Goal: Task Accomplishment & Management: Manage account settings

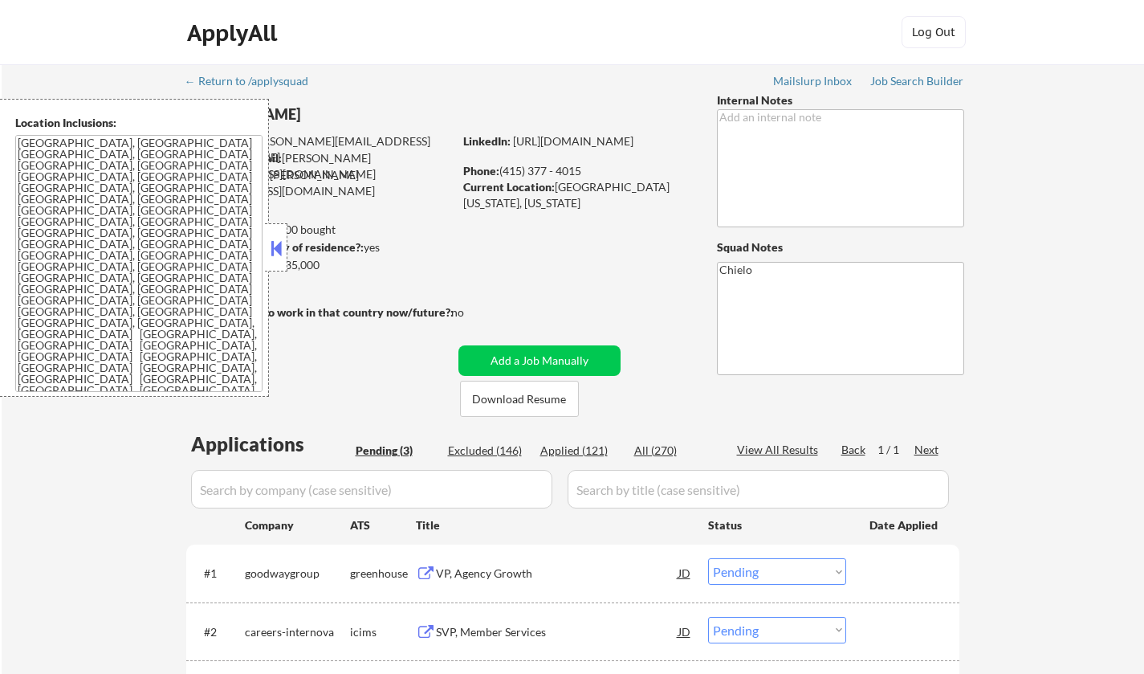
select select ""pending""
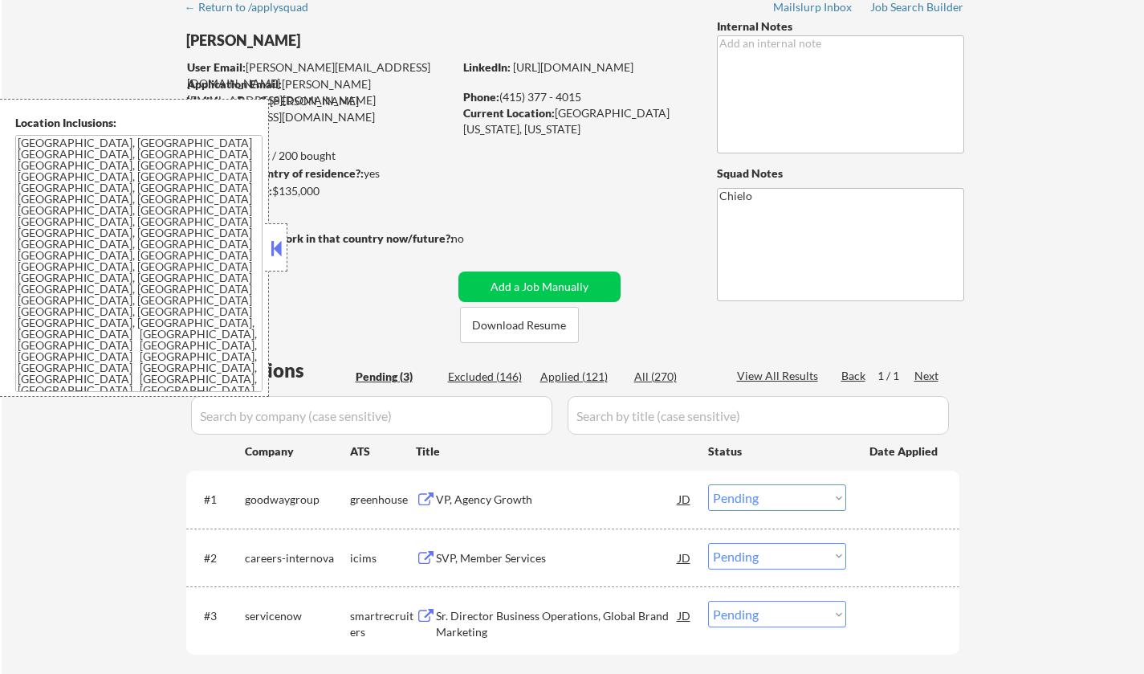
scroll to position [161, 0]
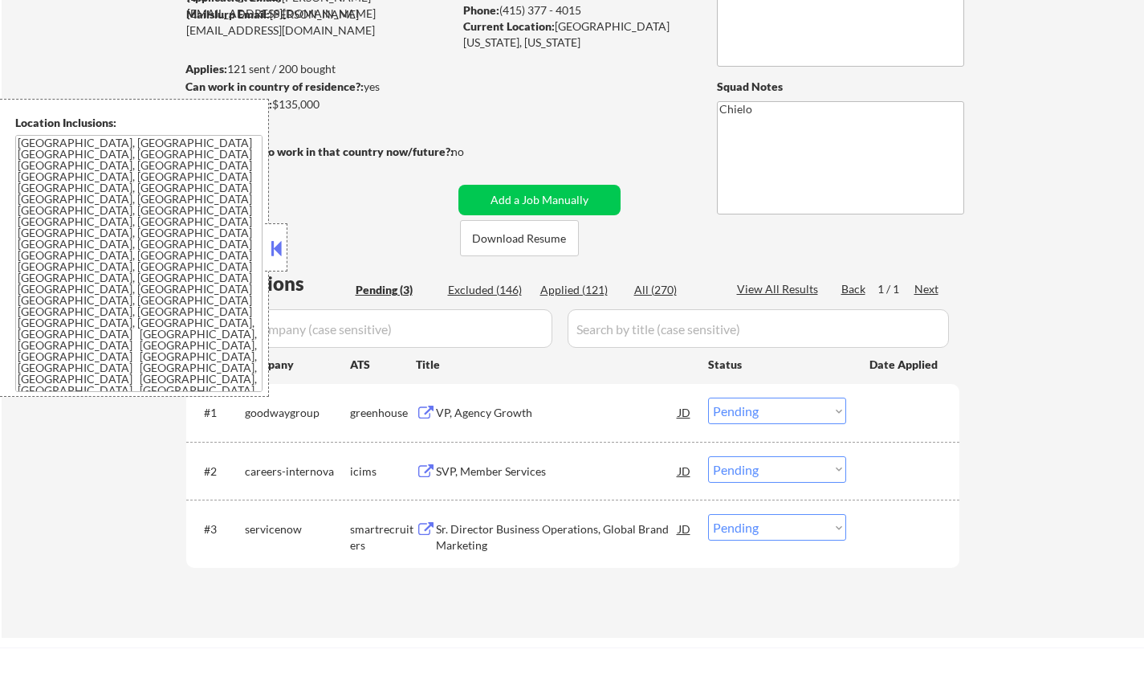
click at [499, 408] on div "VP, Agency Growth" at bounding box center [557, 413] width 242 height 16
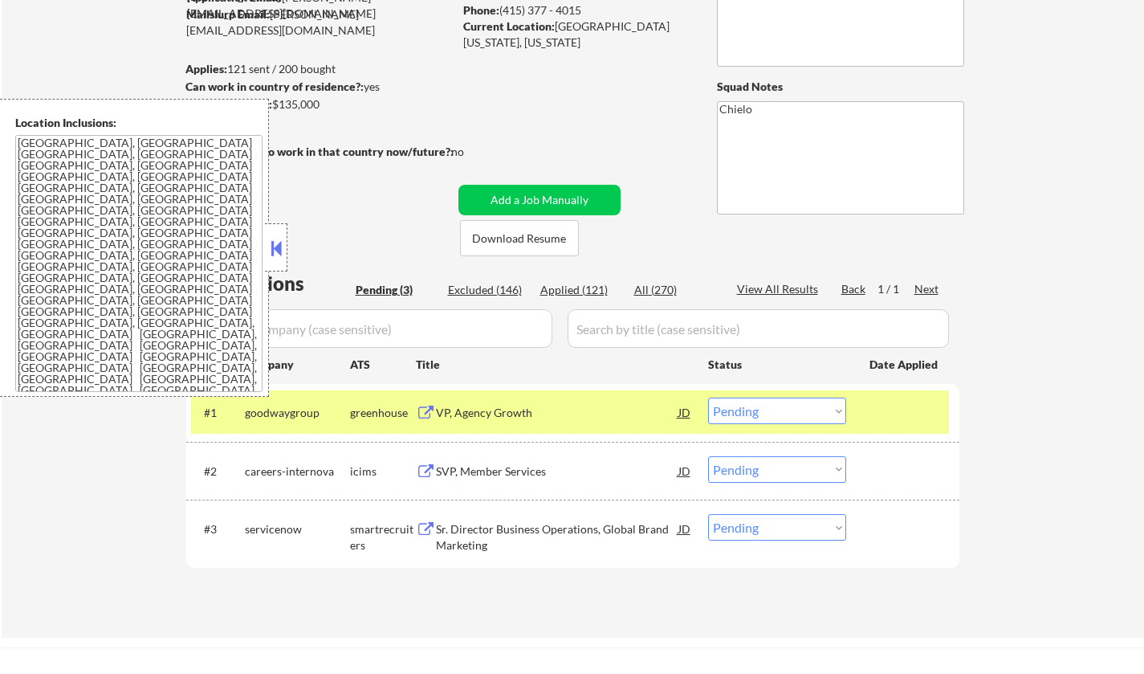
click at [280, 246] on button at bounding box center [276, 248] width 18 height 24
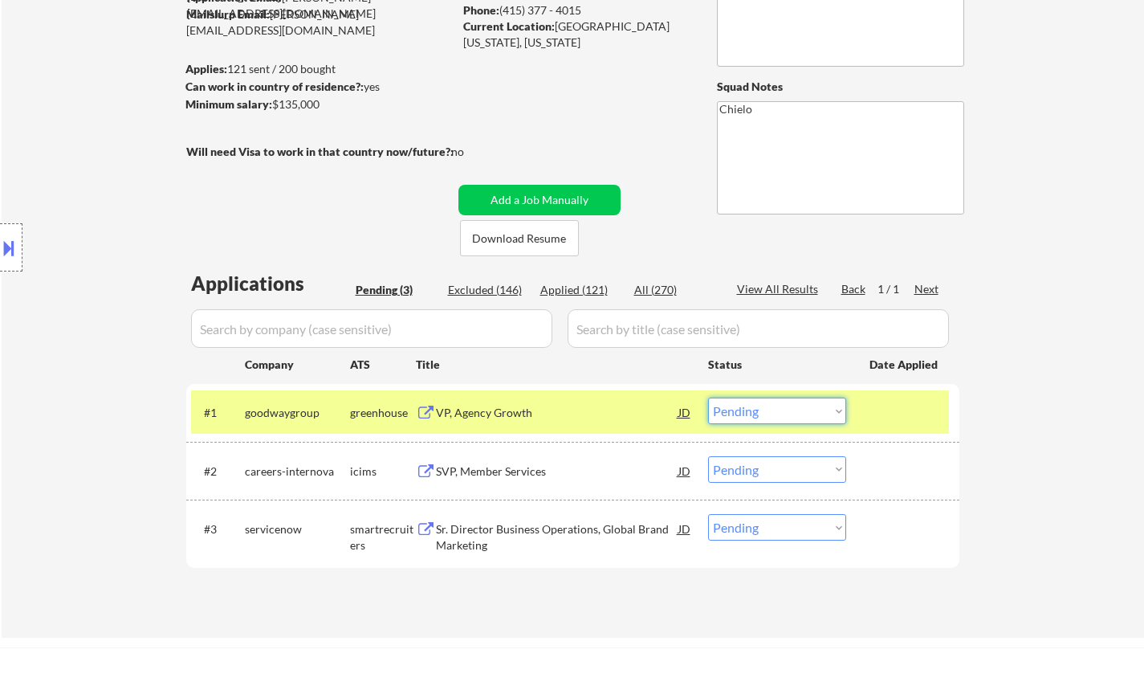
click at [801, 413] on select "Choose an option... Pending Applied Excluded (Questions) Excluded (Expired) Exc…" at bounding box center [777, 410] width 138 height 26
click at [708, 397] on select "Choose an option... Pending Applied Excluded (Questions) Excluded (Expired) Exc…" at bounding box center [777, 410] width 138 height 26
select select ""pending""
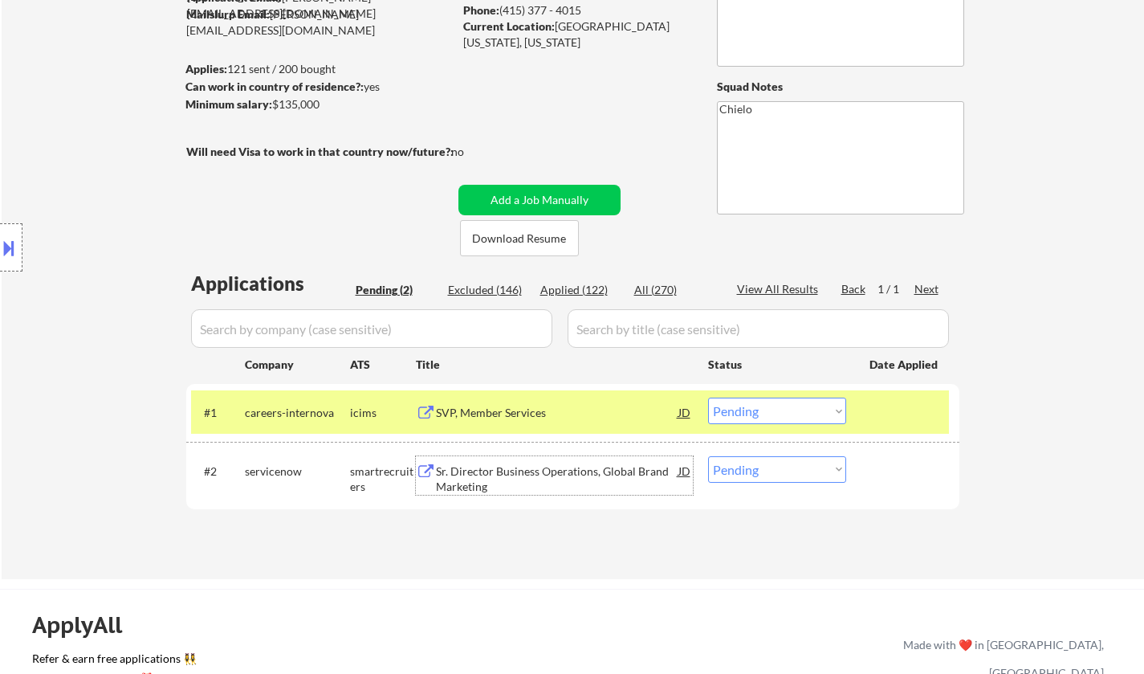
click at [518, 465] on div "Sr. Director Business Operations, Global Brand Marketing" at bounding box center [557, 478] width 242 height 31
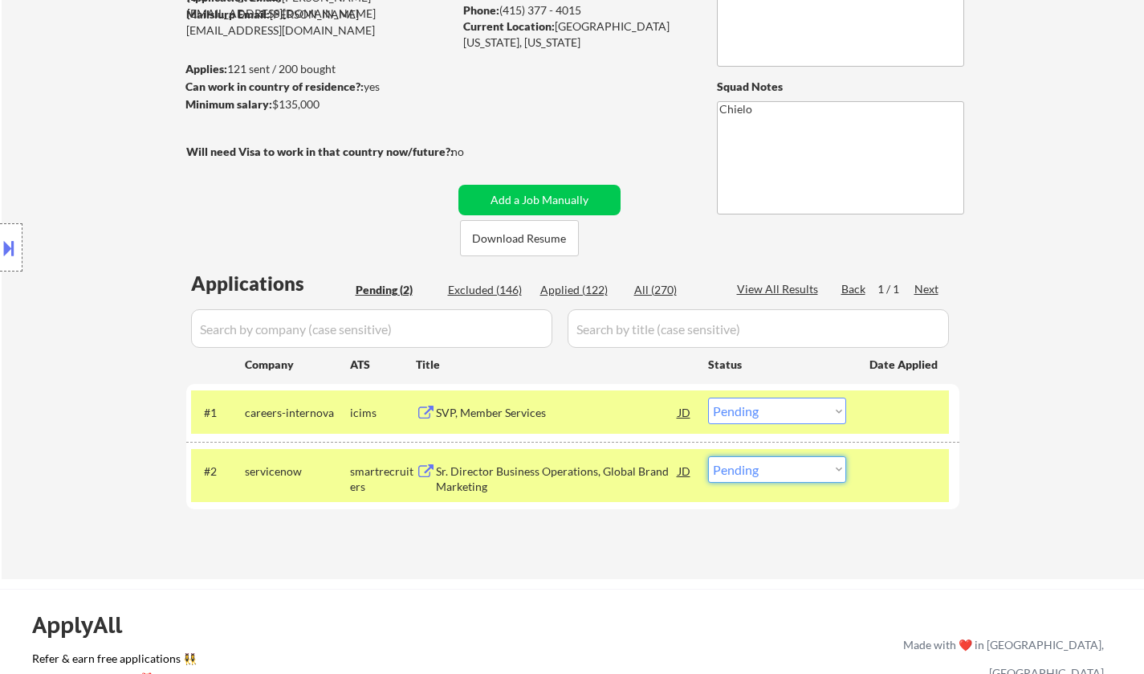
click at [806, 464] on select "Choose an option... Pending Applied Excluded (Questions) Excluded (Expired) Exc…" at bounding box center [777, 469] width 138 height 26
select select ""applied""
click at [708, 456] on select "Choose an option... Pending Applied Excluded (Questions) Excluded (Expired) Exc…" at bounding box center [777, 469] width 138 height 26
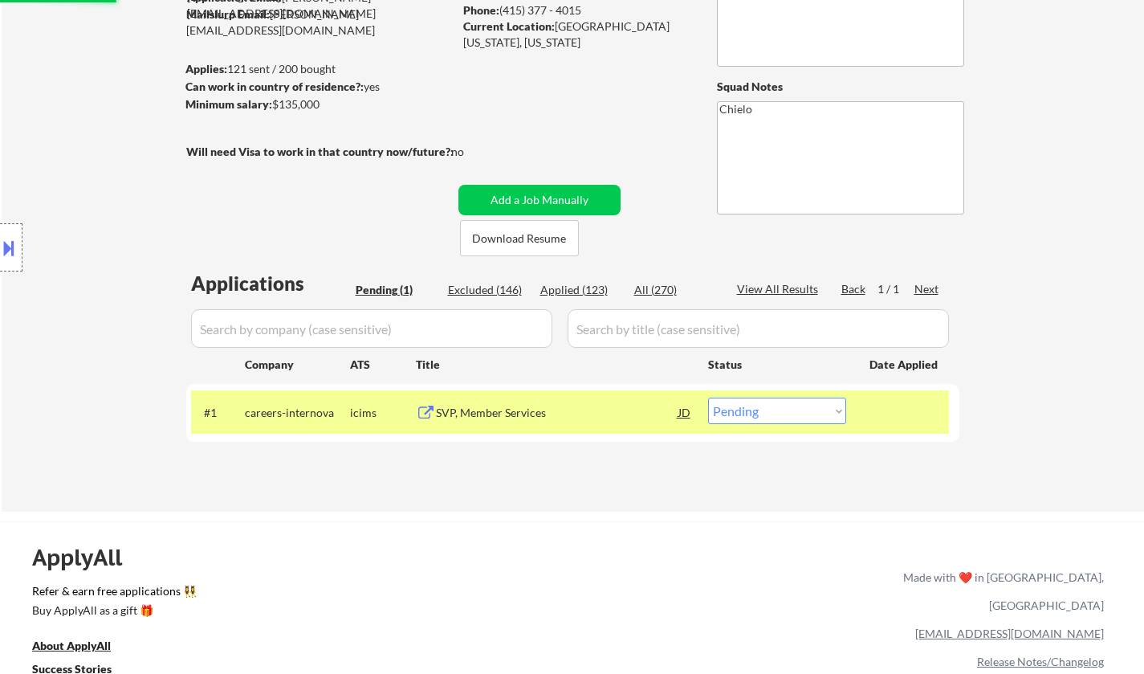
click at [491, 408] on div "SVP, Member Services" at bounding box center [557, 413] width 242 height 16
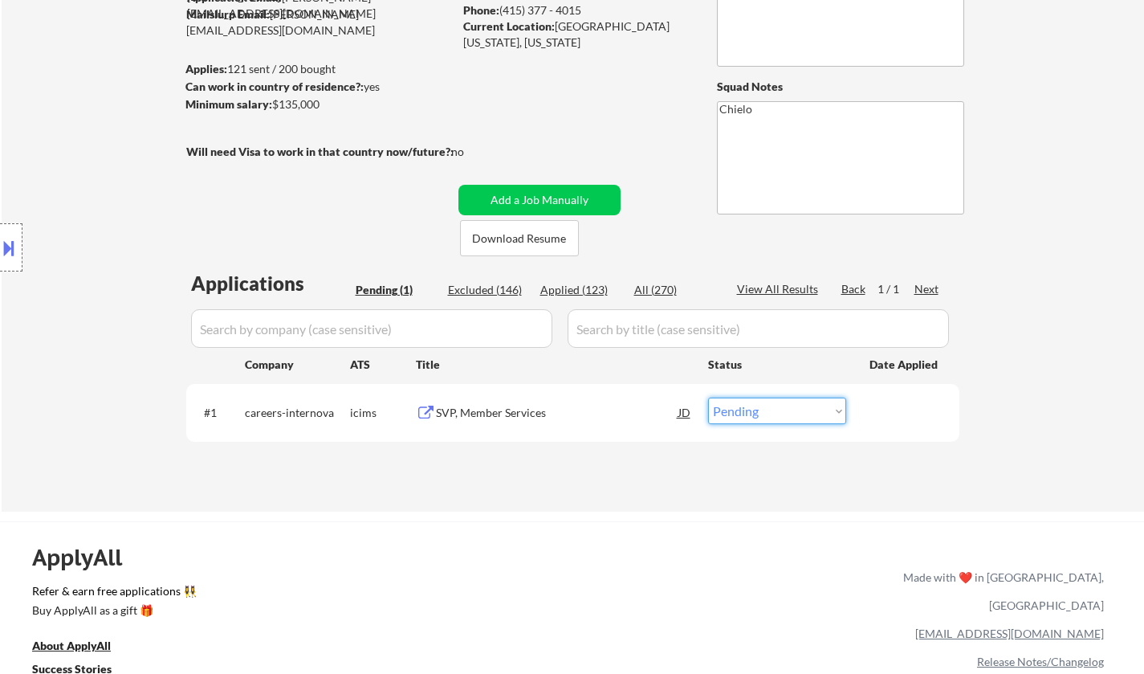
click at [776, 413] on select "Choose an option... Pending Applied Excluded (Questions) Excluded (Expired) Exc…" at bounding box center [777, 410] width 138 height 26
select select ""applied""
click at [708, 397] on select "Choose an option... Pending Applied Excluded (Questions) Excluded (Expired) Exc…" at bounding box center [777, 410] width 138 height 26
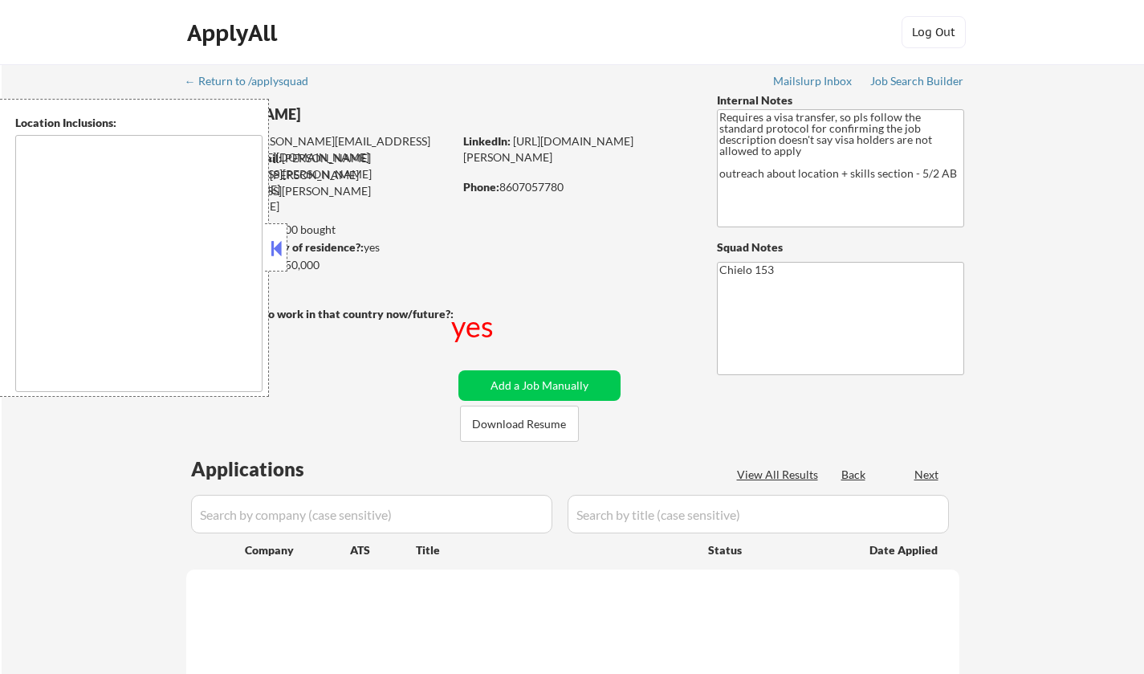
select select ""pending""
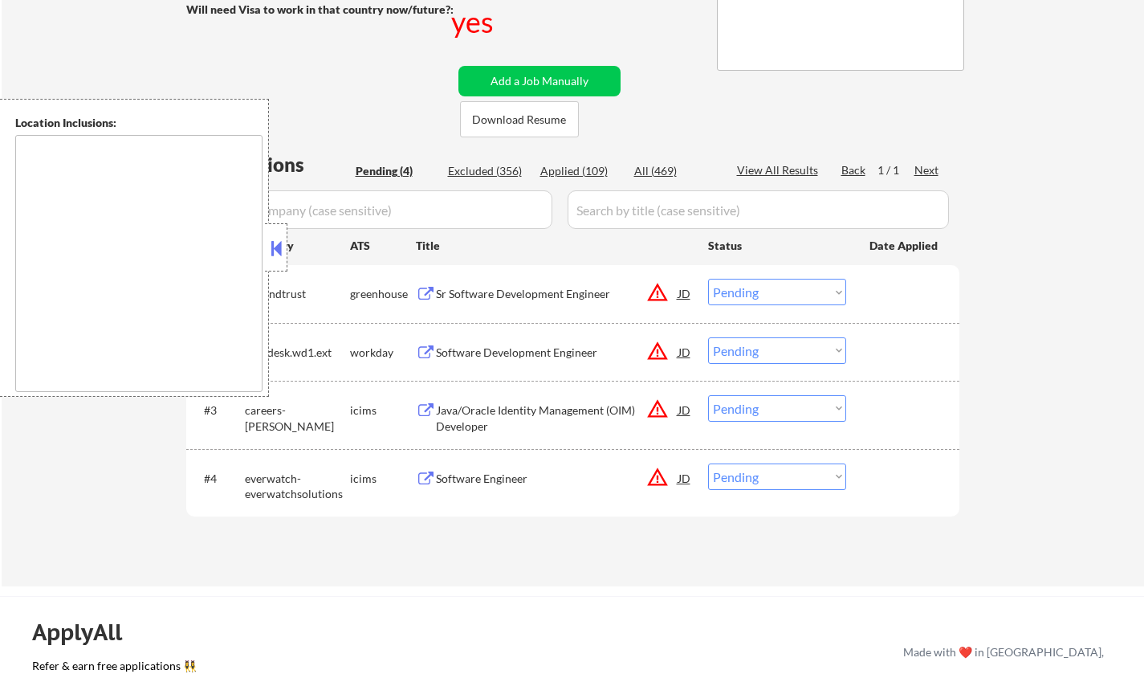
scroll to position [321, 0]
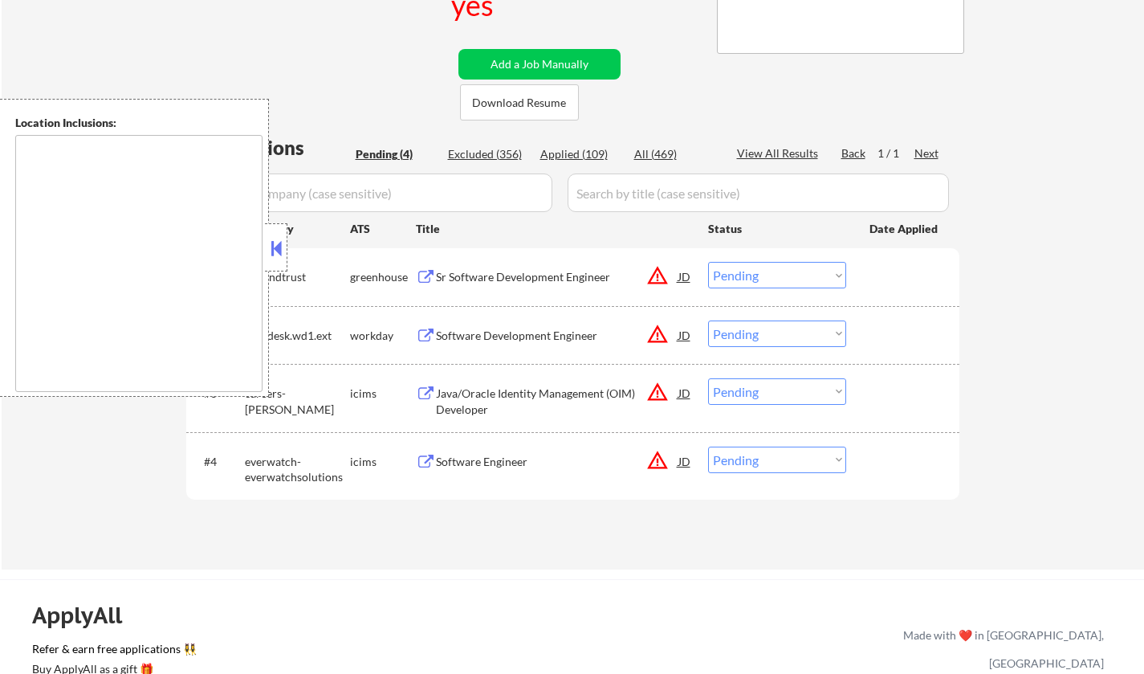
click at [275, 247] on button at bounding box center [276, 248] width 18 height 24
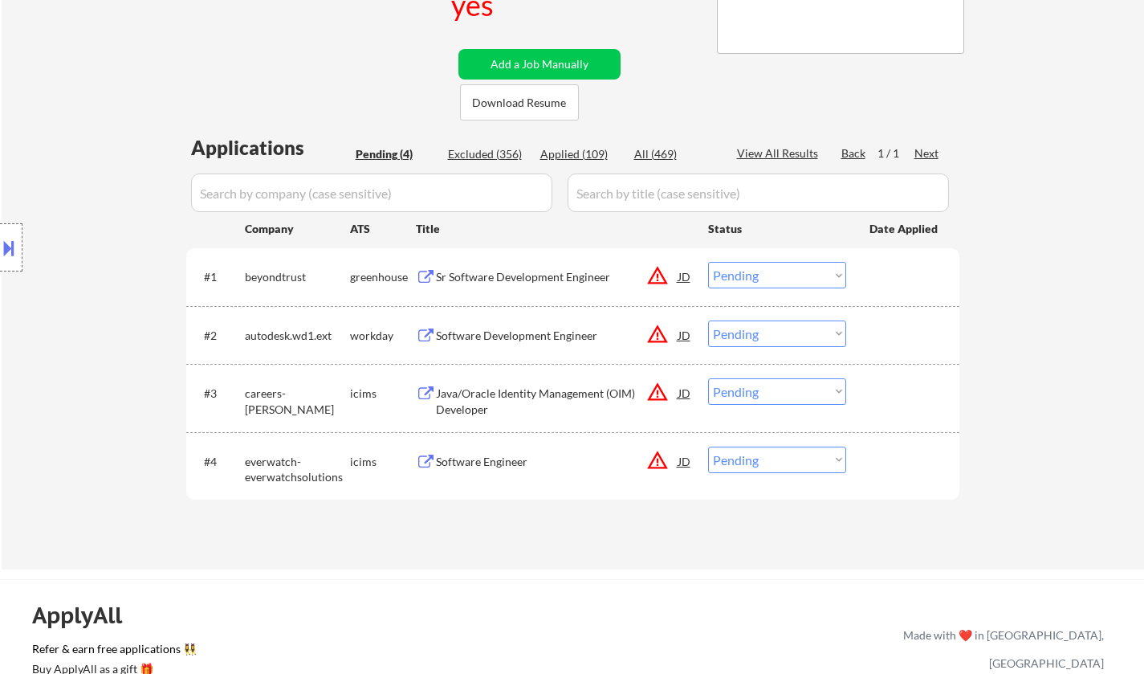
click at [0, 223] on div at bounding box center [11, 247] width 22 height 48
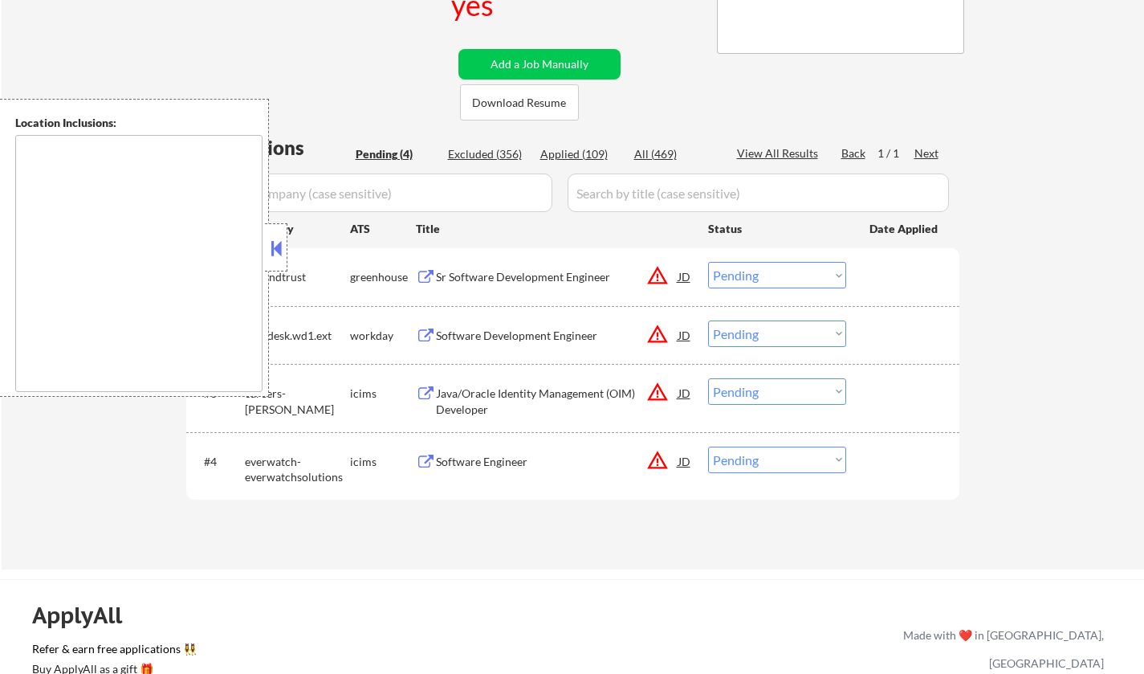
drag, startPoint x: 279, startPoint y: 242, endPoint x: 715, endPoint y: 362, distance: 452.3
click at [280, 242] on button at bounding box center [276, 248] width 18 height 24
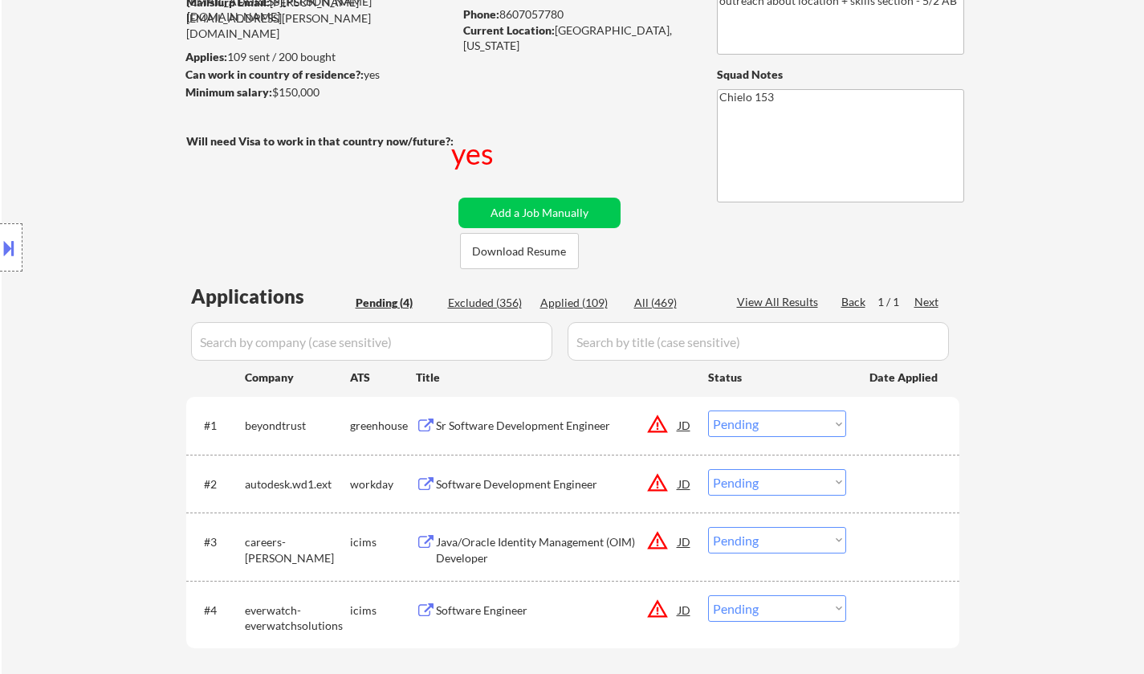
scroll to position [241, 0]
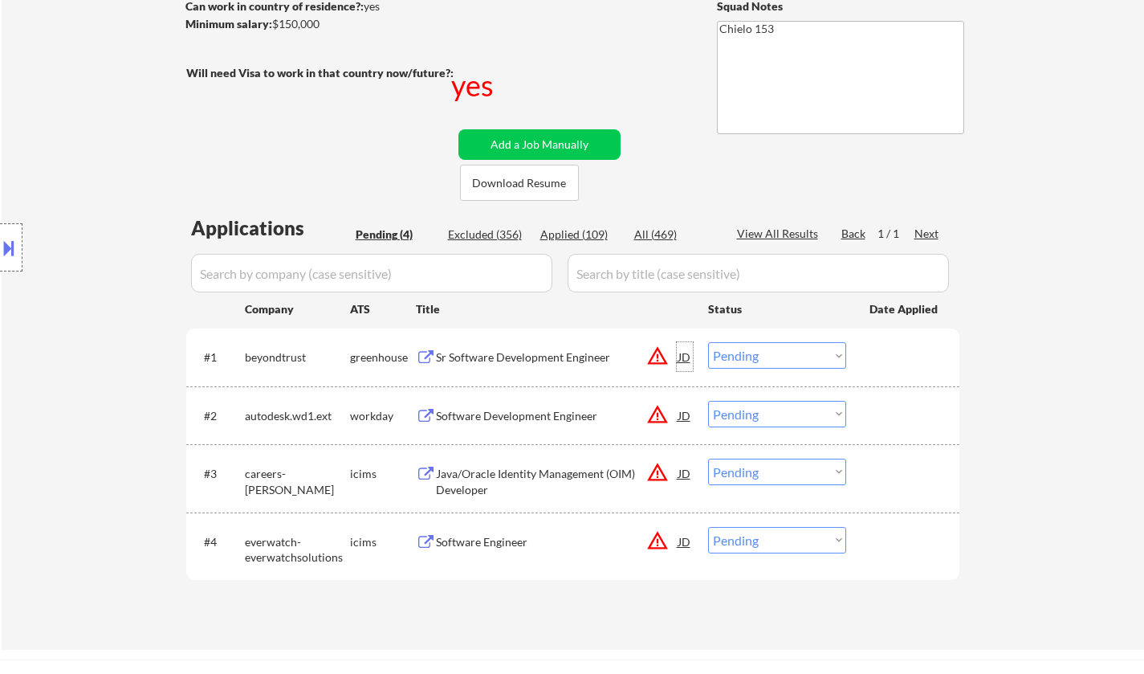
click at [685, 355] on div "JD" at bounding box center [685, 356] width 16 height 29
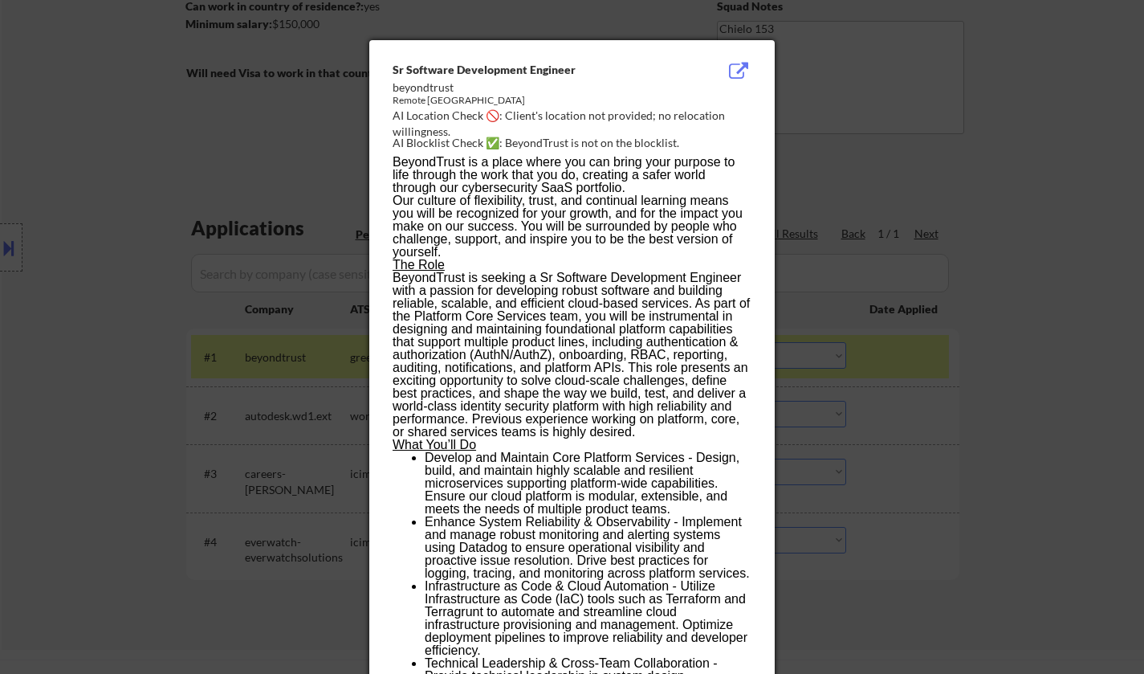
click at [921, 380] on div at bounding box center [572, 337] width 1144 height 674
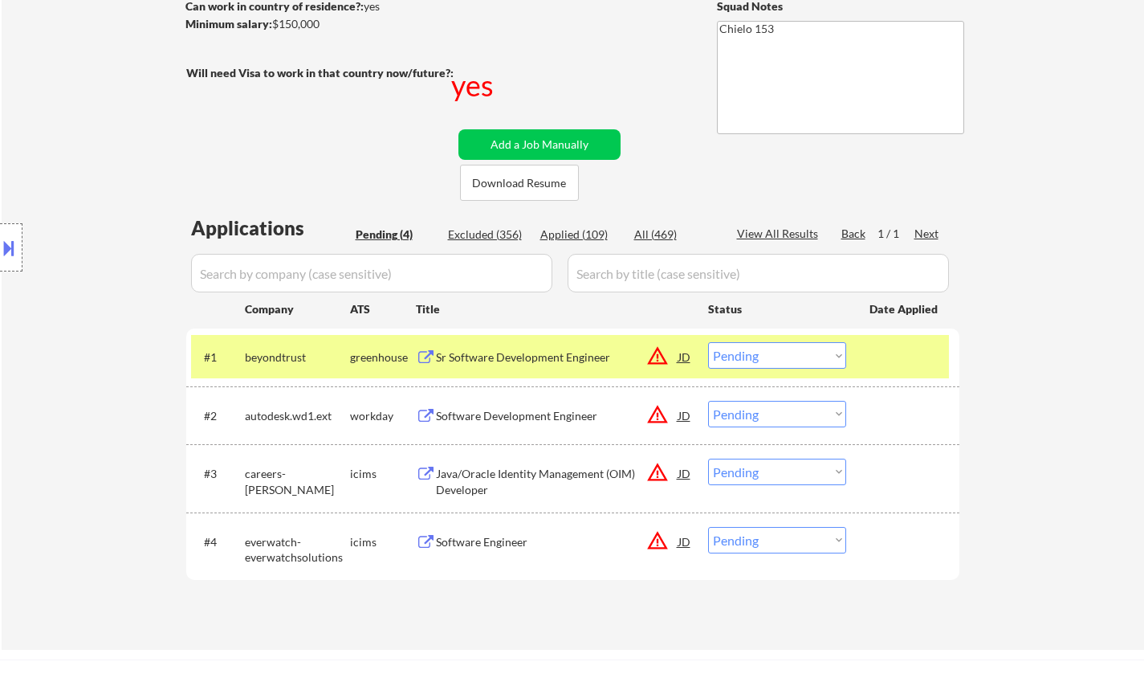
click at [515, 348] on div "Sr Software Development Engineer" at bounding box center [557, 356] width 242 height 29
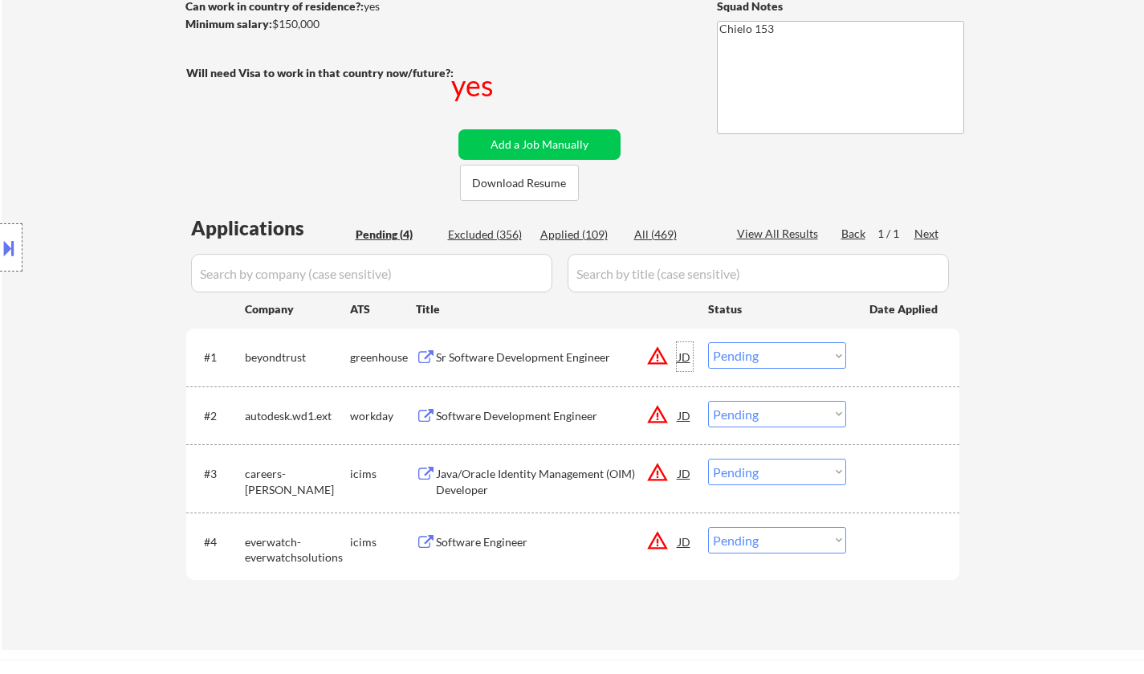
click at [691, 354] on div "JD" at bounding box center [685, 356] width 16 height 29
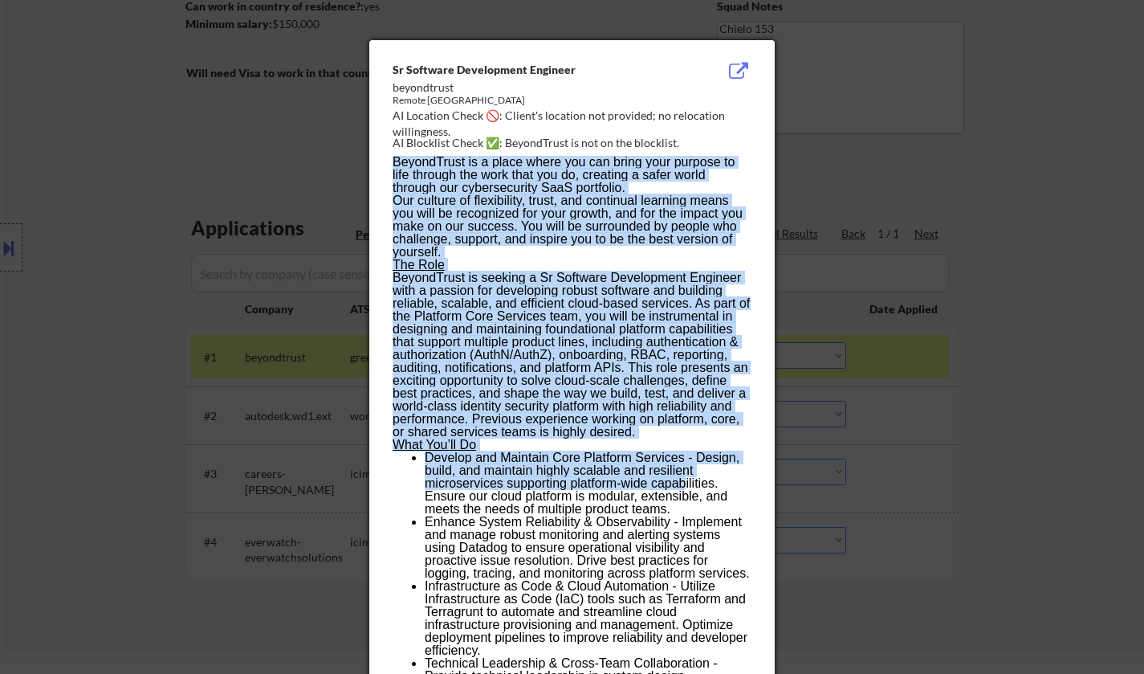
drag, startPoint x: 389, startPoint y: 64, endPoint x: 437, endPoint y: 107, distance: 64.3
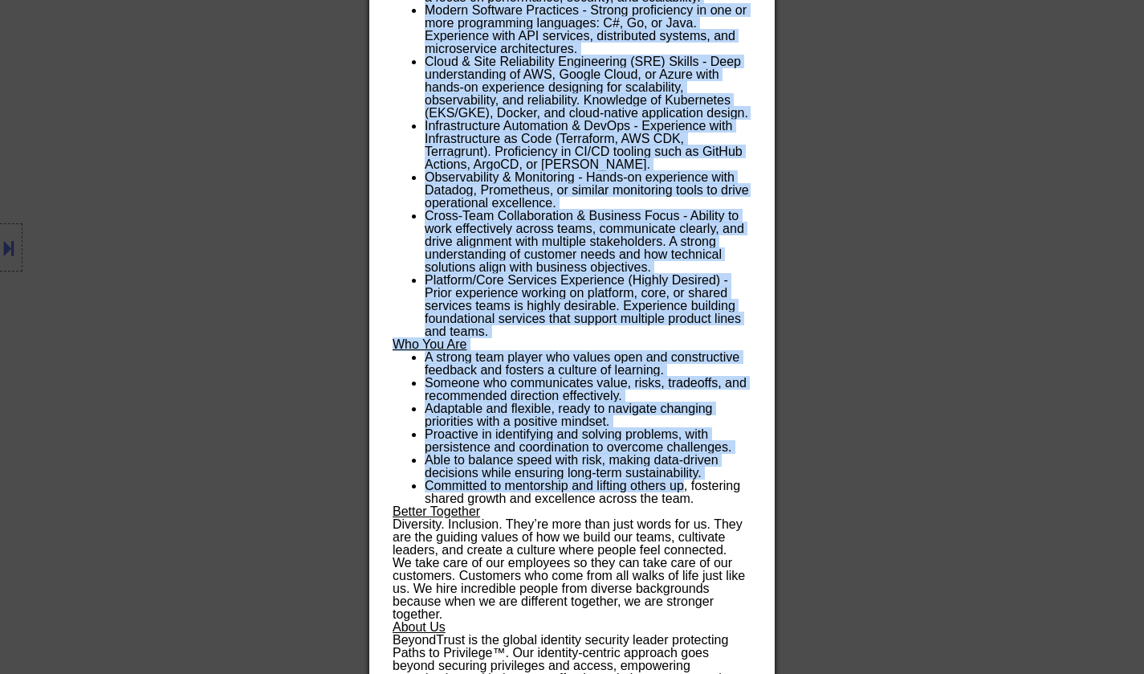
scroll to position [1345, 0]
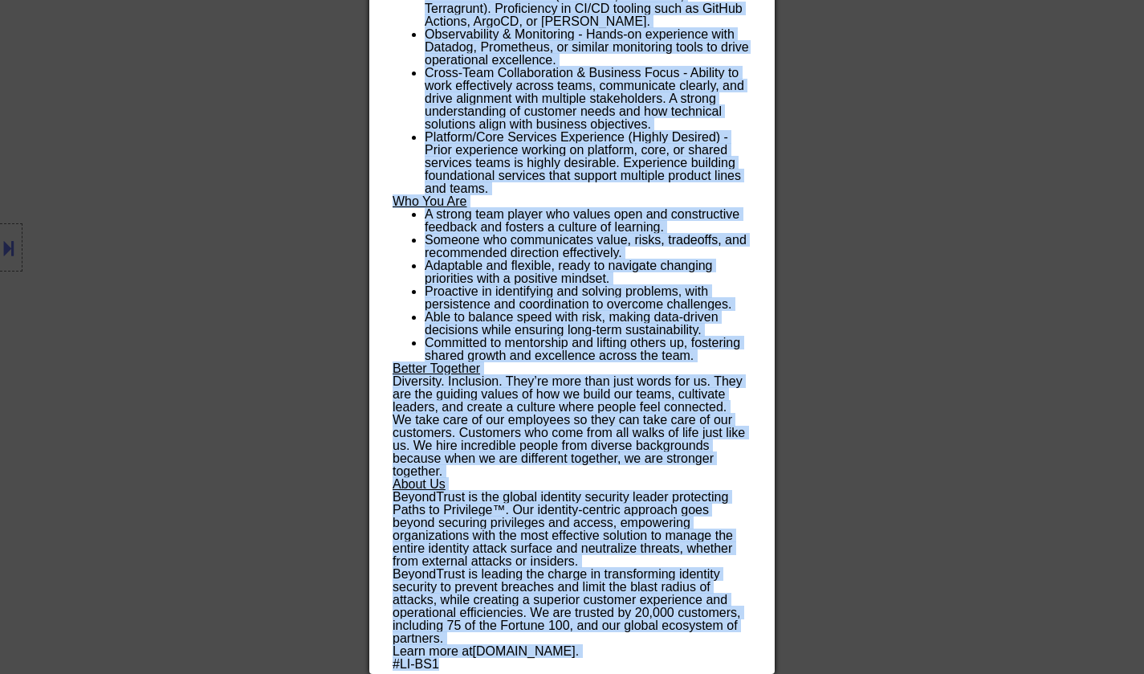
drag, startPoint x: 391, startPoint y: 67, endPoint x: 616, endPoint y: 654, distance: 627.7
copy div "Sr Software Development Engineer beyondtrust Remote United States AI Location C…"
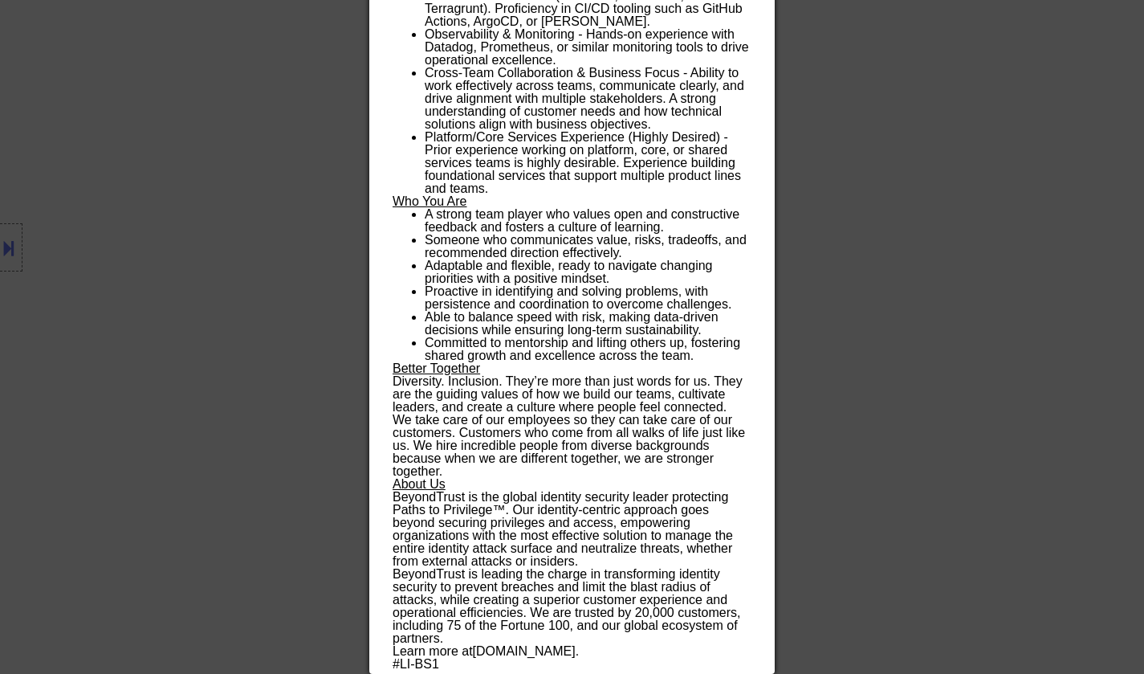
click at [955, 255] on div at bounding box center [572, 337] width 1144 height 674
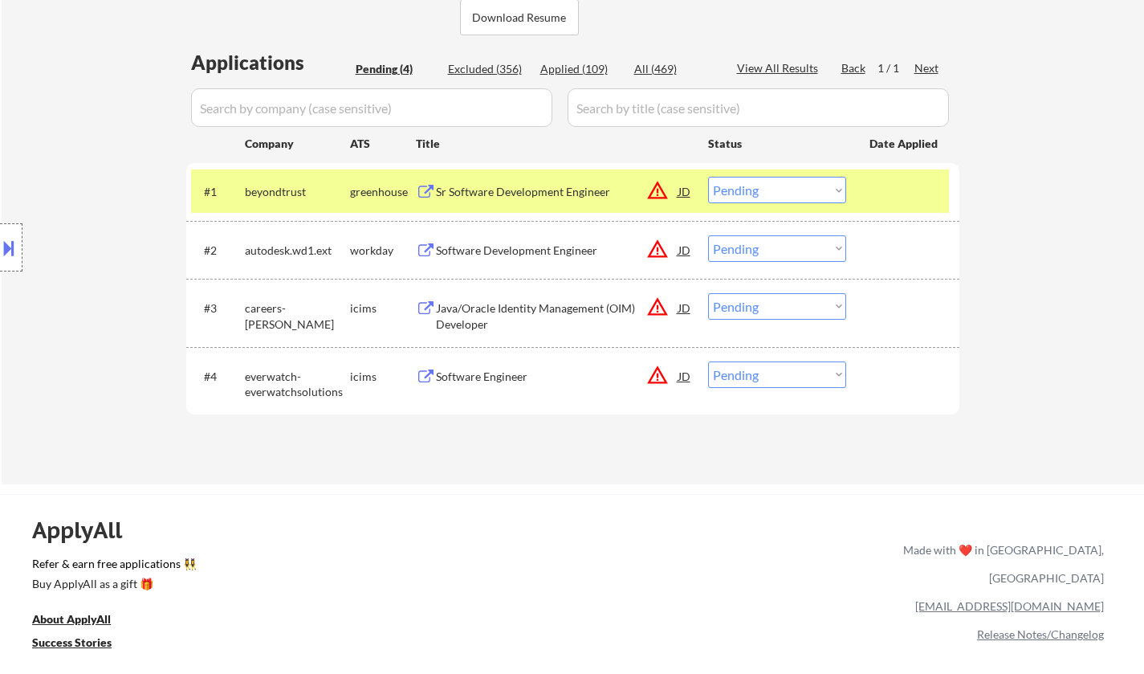
scroll to position [317, 0]
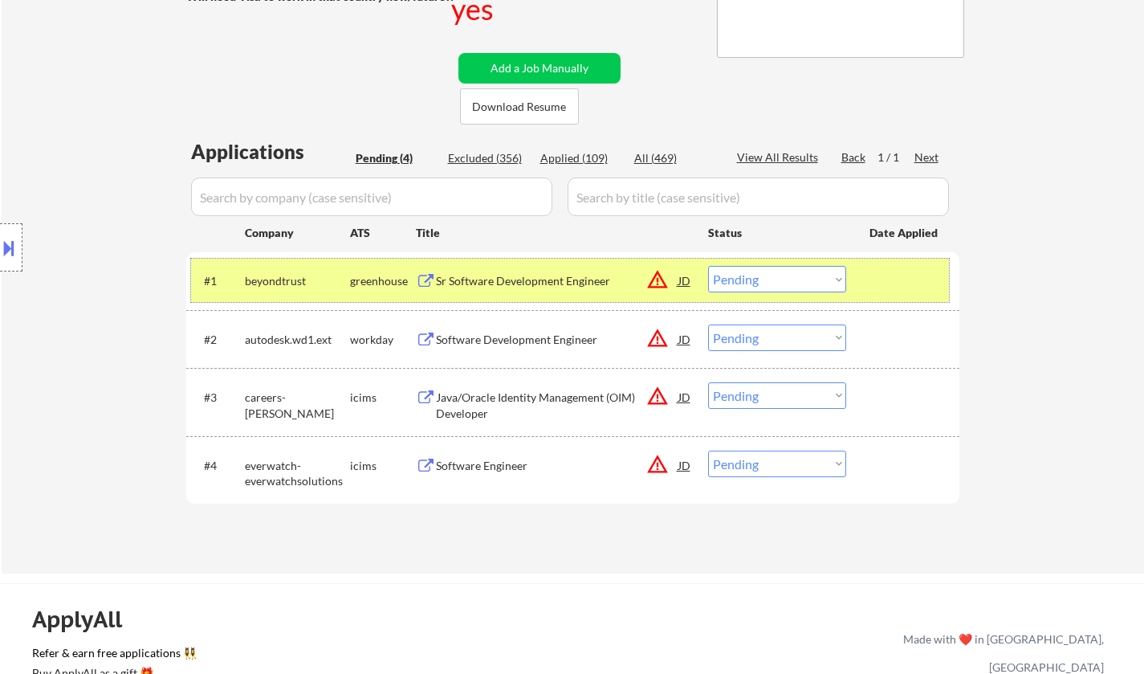
click at [767, 261] on div "#1 beyondtrust greenhouse Sr Software Development Engineer JD warning_amber Cho…" at bounding box center [570, 280] width 758 height 43
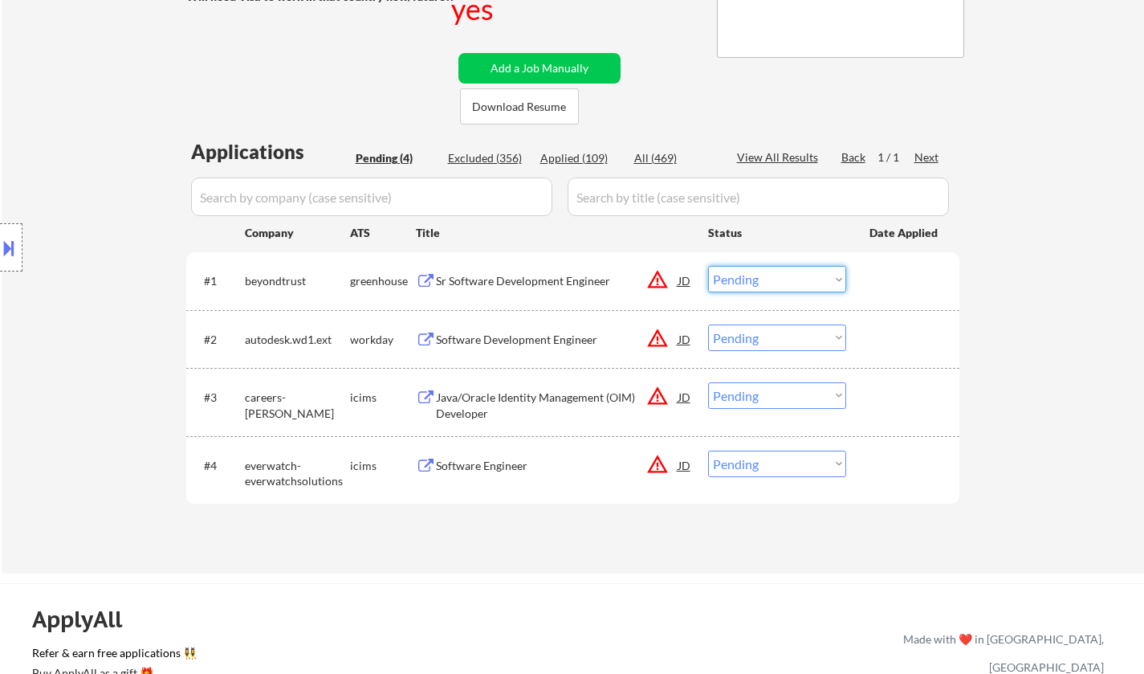
click at [768, 274] on select "Choose an option... Pending Applied Excluded (Questions) Excluded (Expired) Exc…" at bounding box center [777, 279] width 138 height 26
click at [708, 266] on select "Choose an option... Pending Applied Excluded (Questions) Excluded (Expired) Exc…" at bounding box center [777, 279] width 138 height 26
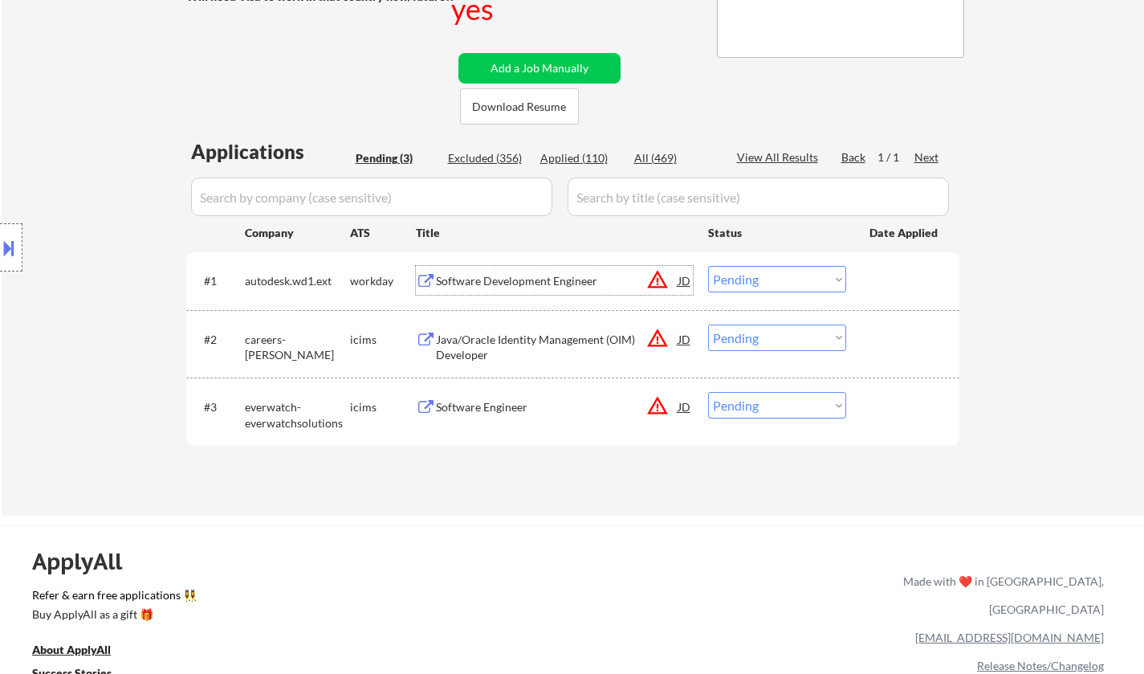
click at [511, 278] on div "Software Development Engineer" at bounding box center [557, 281] width 242 height 16
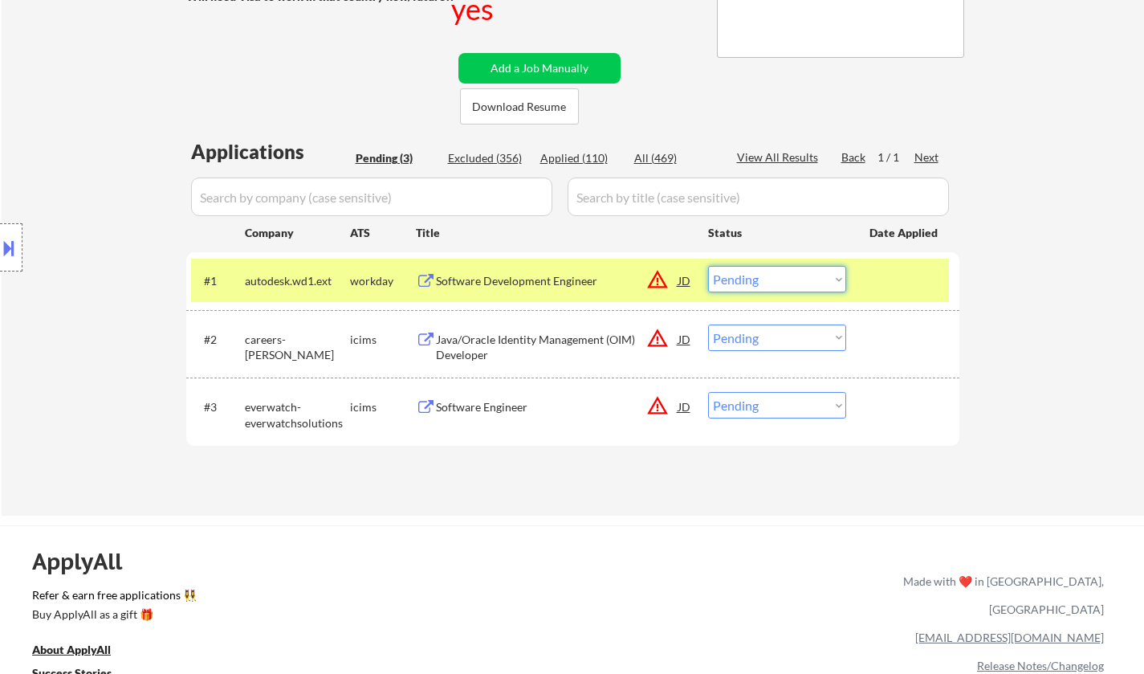
click at [767, 272] on select "Choose an option... Pending Applied Excluded (Questions) Excluded (Expired) Exc…" at bounding box center [777, 279] width 138 height 26
click at [708, 266] on select "Choose an option... Pending Applied Excluded (Questions) Excluded (Expired) Exc…" at bounding box center [777, 279] width 138 height 26
select select ""pending""
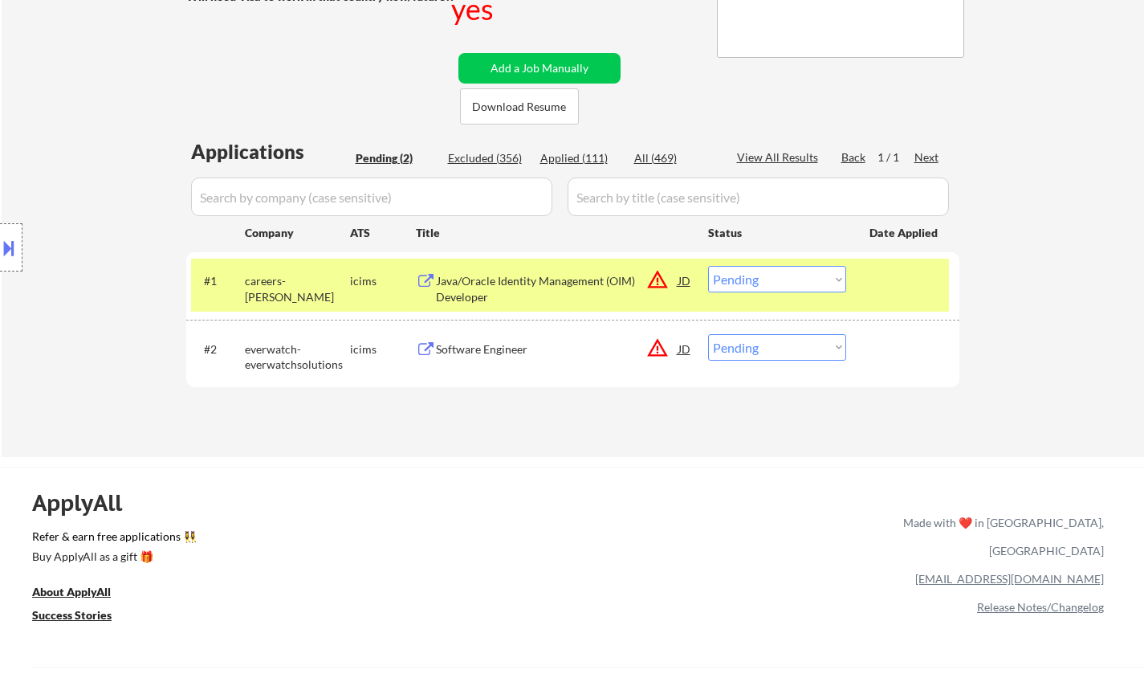
click at [483, 344] on div "Software Engineer" at bounding box center [557, 349] width 242 height 16
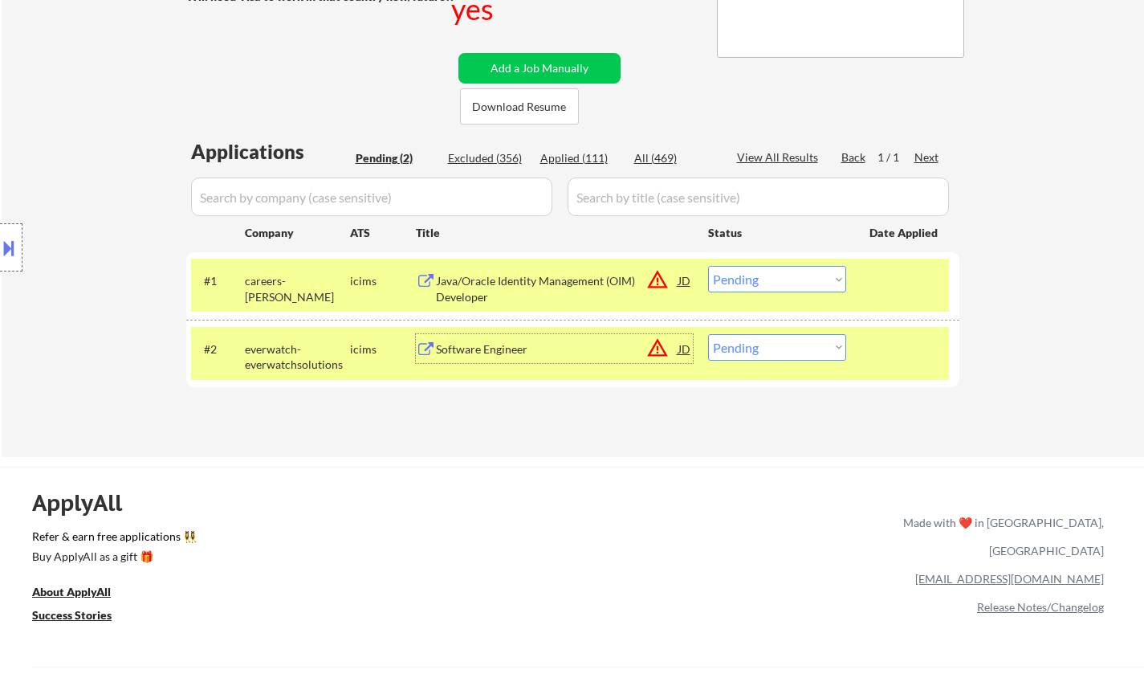
click at [783, 345] on select "Choose an option... Pending Applied Excluded (Questions) Excluded (Expired) Exc…" at bounding box center [777, 347] width 138 height 26
select select ""excluded__location_""
click at [708, 334] on select "Choose an option... Pending Applied Excluded (Questions) Excluded (Expired) Exc…" at bounding box center [777, 347] width 138 height 26
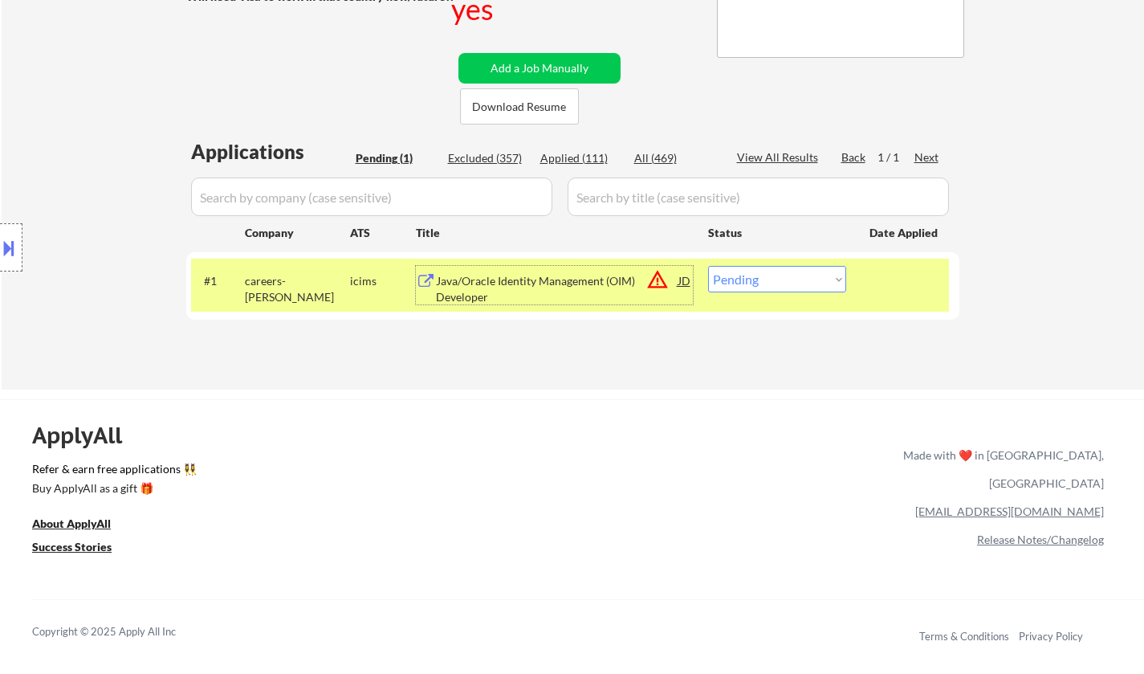
click at [486, 279] on div "Java/Oracle Identity Management (OIM) Developer" at bounding box center [557, 288] width 242 height 31
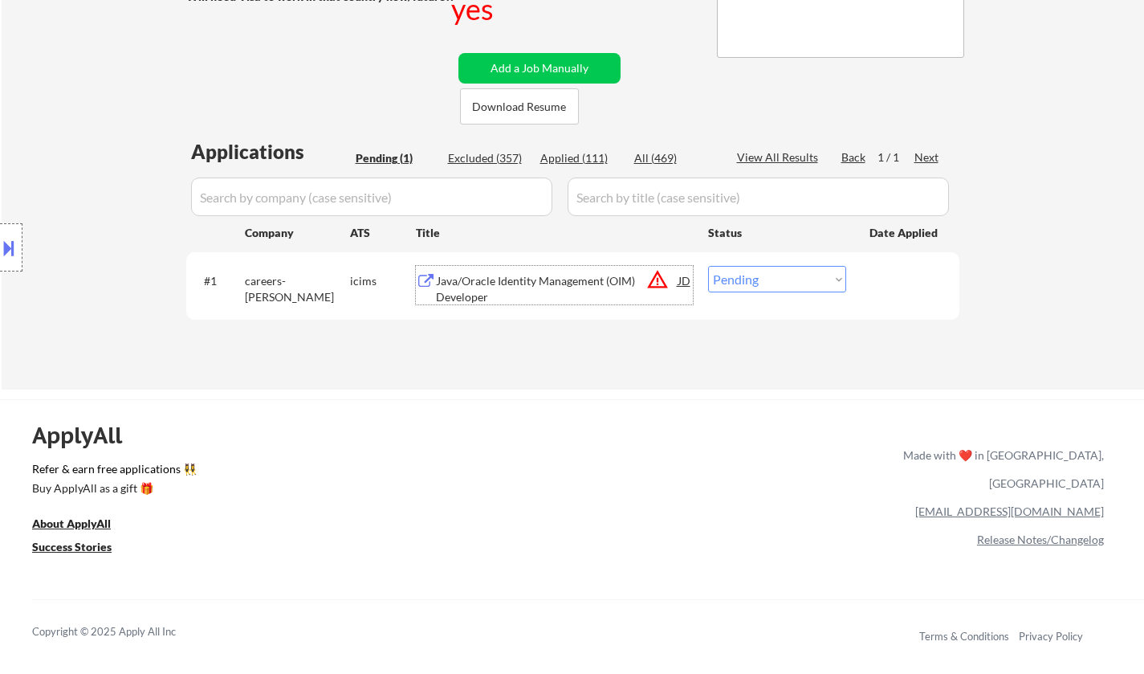
drag, startPoint x: 781, startPoint y: 276, endPoint x: 792, endPoint y: 287, distance: 15.3
click at [780, 276] on select "Choose an option... Pending Applied Excluded (Questions) Excluded (Expired) Exc…" at bounding box center [777, 279] width 138 height 26
select select ""excluded__location_""
click at [708, 266] on select "Choose an option... Pending Applied Excluded (Questions) Excluded (Expired) Exc…" at bounding box center [777, 279] width 138 height 26
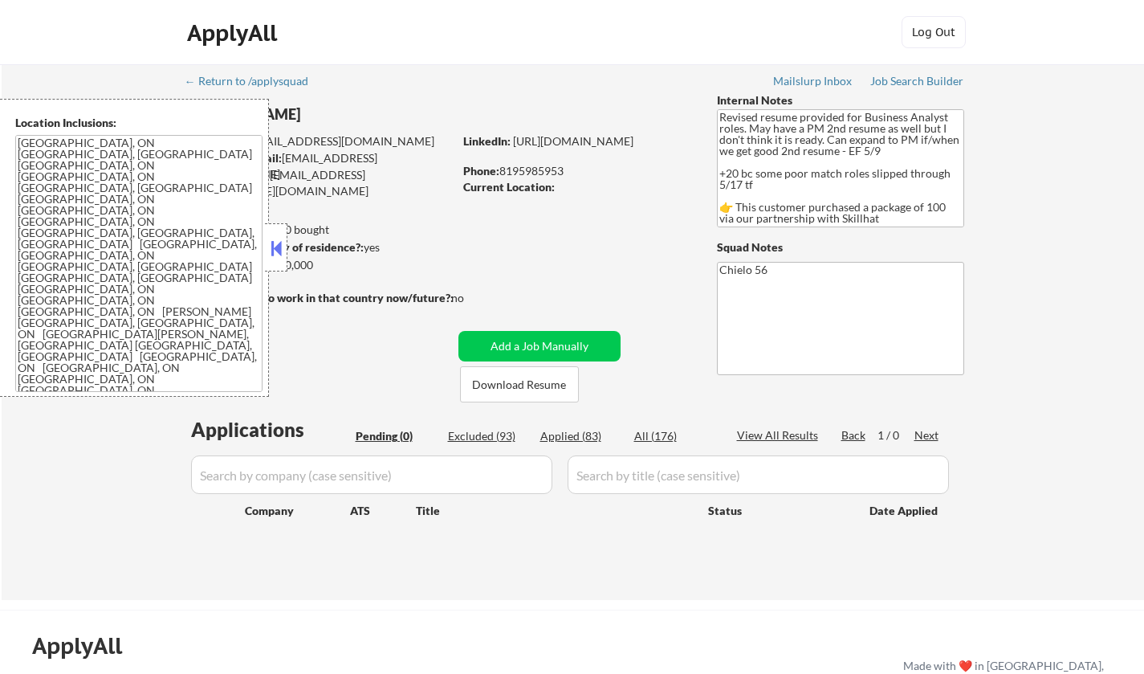
click at [282, 245] on button at bounding box center [276, 248] width 18 height 24
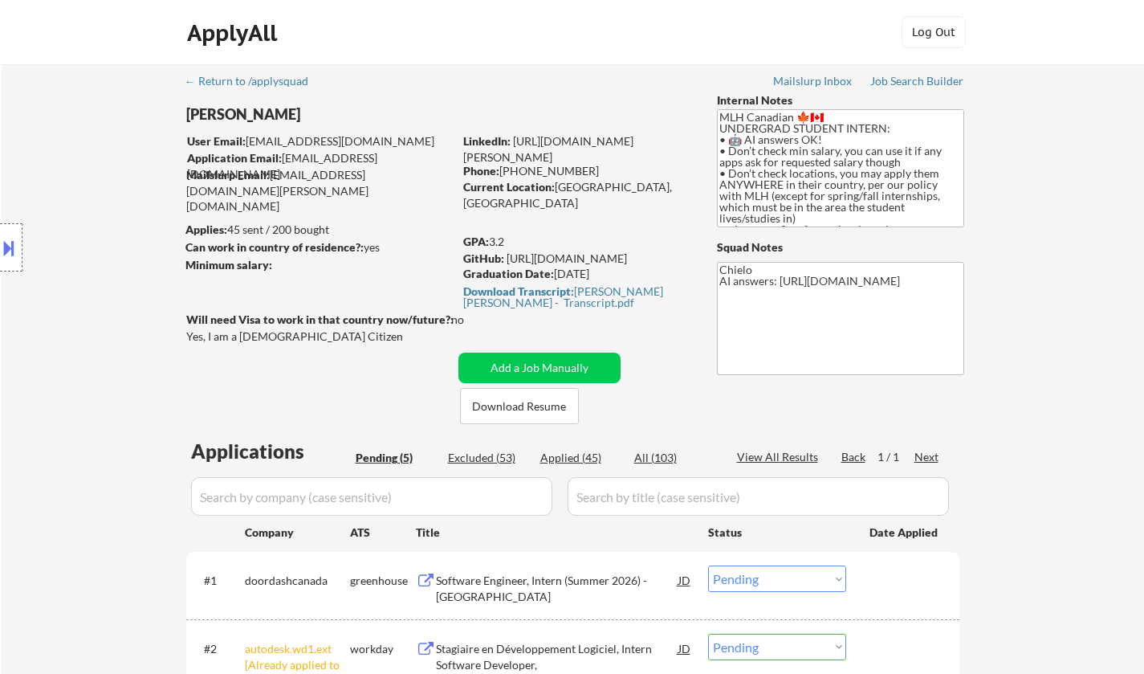
select select ""pending""
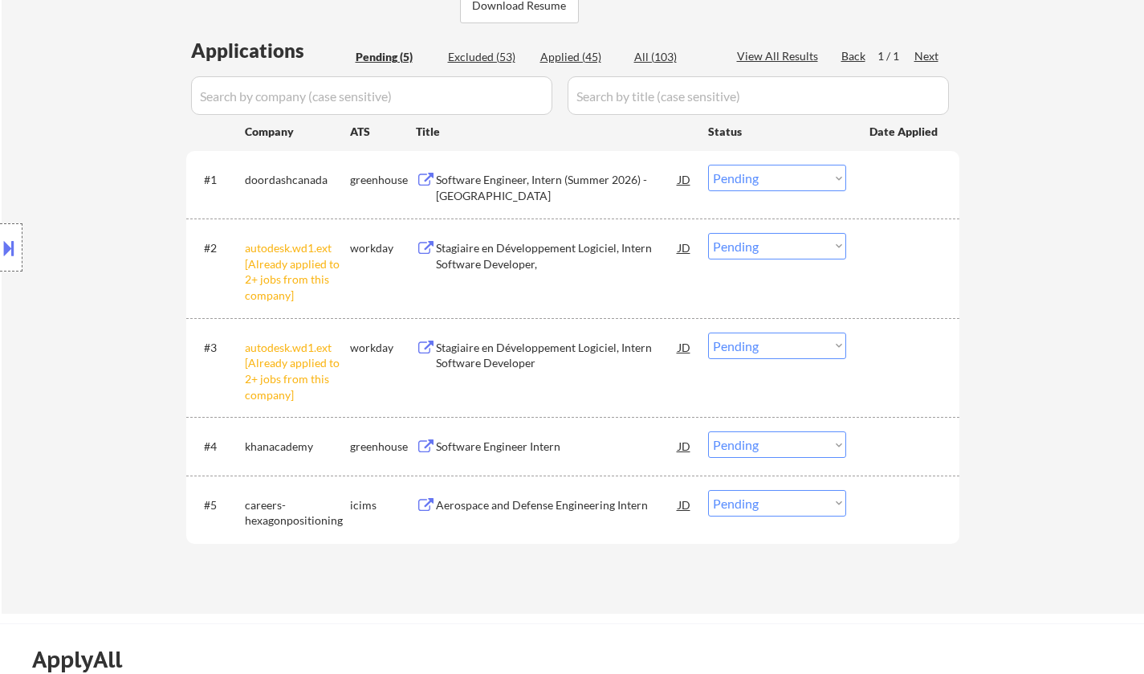
scroll to position [401, 0]
drag, startPoint x: 811, startPoint y: 238, endPoint x: 806, endPoint y: 258, distance: 19.9
click at [810, 238] on select "Choose an option... Pending Applied Excluded (Questions) Excluded (Expired) Exc…" at bounding box center [777, 245] width 138 height 26
click at [708, 232] on select "Choose an option... Pending Applied Excluded (Questions) Excluded (Expired) Exc…" at bounding box center [777, 245] width 138 height 26
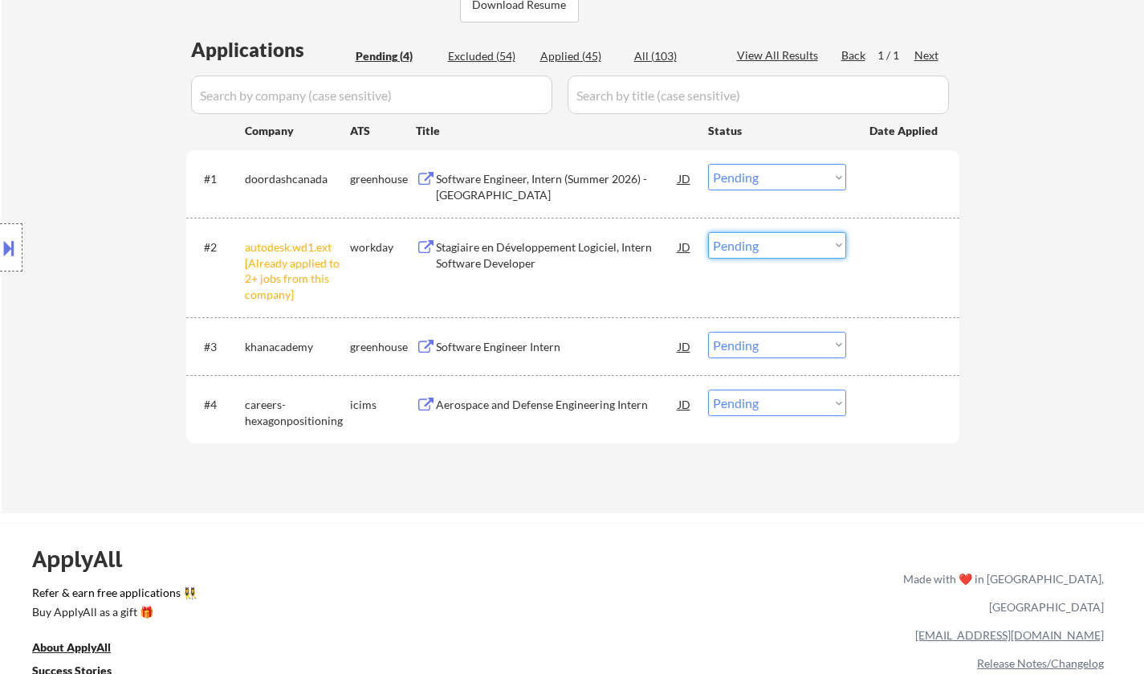
click at [760, 253] on select "Choose an option... Pending Applied Excluded (Questions) Excluded (Expired) Exc…" at bounding box center [777, 245] width 138 height 26
click at [708, 232] on select "Choose an option... Pending Applied Excluded (Questions) Excluded (Expired) Exc…" at bounding box center [777, 245] width 138 height 26
select select ""pending""
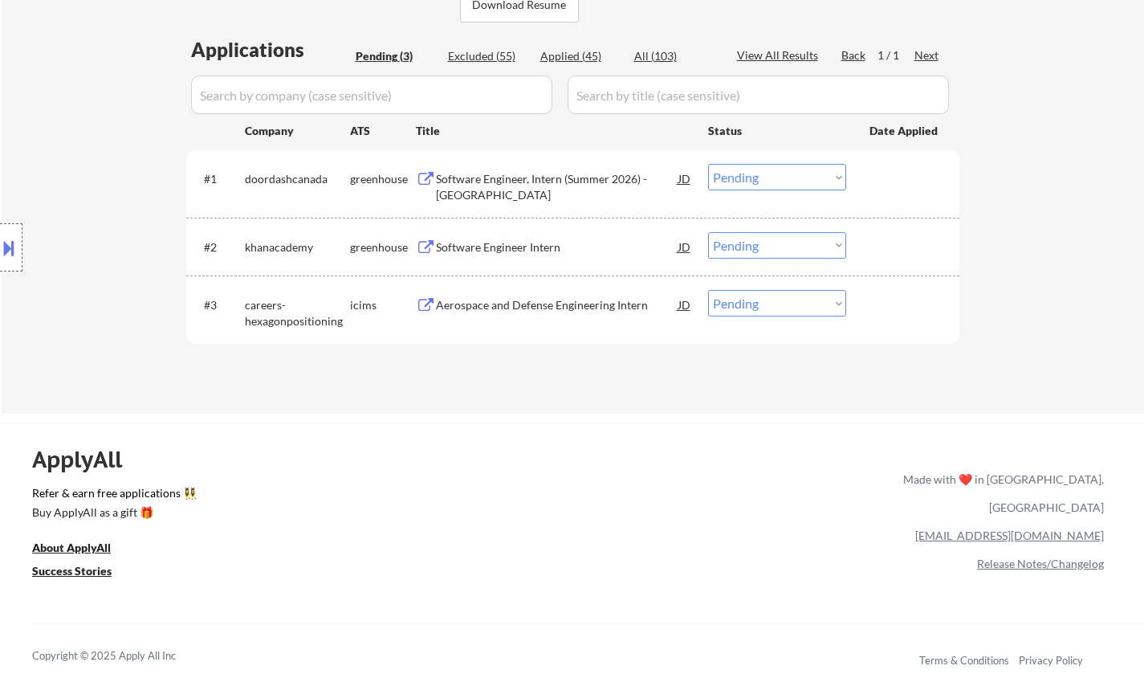
click at [525, 177] on div "Software Engineer, Intern (Summer 2026) - Toronto" at bounding box center [557, 186] width 242 height 31
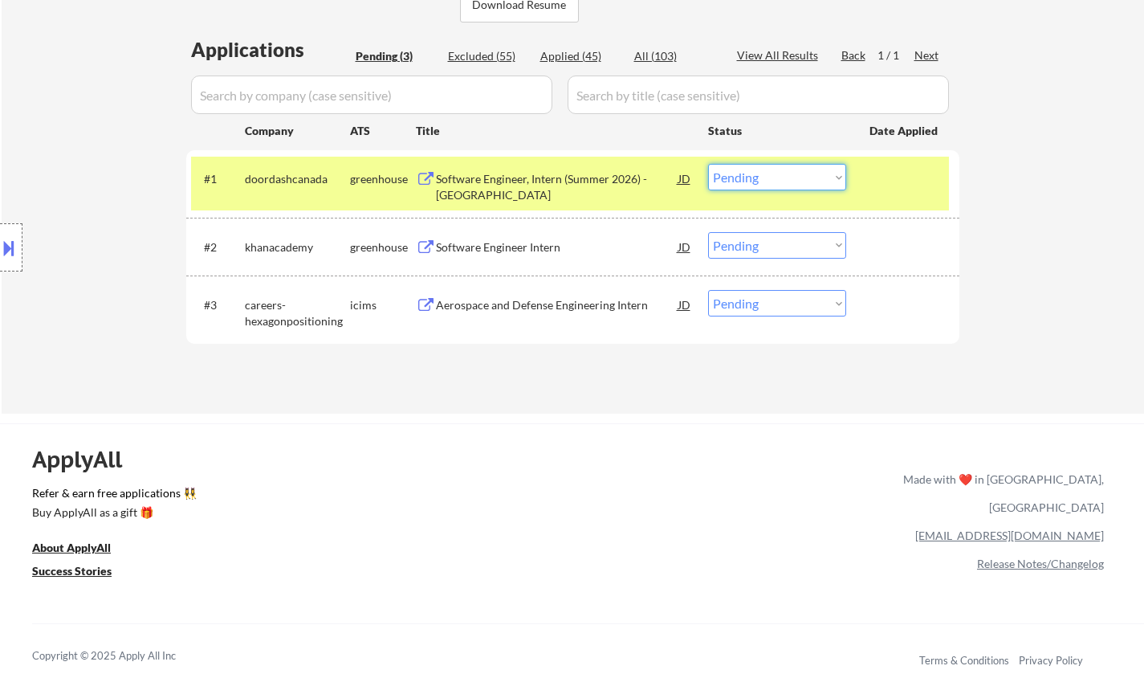
click at [807, 166] on select "Choose an option... Pending Applied Excluded (Questions) Excluded (Expired) Exc…" at bounding box center [777, 177] width 138 height 26
click at [708, 164] on select "Choose an option... Pending Applied Excluded (Questions) Excluded (Expired) Exc…" at bounding box center [777, 177] width 138 height 26
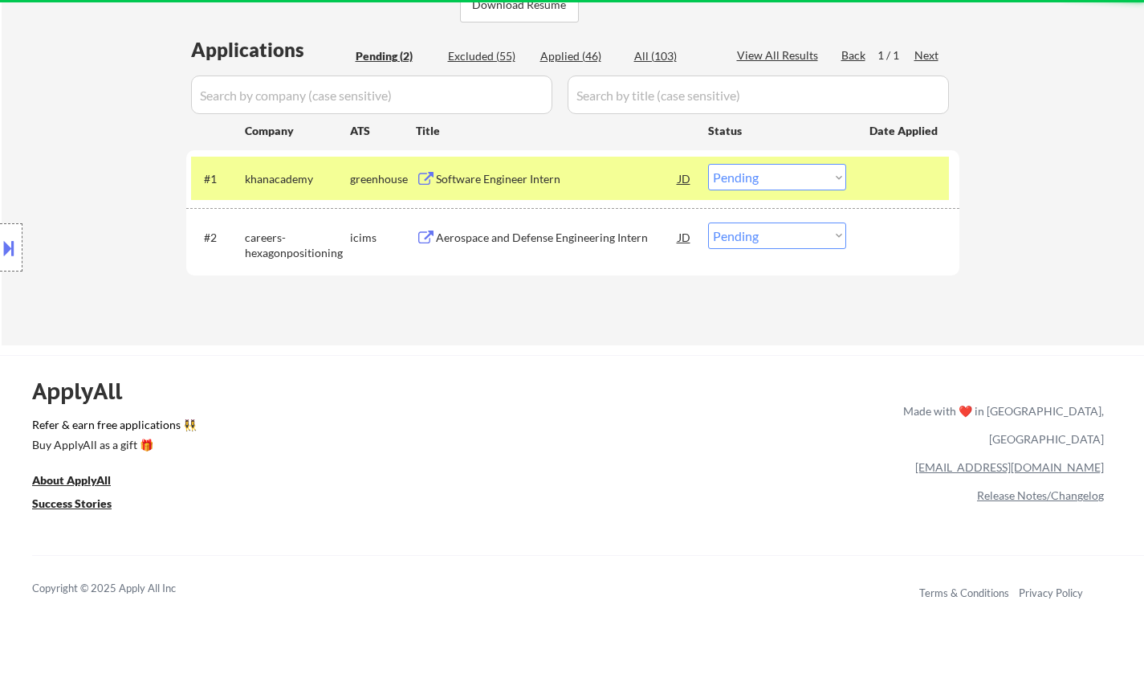
click at [491, 170] on div "Software Engineer Intern" at bounding box center [557, 178] width 242 height 29
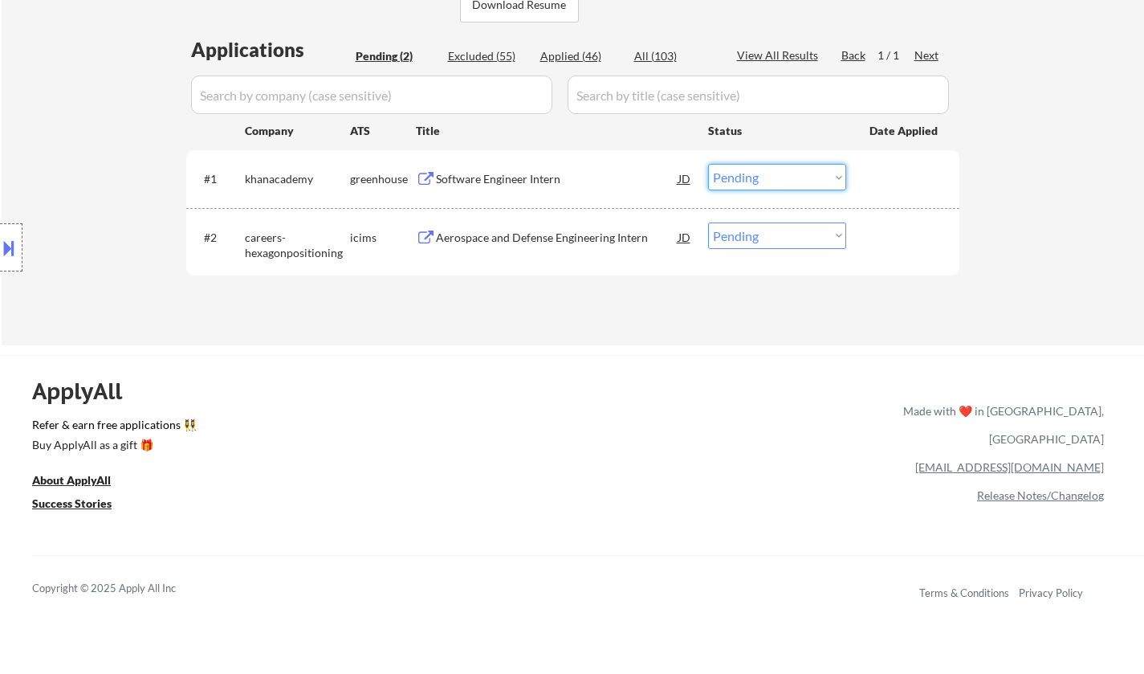
click at [783, 181] on select "Choose an option... Pending Applied Excluded (Questions) Excluded (Expired) Exc…" at bounding box center [777, 177] width 138 height 26
click at [708, 164] on select "Choose an option... Pending Applied Excluded (Questions) Excluded (Expired) Exc…" at bounding box center [777, 177] width 138 height 26
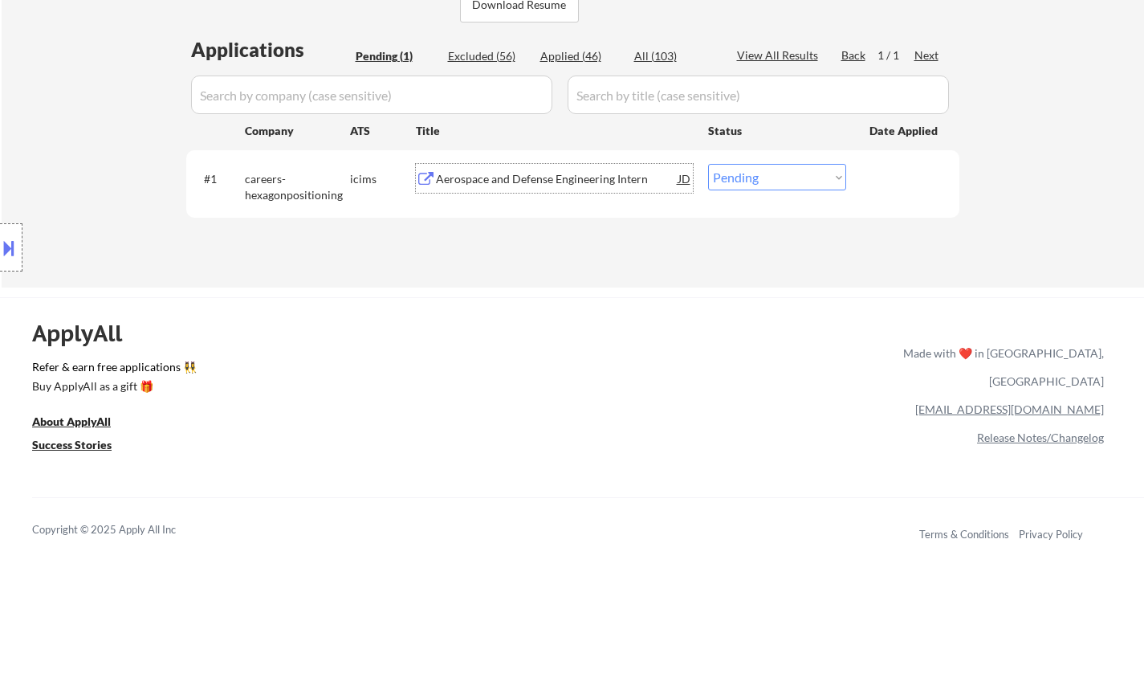
click at [517, 182] on div "Aerospace and Defense Engineering Intern" at bounding box center [557, 179] width 242 height 16
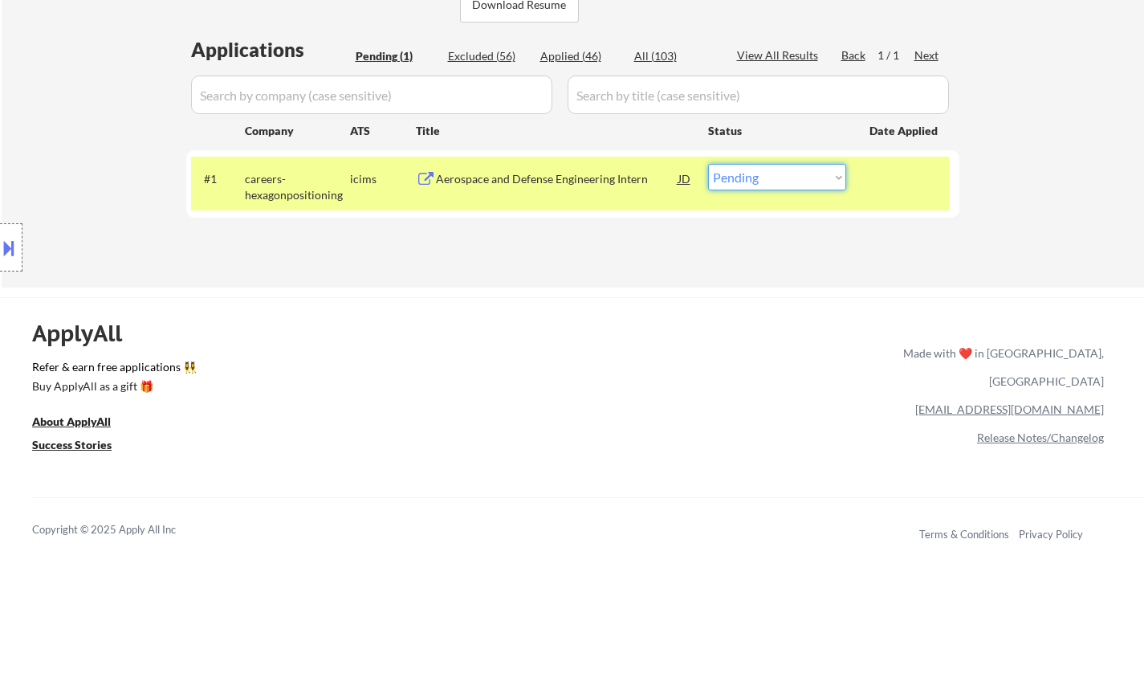
click at [788, 177] on select "Choose an option... Pending Applied Excluded (Questions) Excluded (Expired) Exc…" at bounding box center [777, 177] width 138 height 26
select select ""excluded__other_""
click at [708, 164] on select "Choose an option... Pending Applied Excluded (Questions) Excluded (Expired) Exc…" at bounding box center [777, 177] width 138 height 26
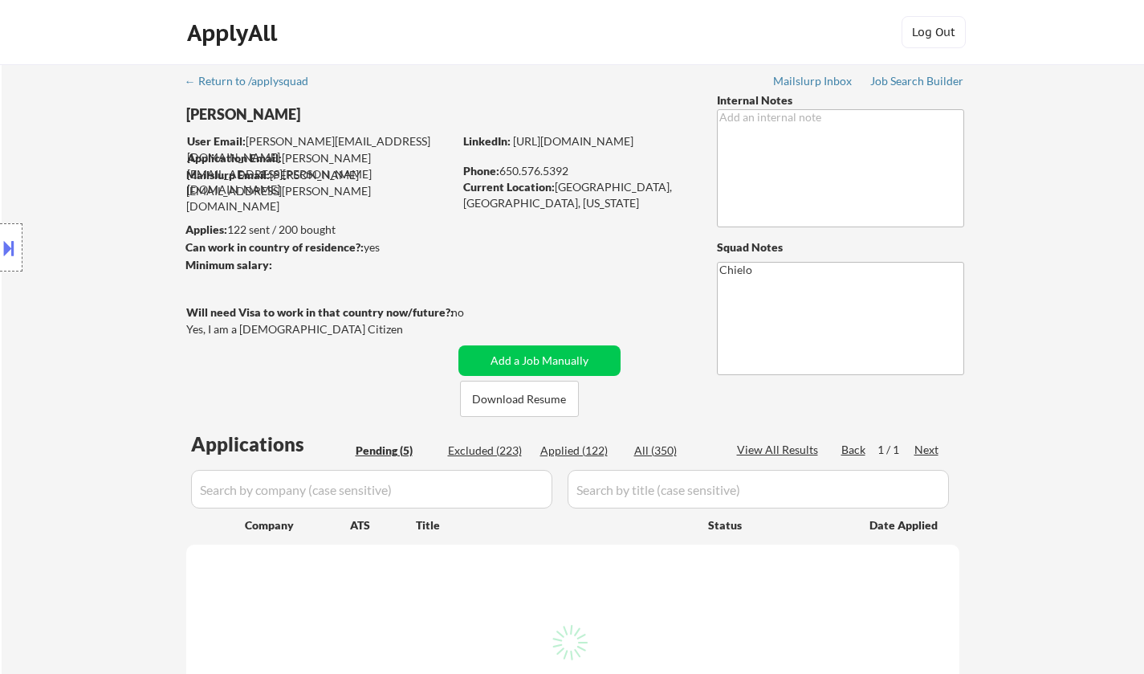
select select ""pending""
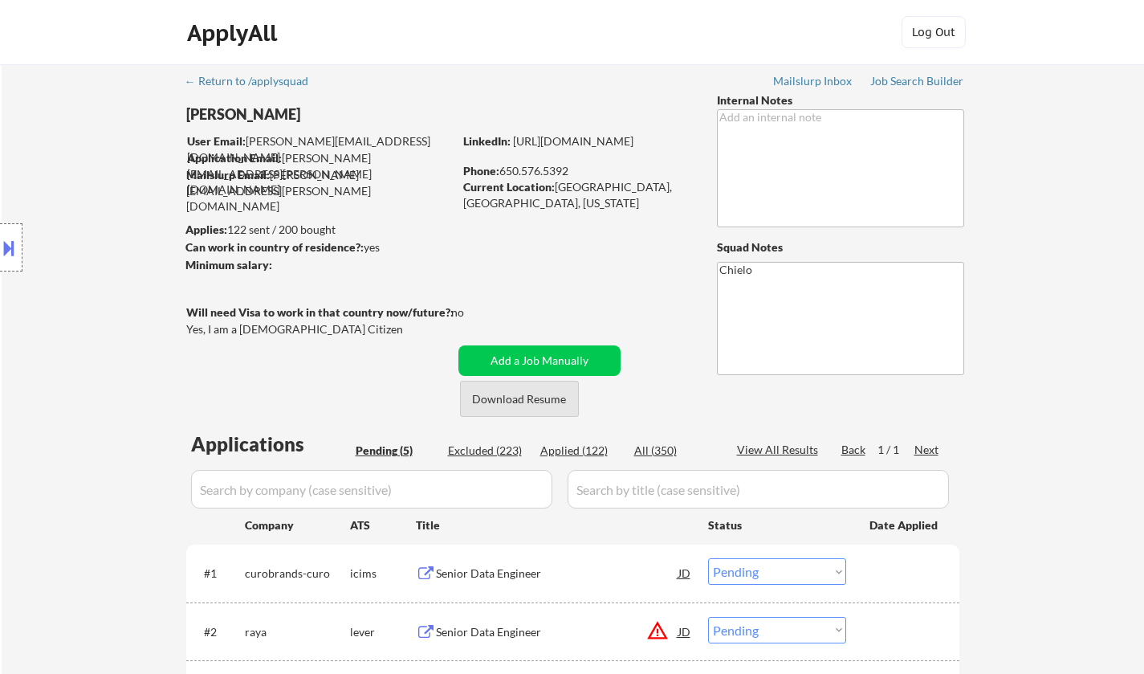
click at [525, 409] on button "Download Resume" at bounding box center [519, 399] width 119 height 36
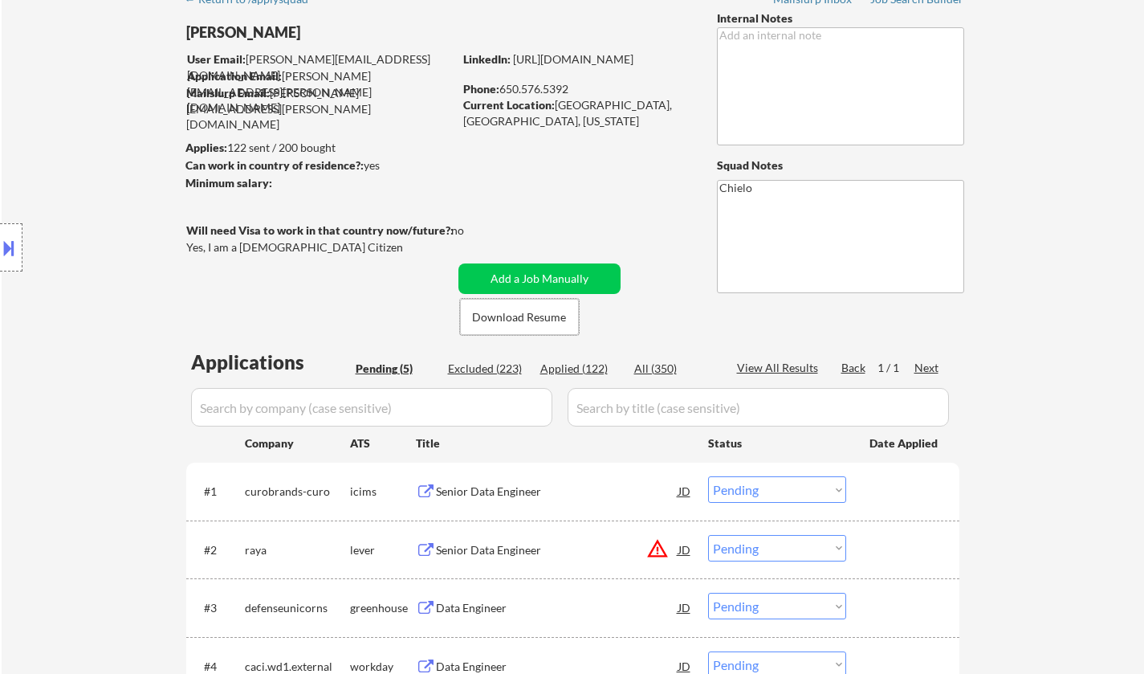
scroll to position [321, 0]
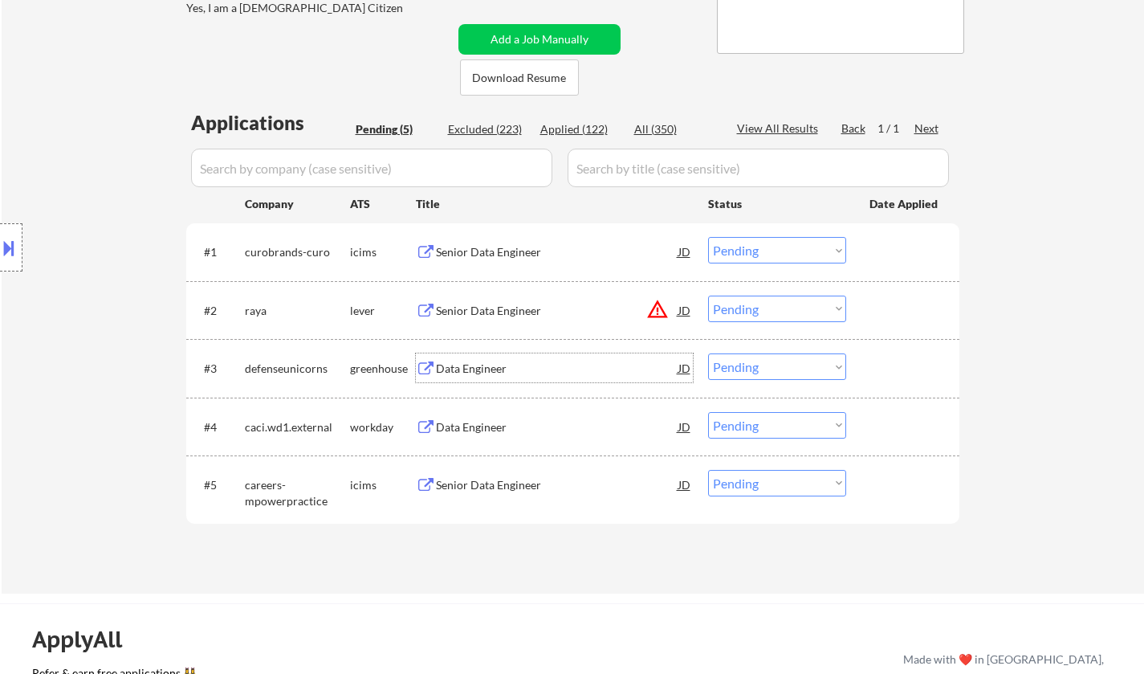
click at [480, 366] on div "Data Engineer" at bounding box center [557, 368] width 242 height 16
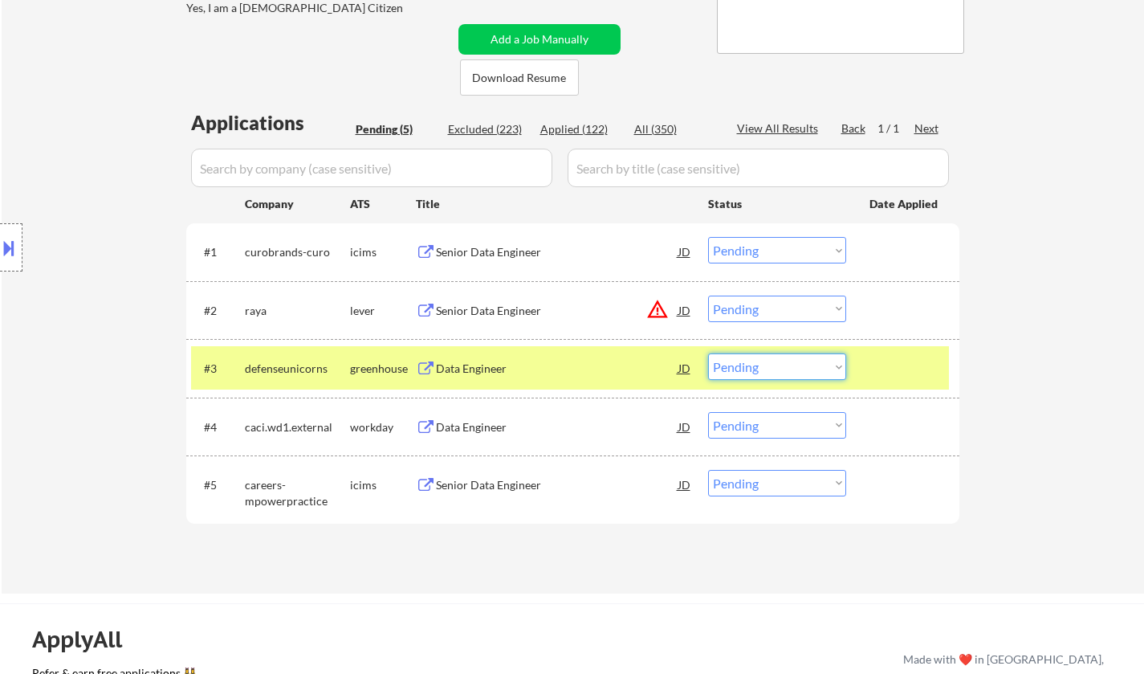
click at [760, 372] on select "Choose an option... Pending Applied Excluded (Questions) Excluded (Expired) Exc…" at bounding box center [777, 366] width 138 height 26
click at [708, 353] on select "Choose an option... Pending Applied Excluded (Questions) Excluded (Expired) Exc…" at bounding box center [777, 366] width 138 height 26
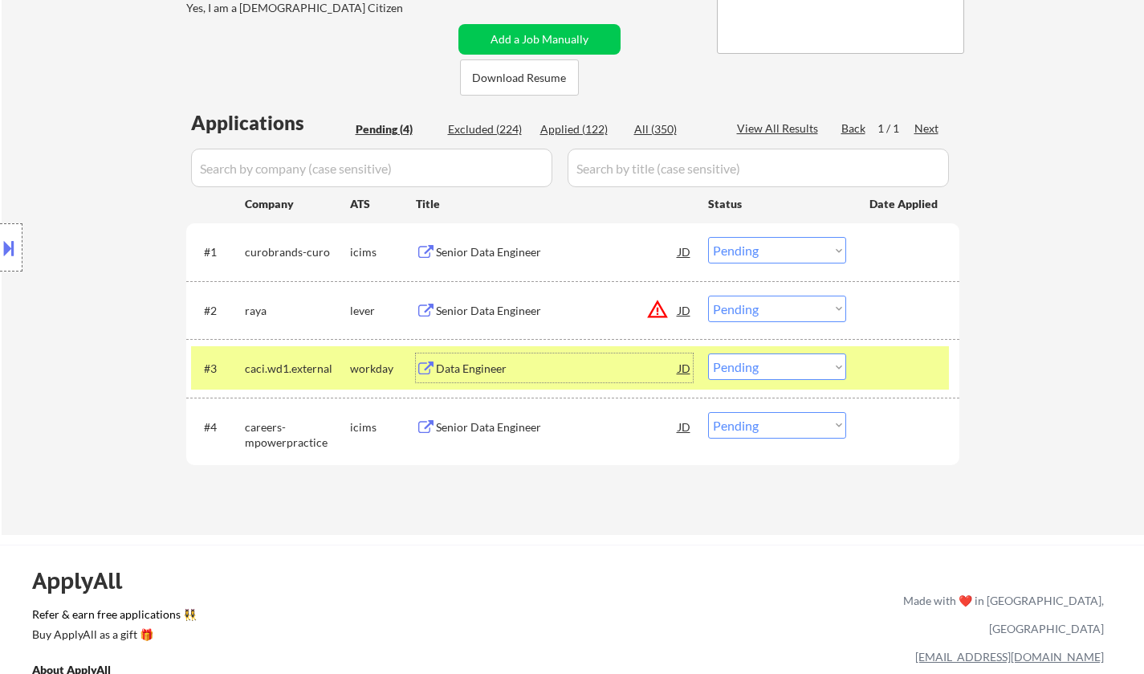
click at [479, 364] on div "Data Engineer" at bounding box center [557, 368] width 242 height 16
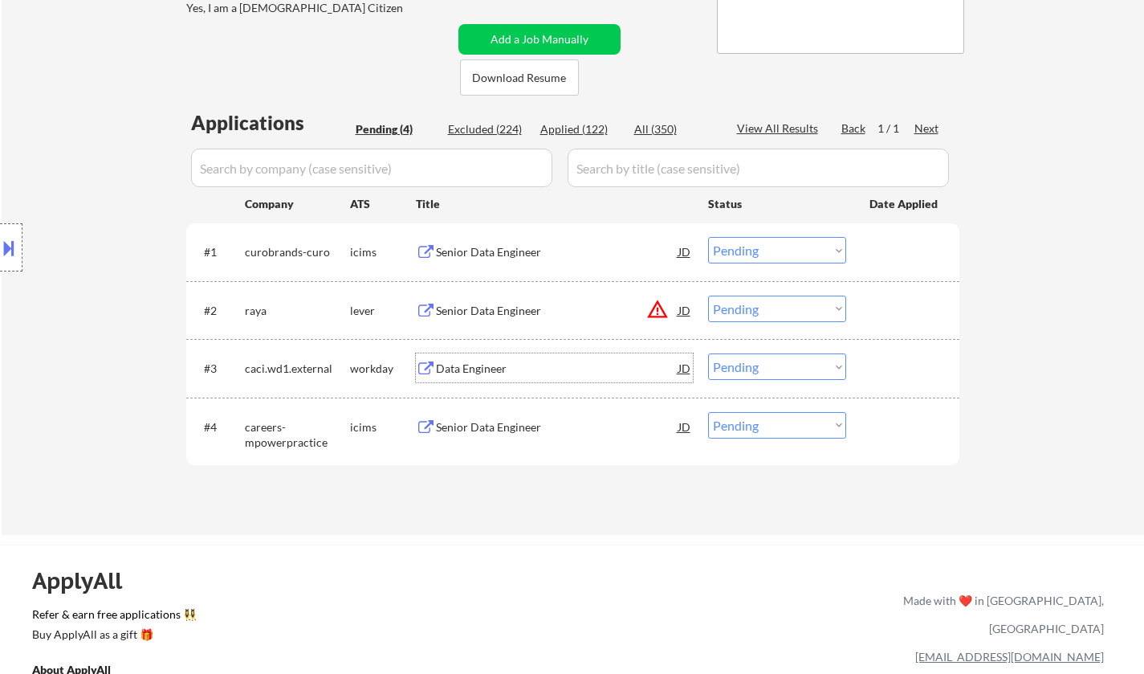
click at [464, 375] on div "Data Engineer" at bounding box center [557, 368] width 242 height 16
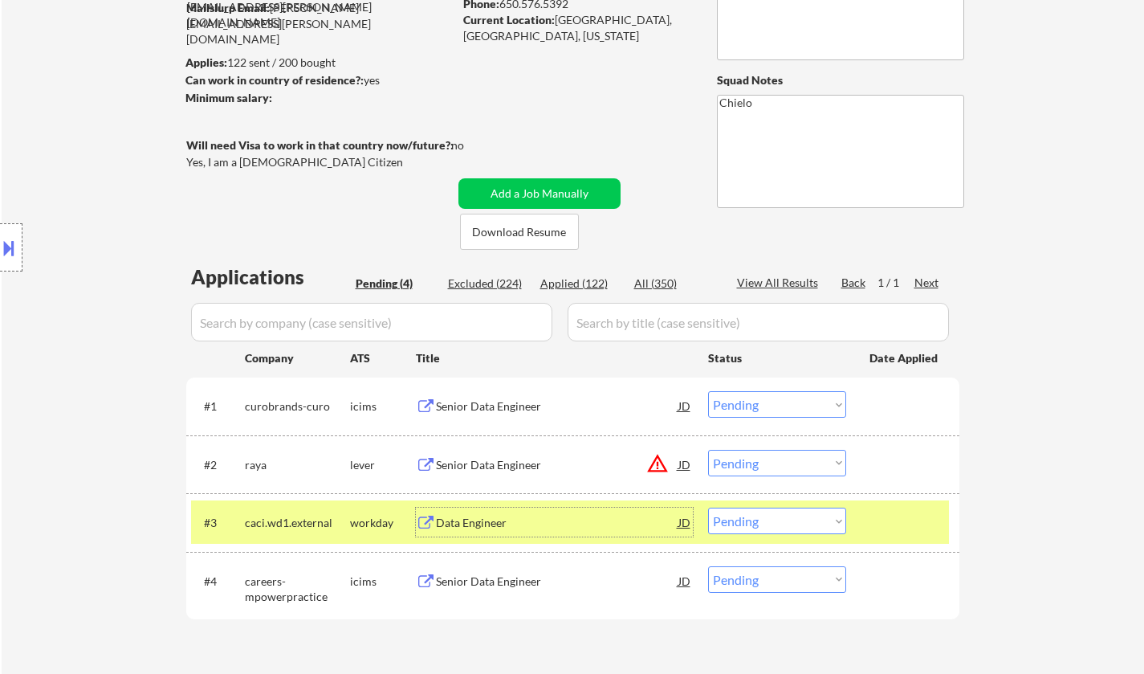
scroll to position [401, 0]
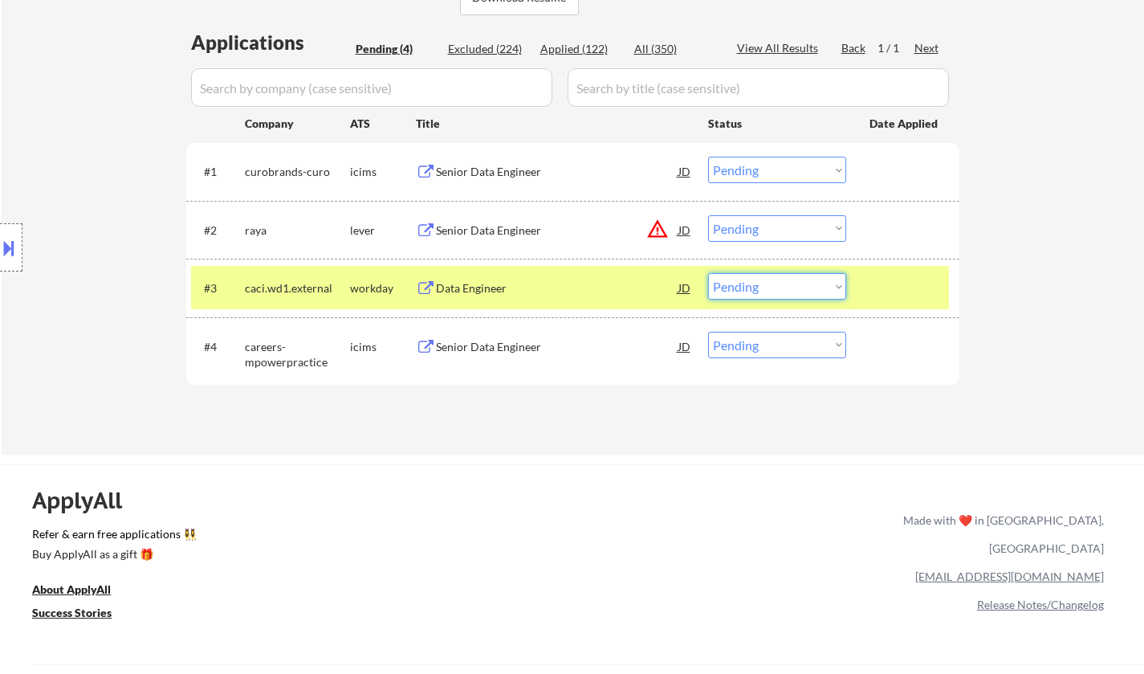
drag, startPoint x: 813, startPoint y: 279, endPoint x: 785, endPoint y: 298, distance: 33.6
click at [811, 279] on select "Choose an option... Pending Applied Excluded (Questions) Excluded (Expired) Exc…" at bounding box center [777, 286] width 138 height 26
click at [708, 273] on select "Choose an option... Pending Applied Excluded (Questions) Excluded (Expired) Exc…" at bounding box center [777, 286] width 138 height 26
select select ""pending""
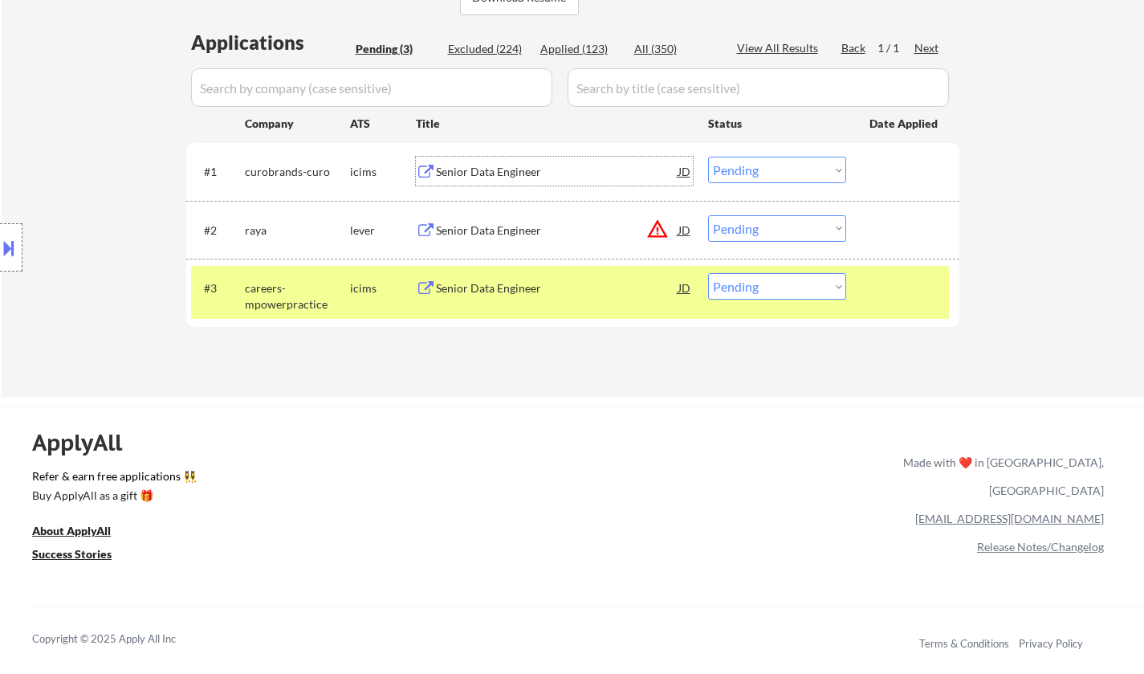
click at [479, 166] on div "Senior Data Engineer" at bounding box center [557, 172] width 242 height 16
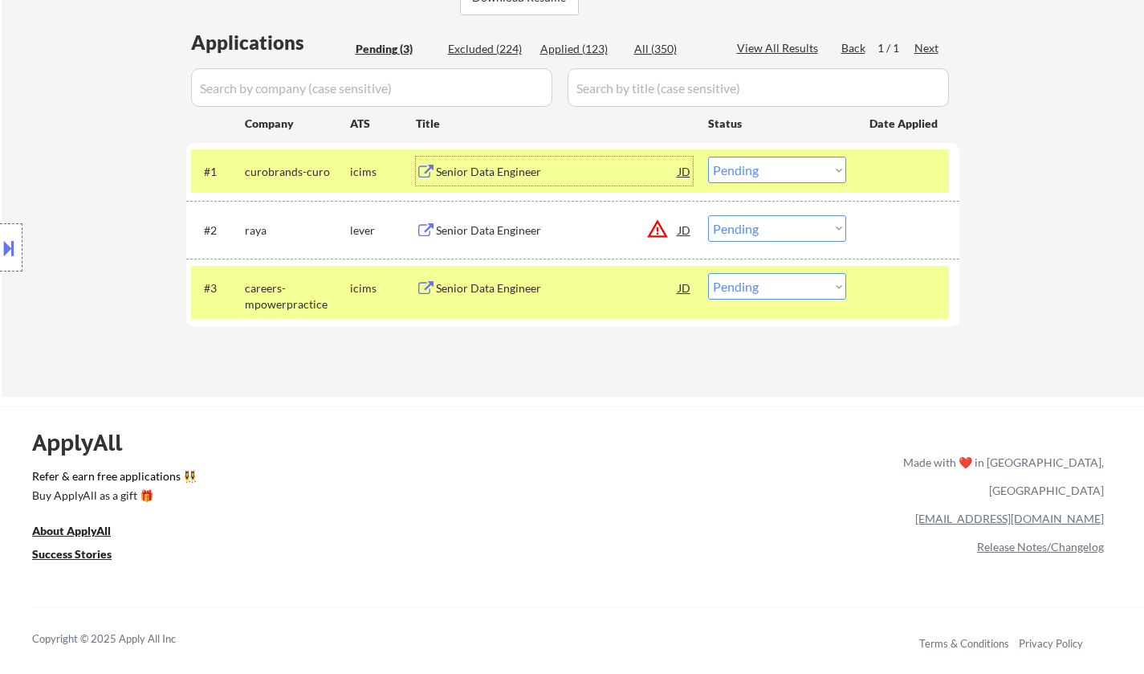
click at [472, 173] on div "Senior Data Engineer" at bounding box center [557, 172] width 242 height 16
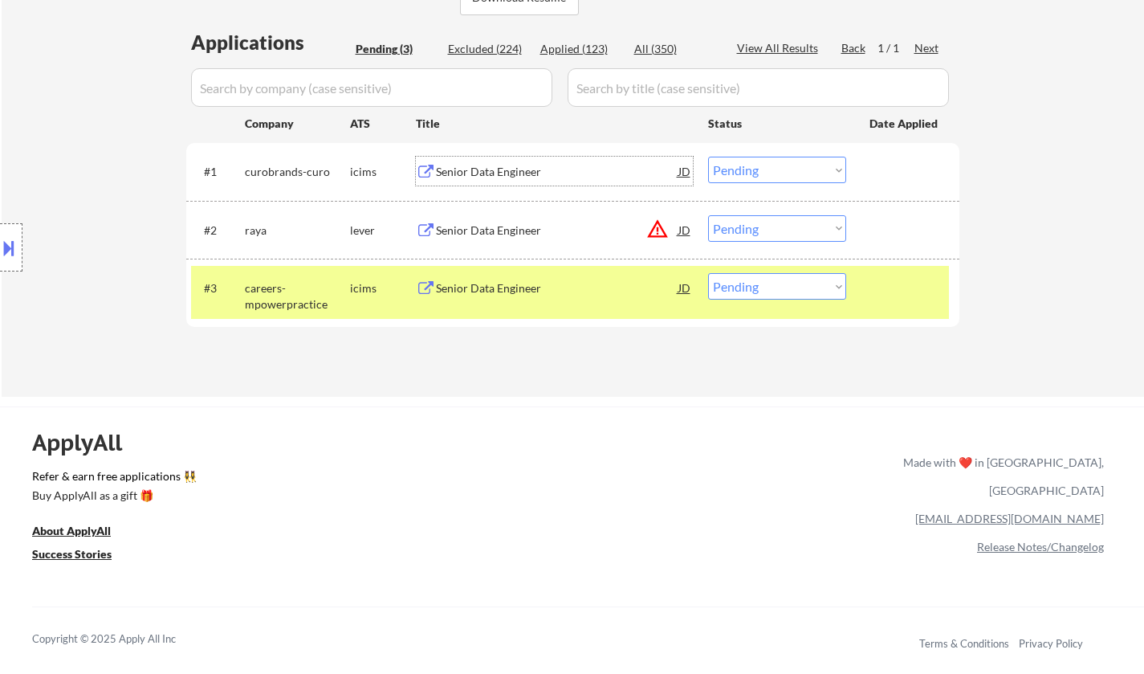
click at [772, 162] on select "Choose an option... Pending Applied Excluded (Questions) Excluded (Expired) Exc…" at bounding box center [777, 170] width 138 height 26
click at [708, 157] on select "Choose an option... Pending Applied Excluded (Questions) Excluded (Expired) Exc…" at bounding box center [777, 170] width 138 height 26
select select ""pending""
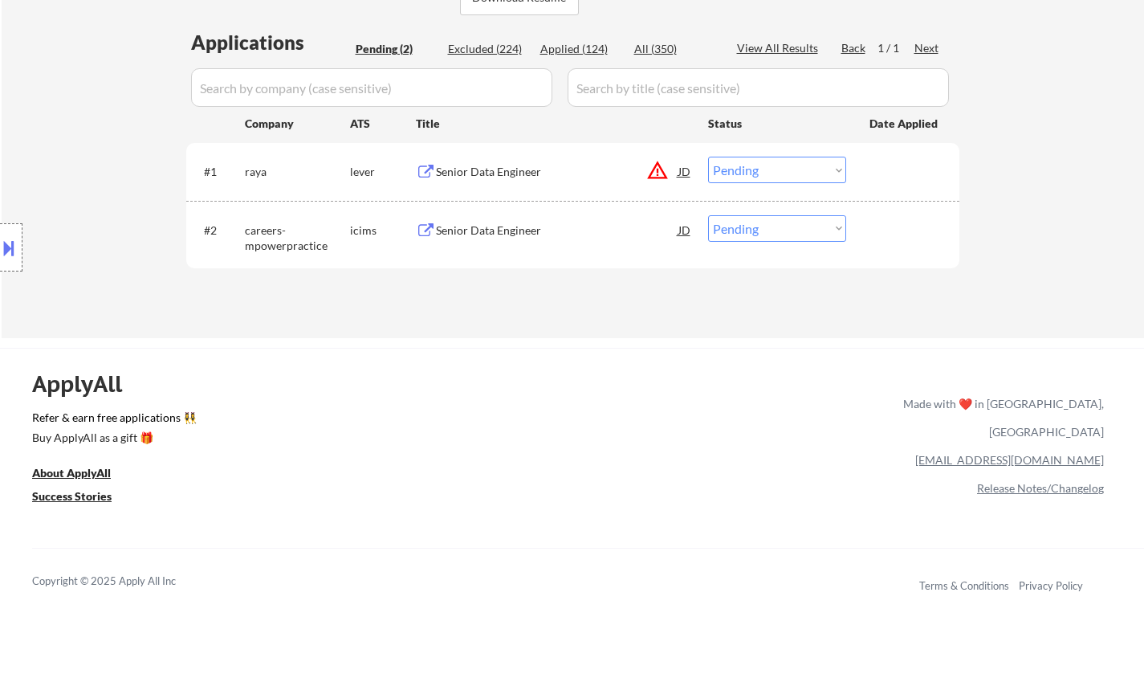
scroll to position [161, 0]
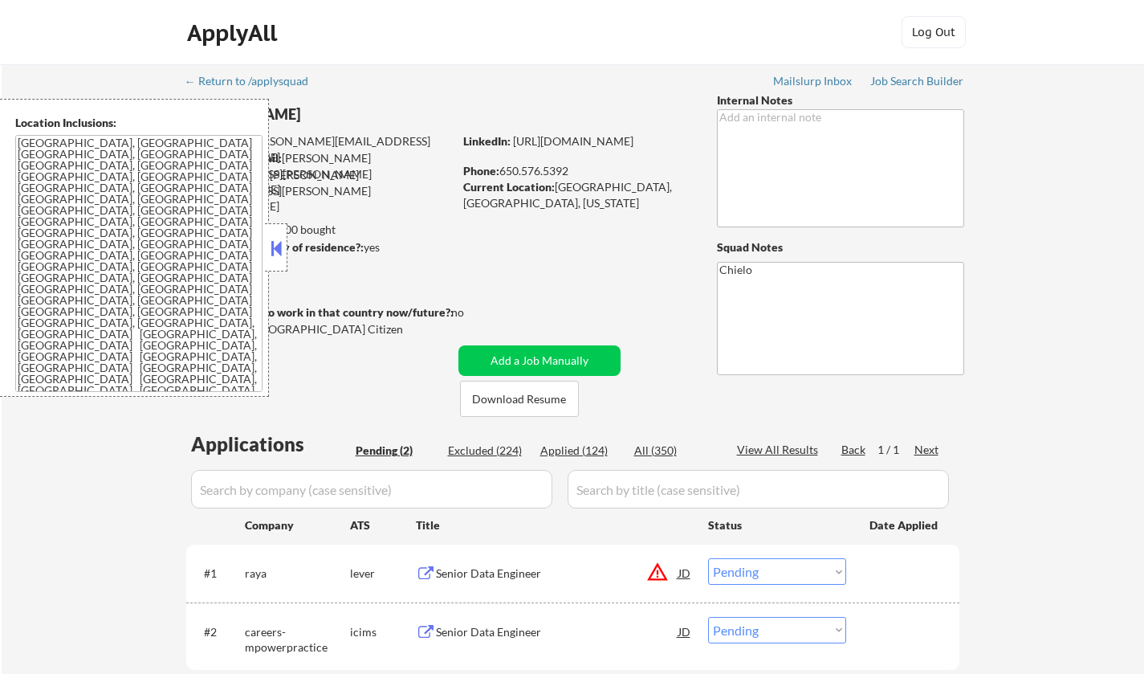
select select ""pending""
click at [286, 256] on div at bounding box center [276, 247] width 22 height 48
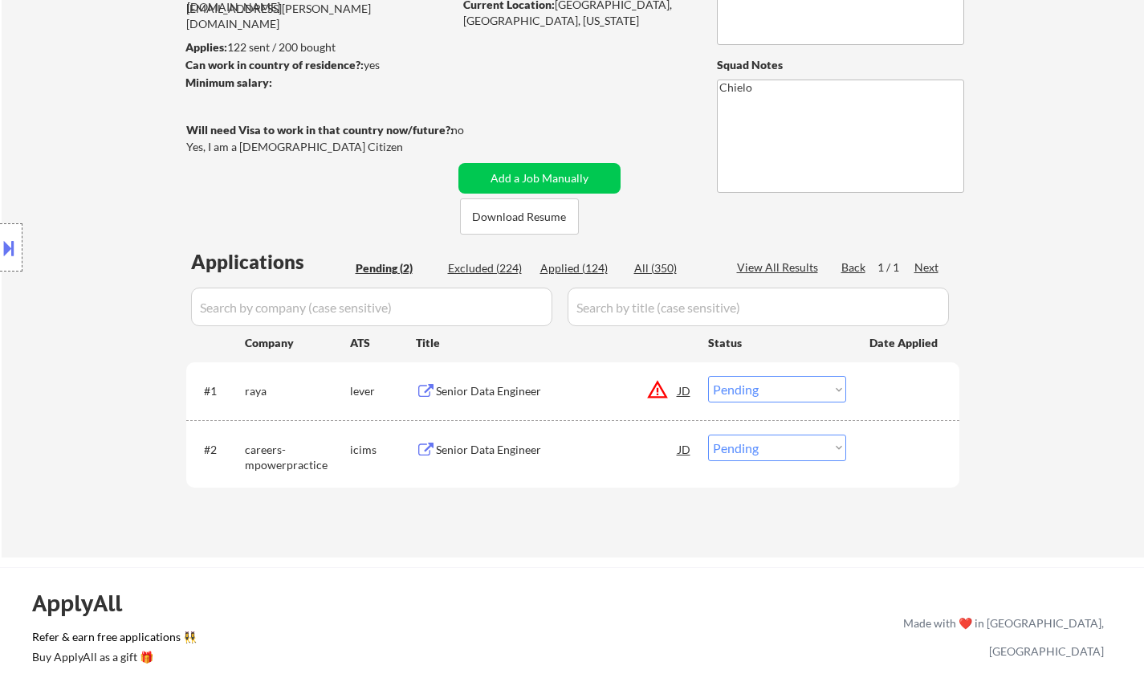
scroll to position [241, 0]
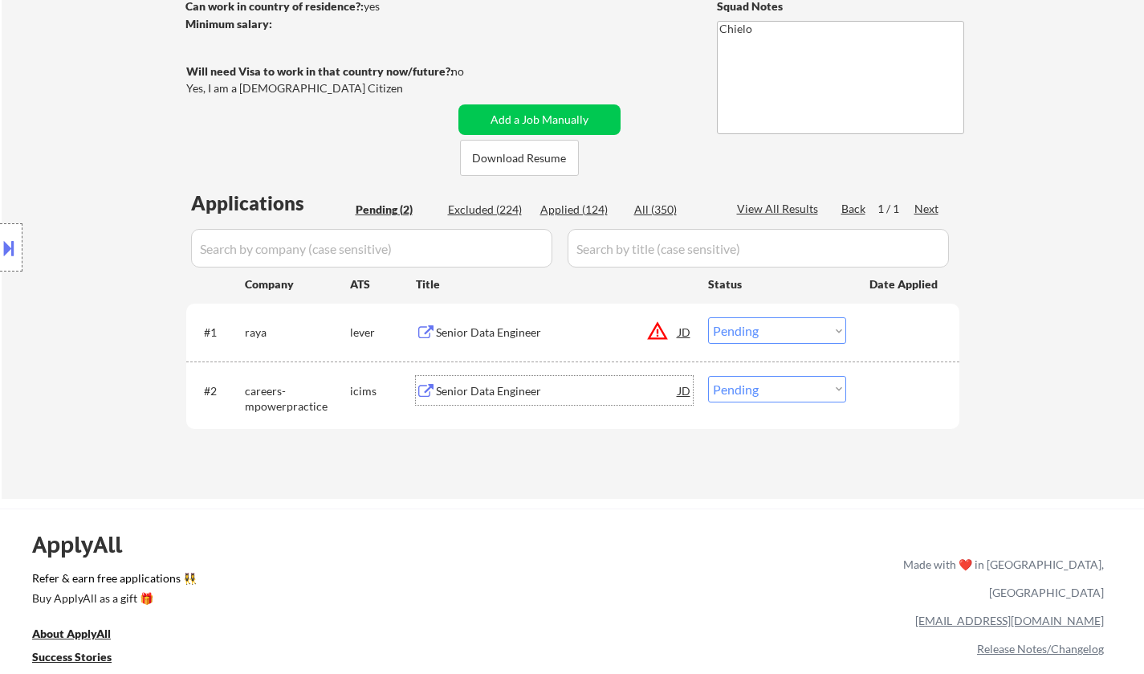
click at [499, 387] on div "Senior Data Engineer" at bounding box center [557, 391] width 242 height 16
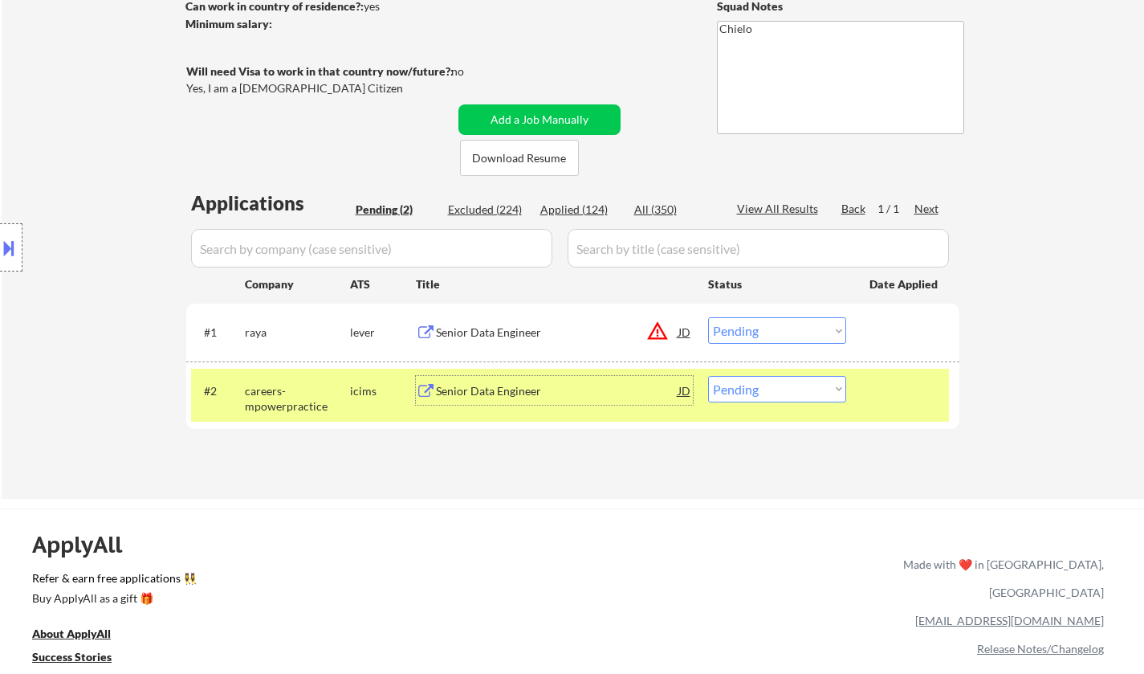
click at [774, 395] on select "Choose an option... Pending Applied Excluded (Questions) Excluded (Expired) Exc…" at bounding box center [777, 389] width 138 height 26
select select ""excluded__expired_""
click at [708, 376] on select "Choose an option... Pending Applied Excluded (Questions) Excluded (Expired) Exc…" at bounding box center [777, 389] width 138 height 26
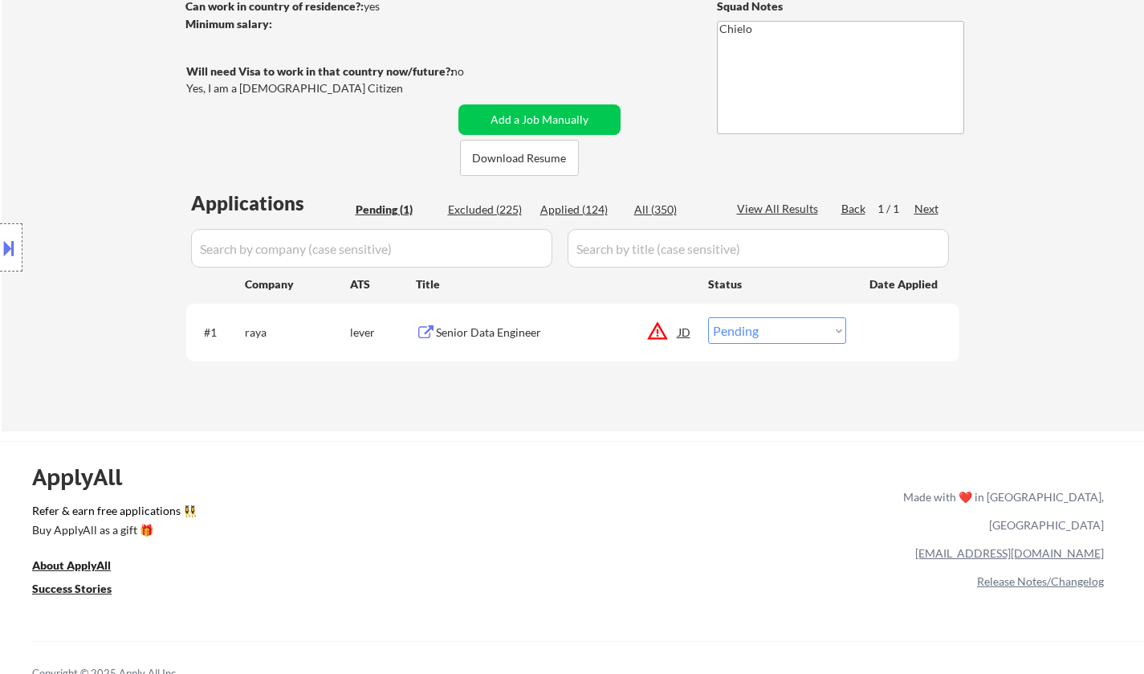
click at [685, 326] on div "JD" at bounding box center [685, 331] width 16 height 29
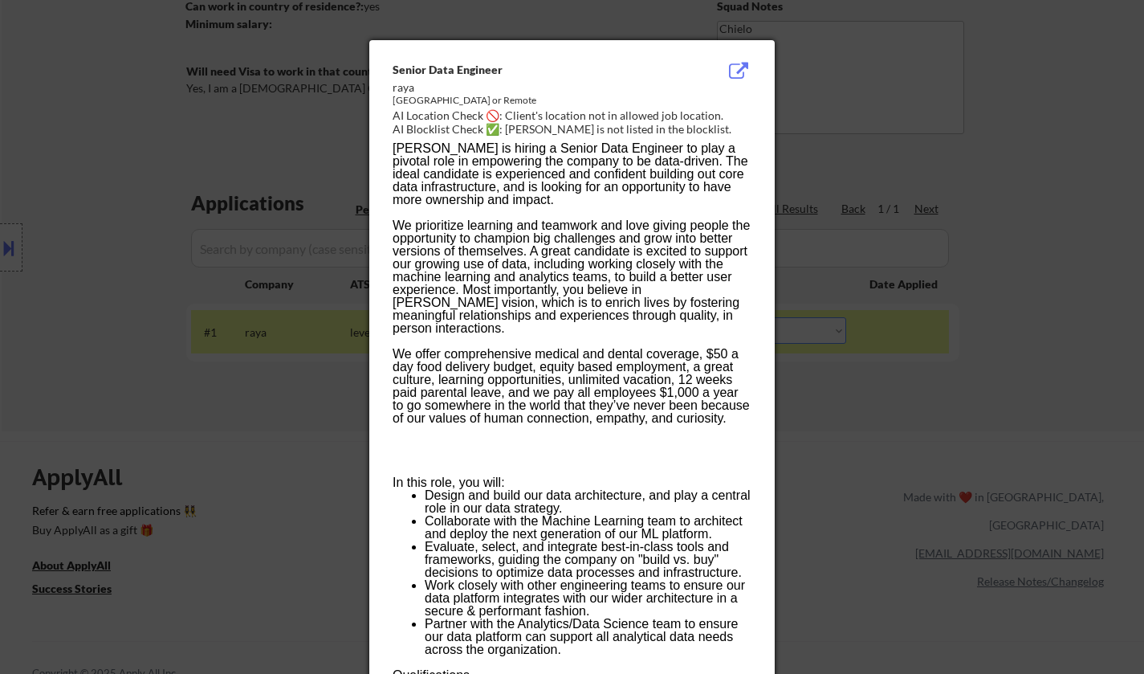
click at [1016, 409] on div at bounding box center [572, 337] width 1144 height 674
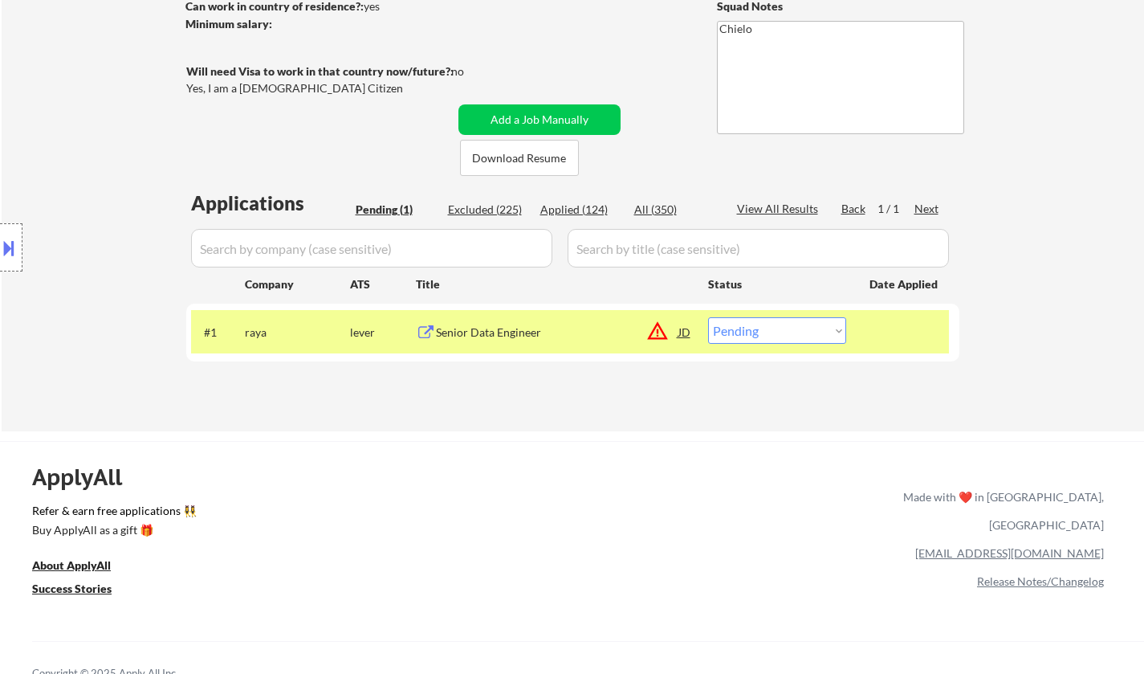
click at [510, 332] on div "Senior Data Engineer" at bounding box center [557, 332] width 242 height 16
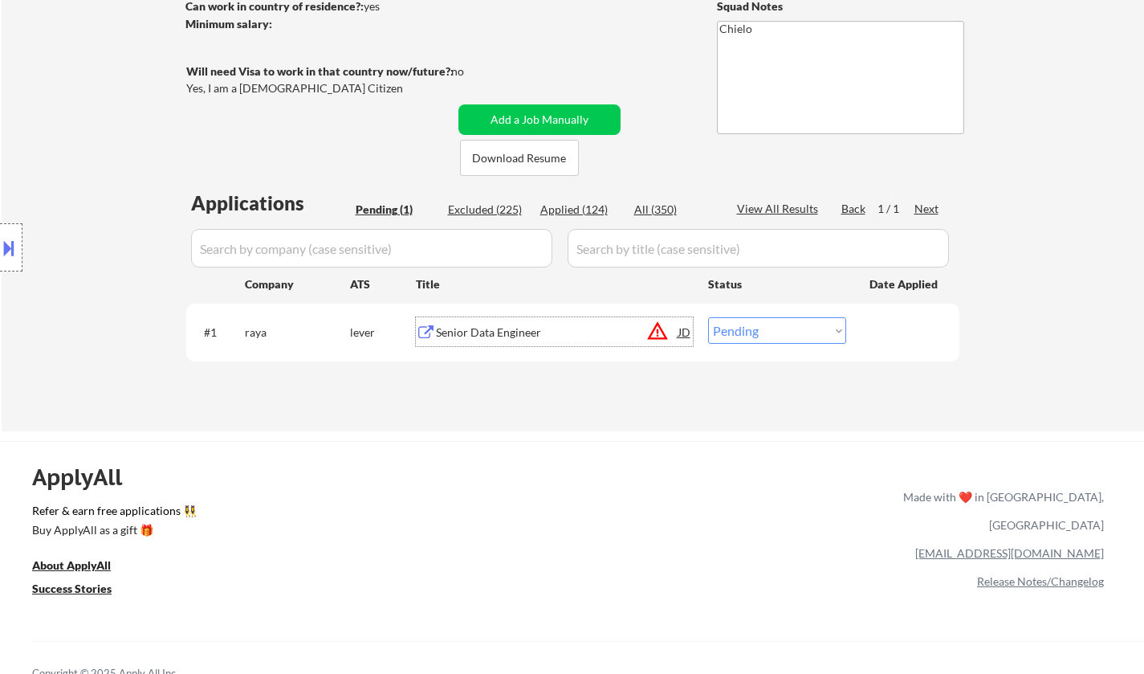
click at [691, 336] on div "JD" at bounding box center [685, 331] width 16 height 29
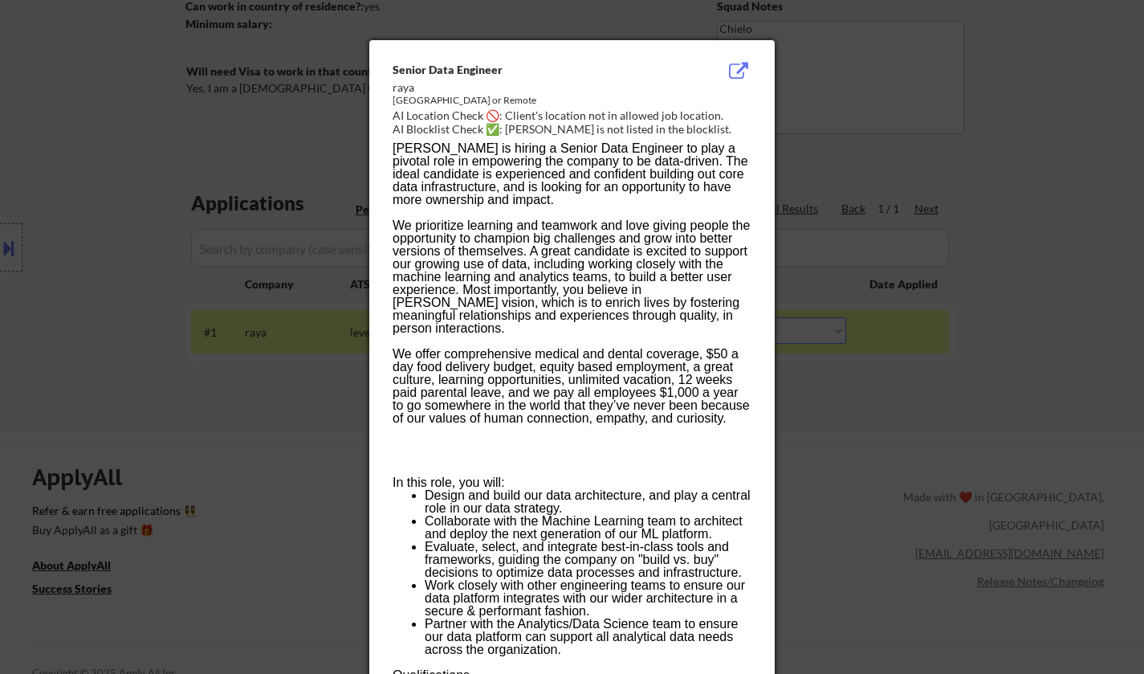
click at [105, 354] on div at bounding box center [572, 337] width 1144 height 674
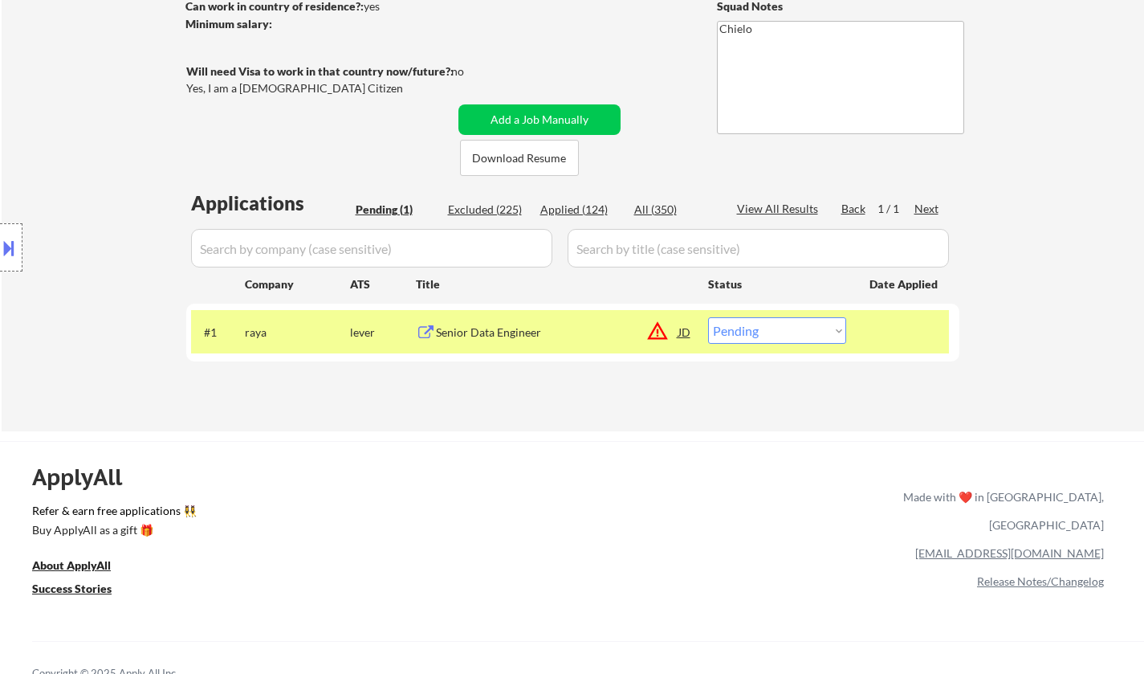
click at [725, 329] on select "Choose an option... Pending Applied Excluded (Questions) Excluded (Expired) Exc…" at bounding box center [777, 330] width 138 height 26
select select ""applied""
click at [708, 317] on select "Choose an option... Pending Applied Excluded (Questions) Excluded (Expired) Exc…" at bounding box center [777, 330] width 138 height 26
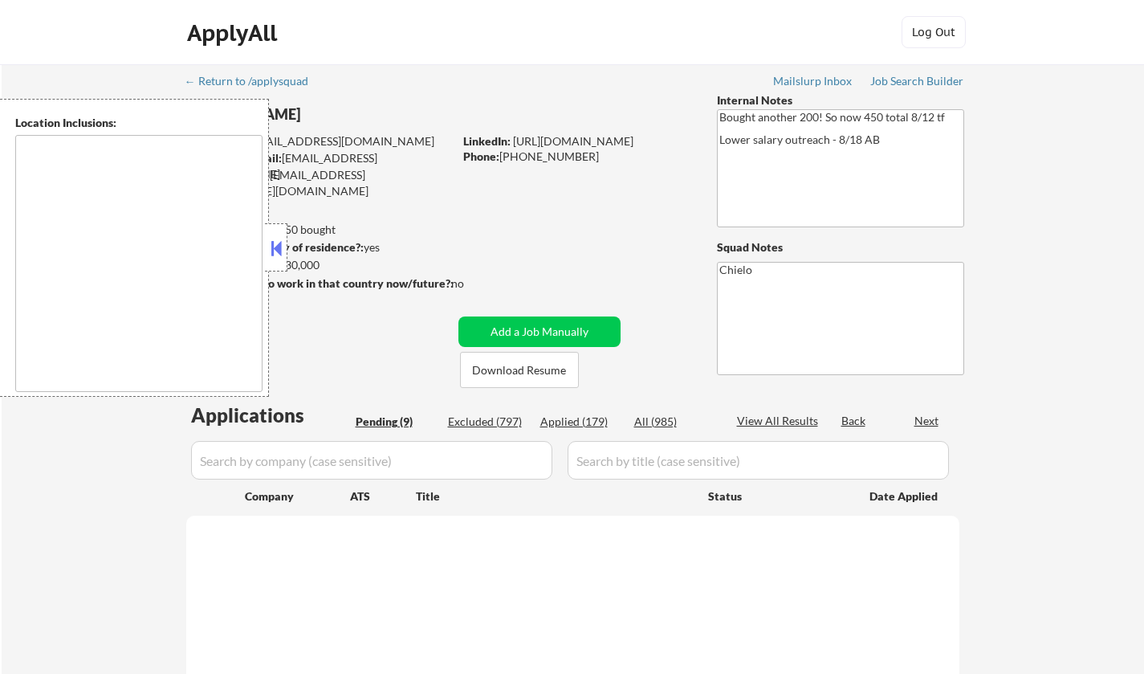
type textarea "[GEOGRAPHIC_DATA], [GEOGRAPHIC_DATA] [GEOGRAPHIC_DATA], [GEOGRAPHIC_DATA] [GEOG…"
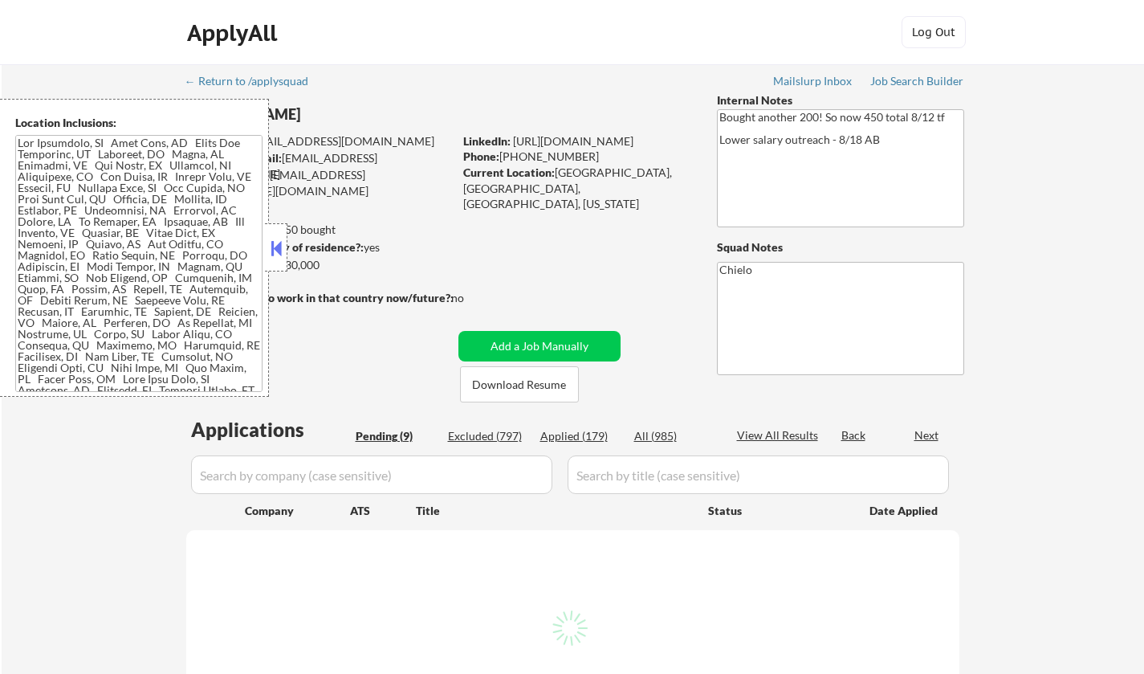
select select ""pending""
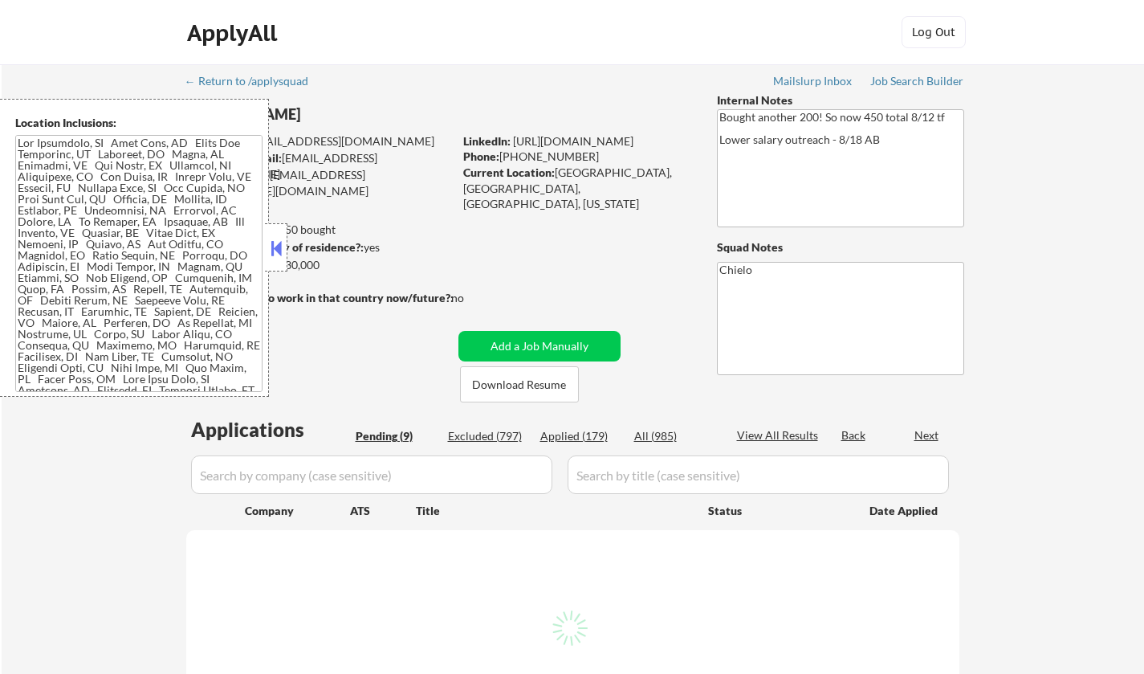
select select ""pending""
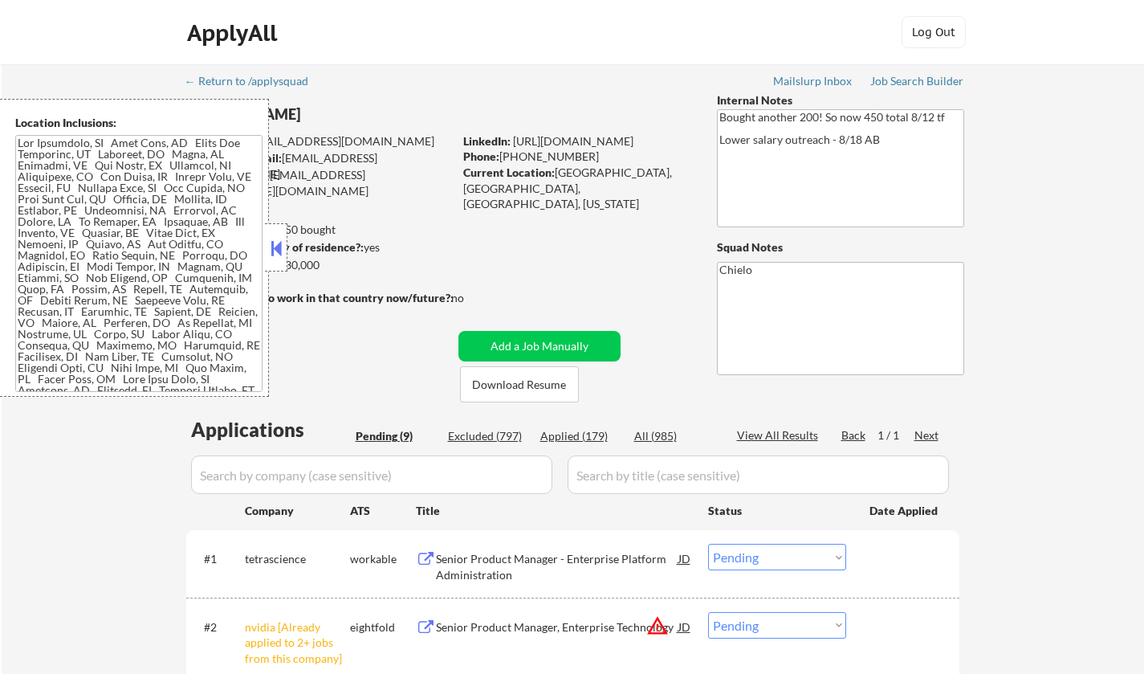
click at [276, 240] on button at bounding box center [276, 248] width 18 height 24
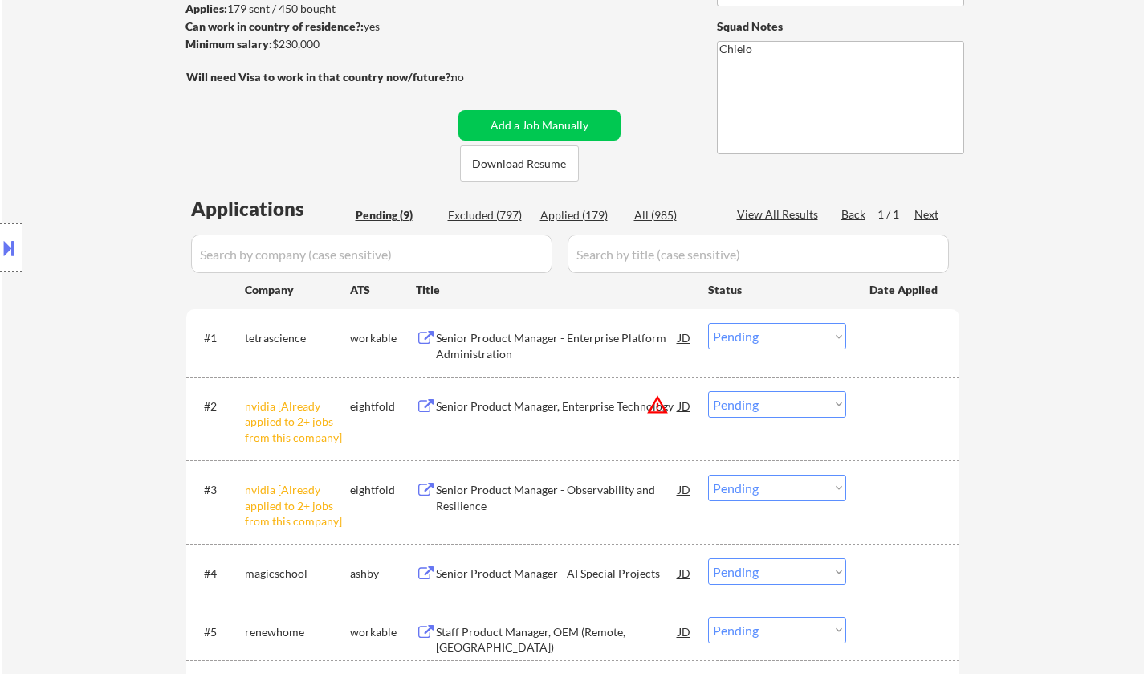
scroll to position [401, 0]
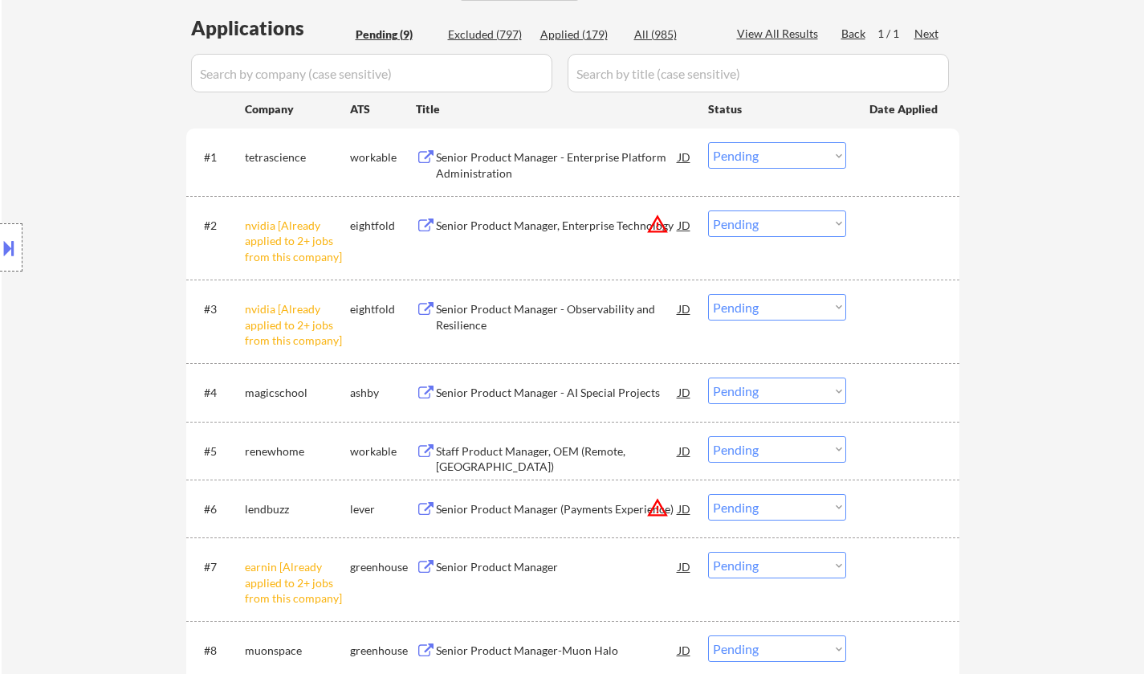
click at [789, 222] on select "Choose an option... Pending Applied Excluded (Questions) Excluded (Expired) Exc…" at bounding box center [777, 223] width 138 height 26
click at [708, 210] on select "Choose an option... Pending Applied Excluded (Questions) Excluded (Expired) Exc…" at bounding box center [777, 223] width 138 height 26
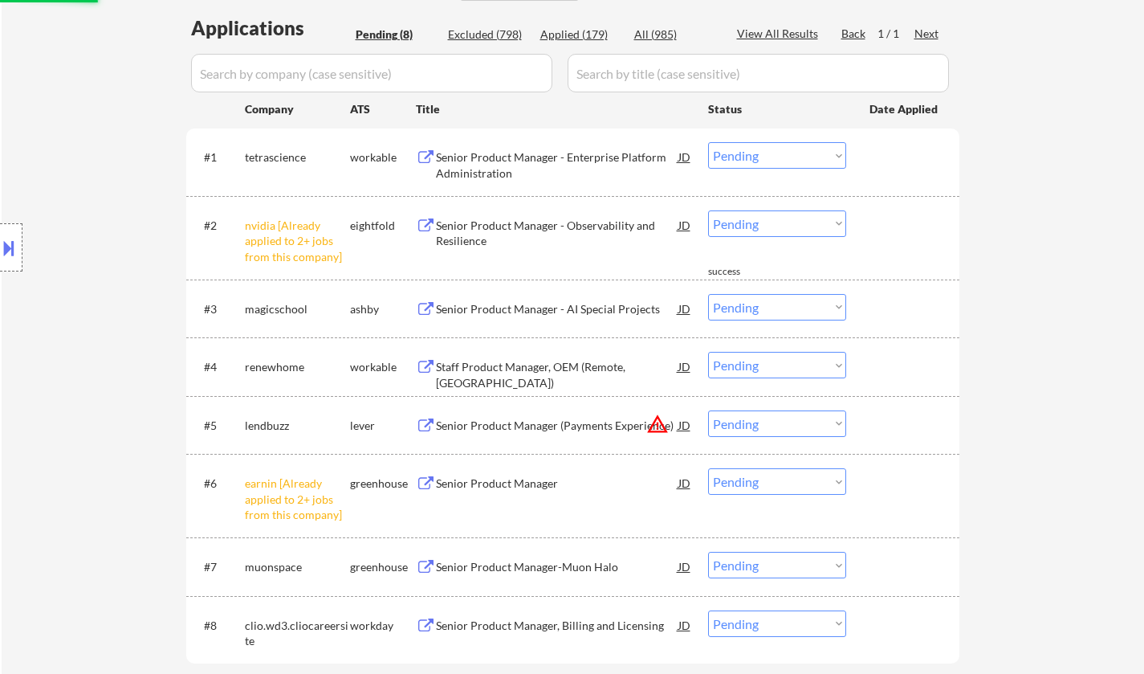
click at [767, 227] on select "Choose an option... Pending Applied Excluded (Questions) Excluded (Expired) Exc…" at bounding box center [777, 223] width 138 height 26
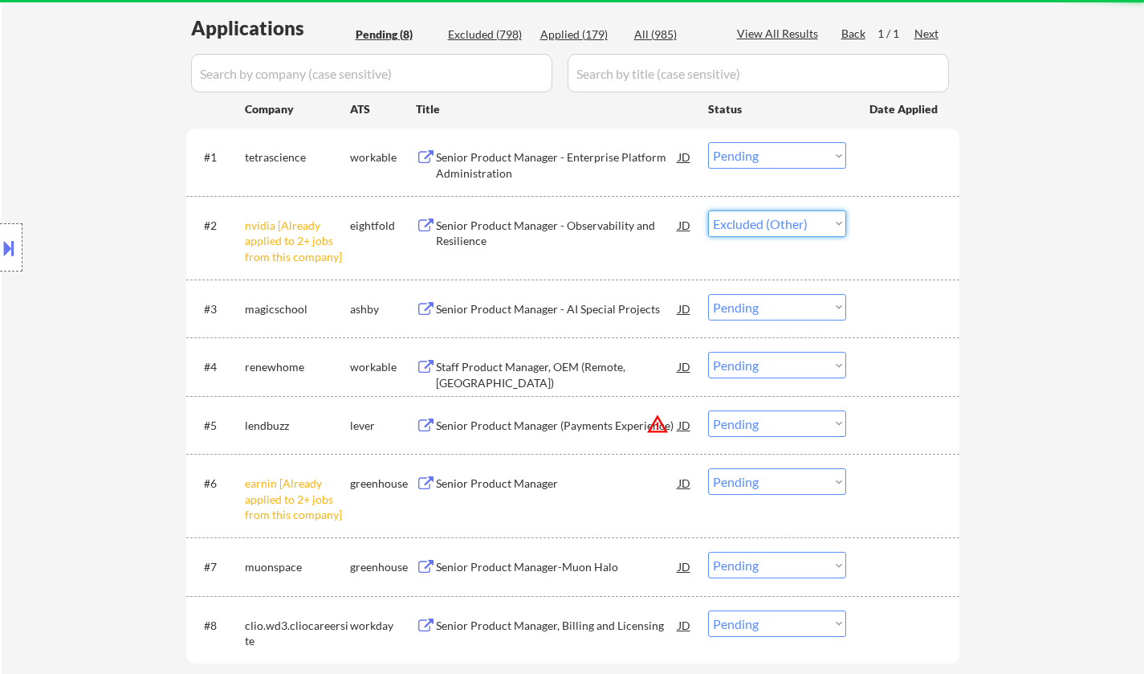
click at [708, 210] on select "Choose an option... Pending Applied Excluded (Questions) Excluded (Expired) Exc…" at bounding box center [777, 223] width 138 height 26
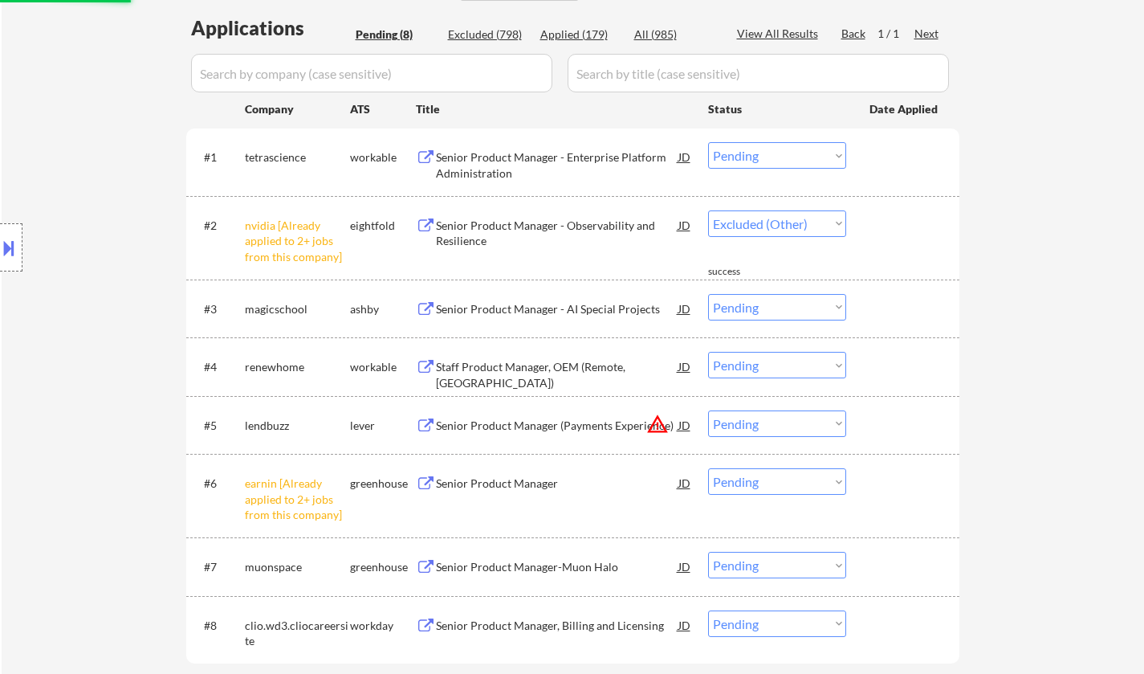
select select ""pending""
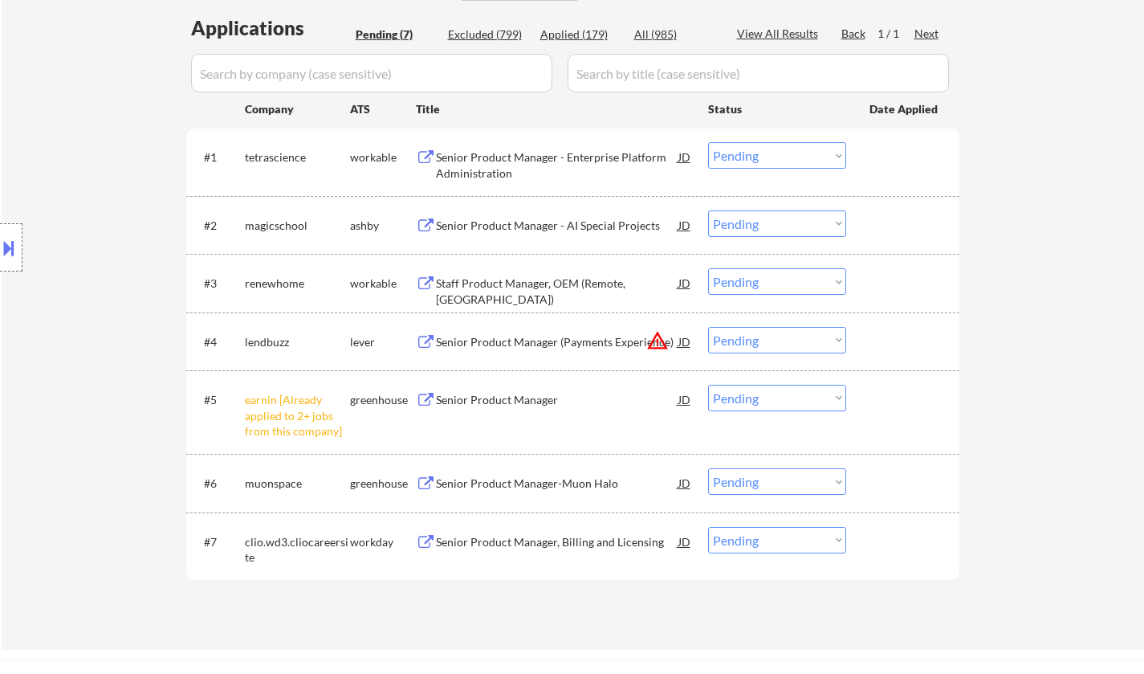
click at [764, 401] on select "Choose an option... Pending Applied Excluded (Questions) Excluded (Expired) Exc…" at bounding box center [777, 398] width 138 height 26
click at [708, 385] on select "Choose an option... Pending Applied Excluded (Questions) Excluded (Expired) Exc…" at bounding box center [777, 398] width 138 height 26
select select ""pending""
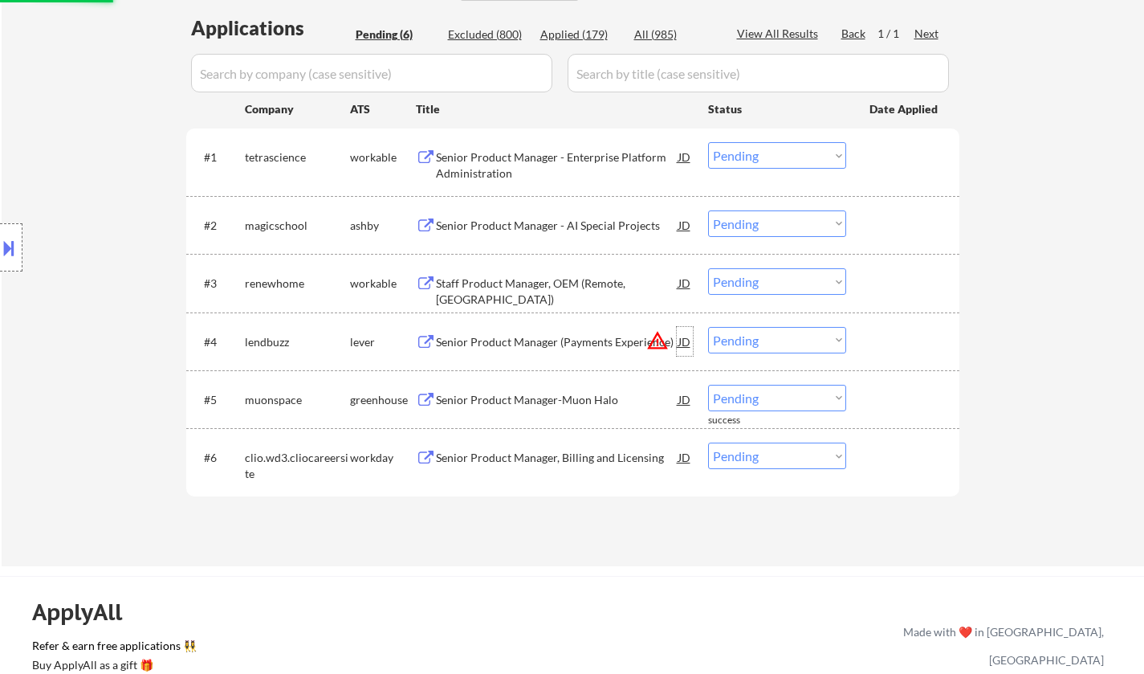
click at [684, 339] on div "JD" at bounding box center [685, 341] width 16 height 29
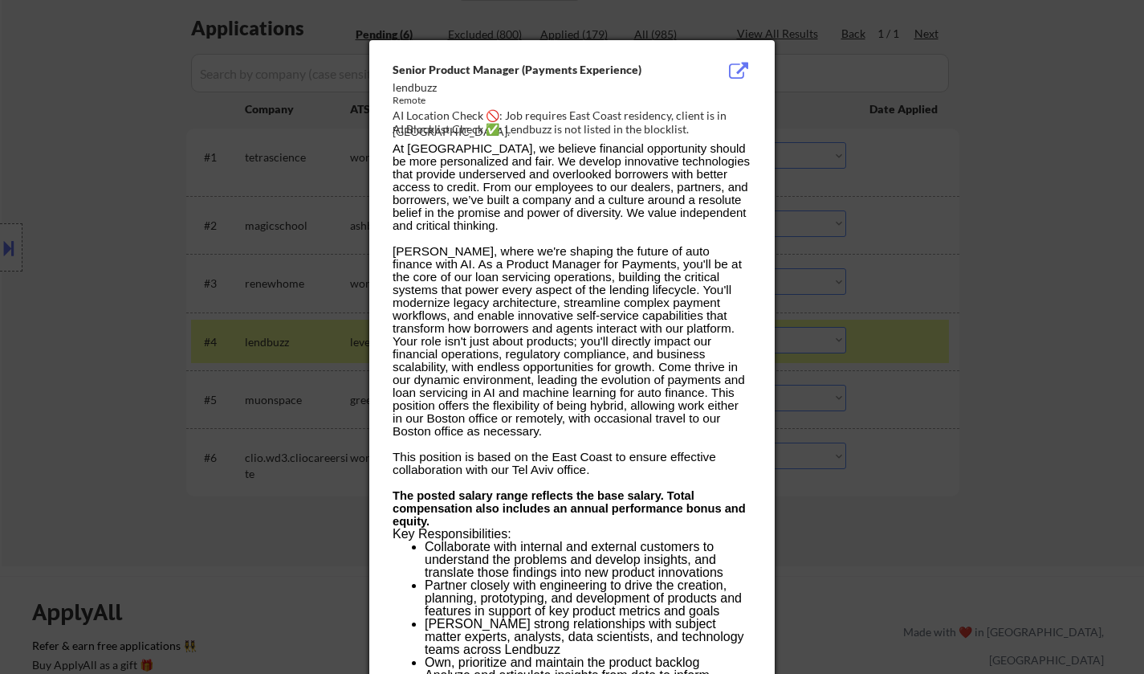
click at [923, 343] on div at bounding box center [572, 337] width 1144 height 674
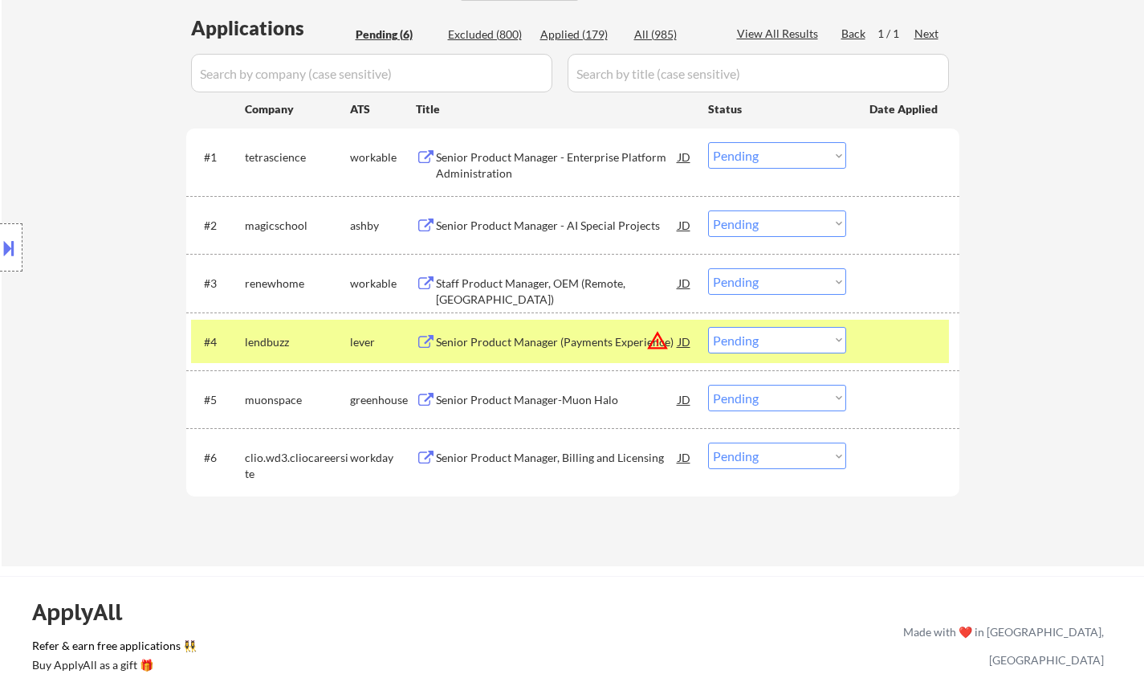
click at [789, 327] on select "Choose an option... Pending Applied Excluded (Questions) Excluded (Expired) Exc…" at bounding box center [777, 340] width 138 height 26
click at [708, 327] on select "Choose an option... Pending Applied Excluded (Questions) Excluded (Expired) Exc…" at bounding box center [777, 340] width 138 height 26
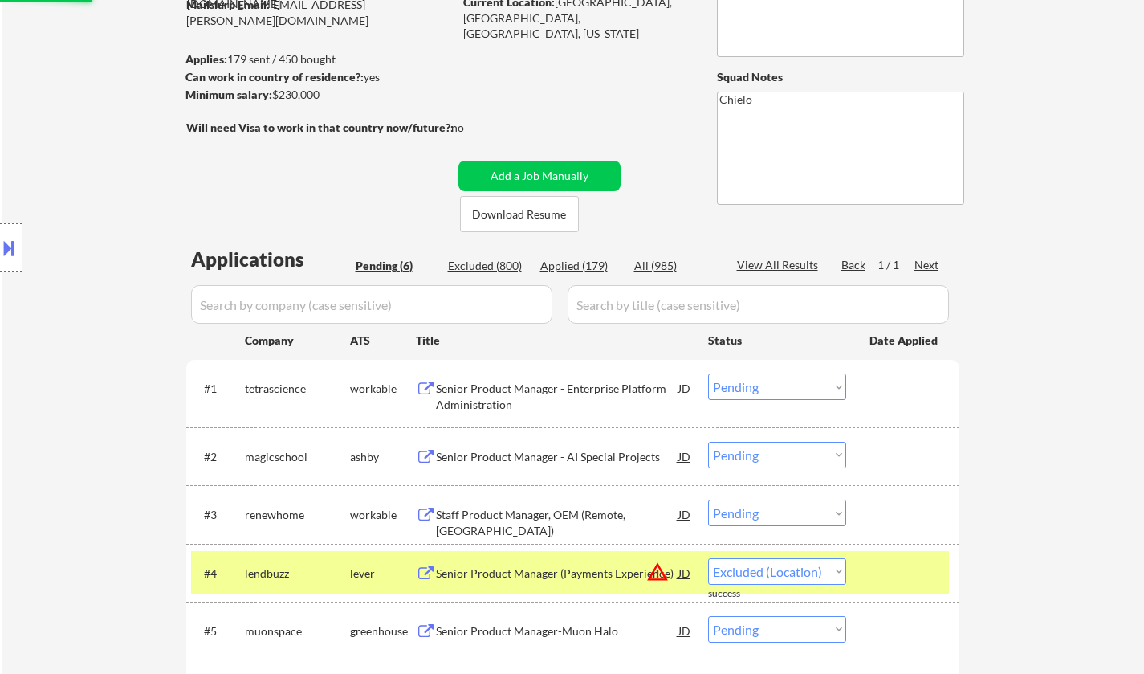
select select ""pending""
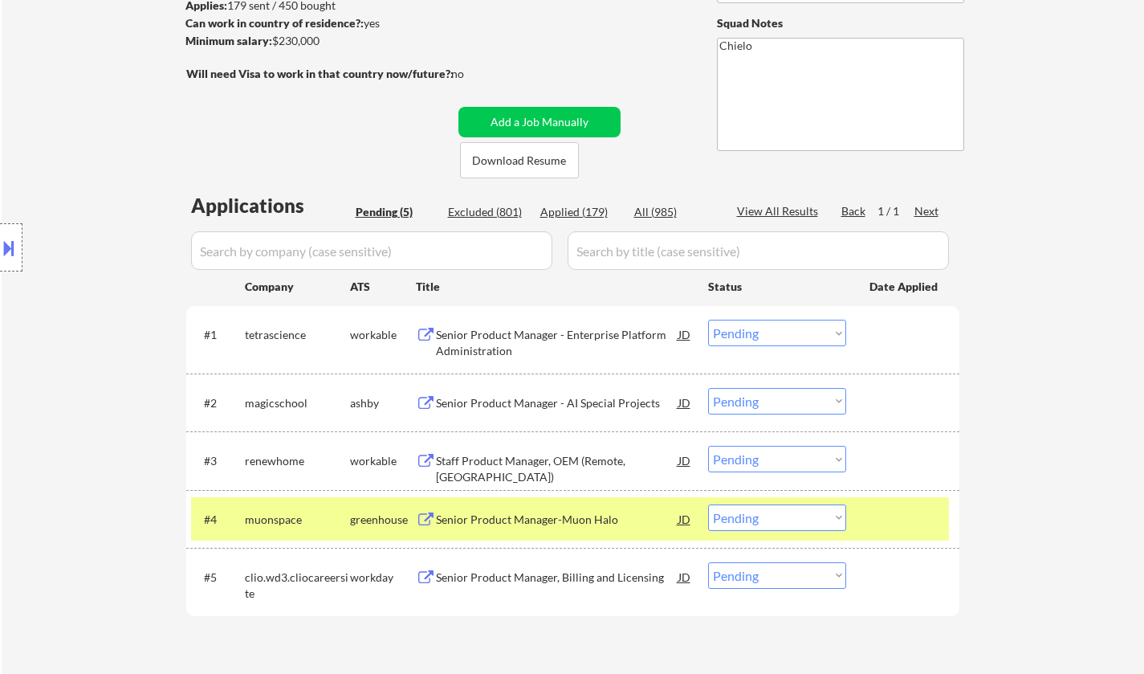
scroll to position [241, 0]
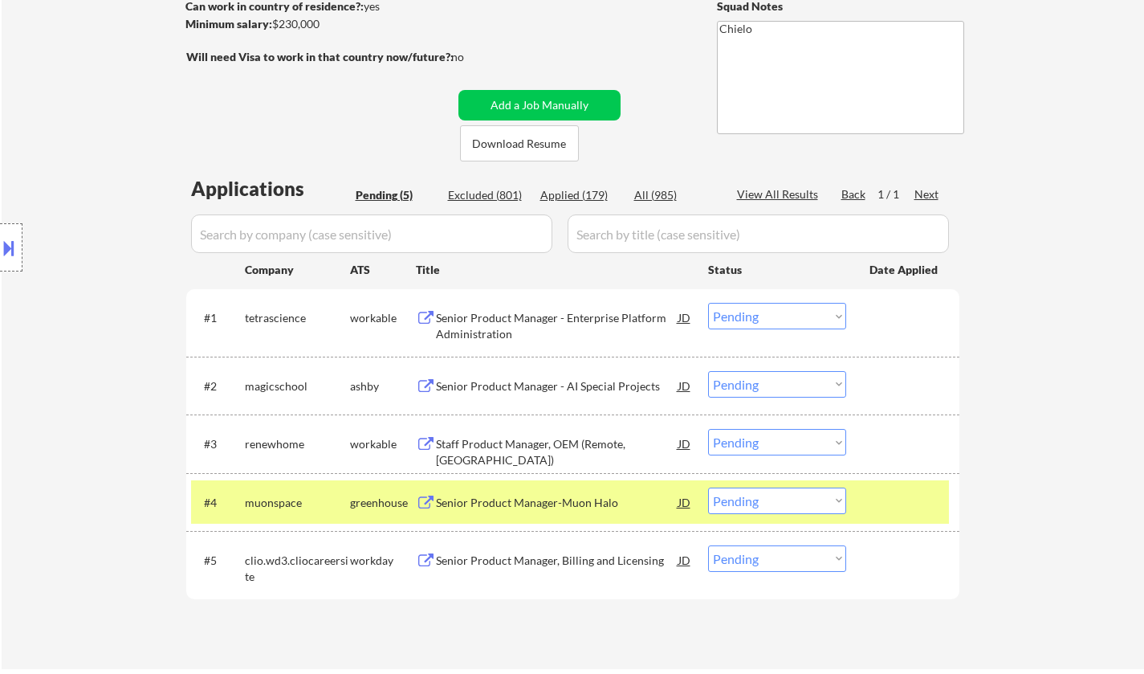
click at [536, 378] on div "Senior Product Manager - AI Special Projects" at bounding box center [557, 386] width 242 height 16
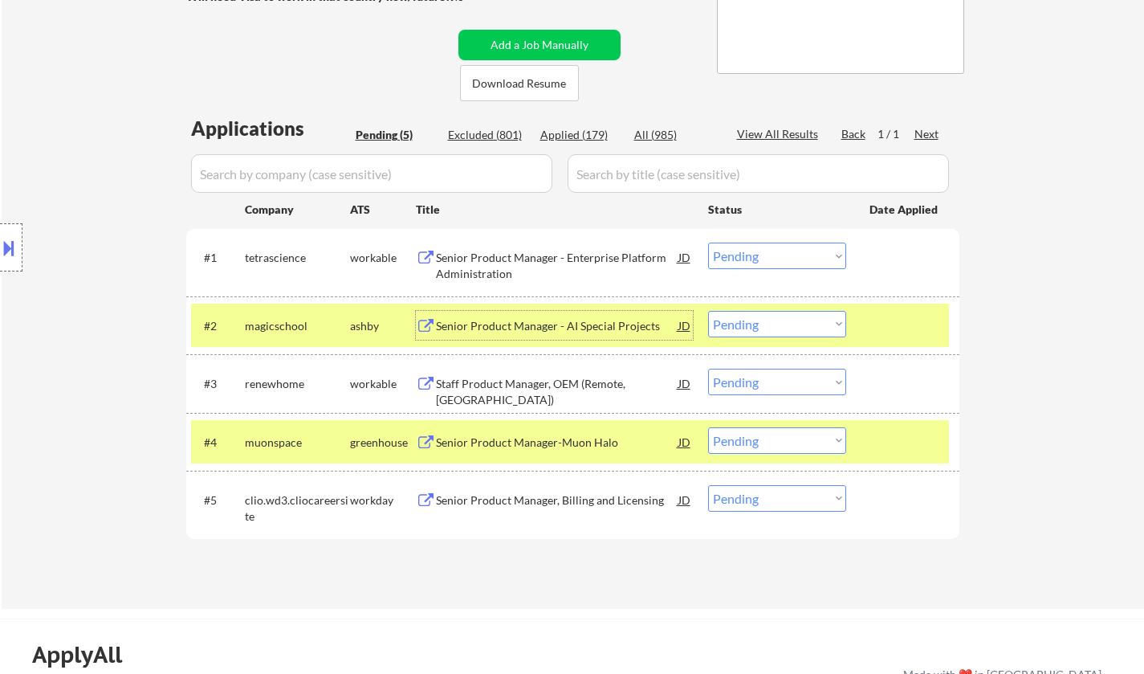
scroll to position [321, 0]
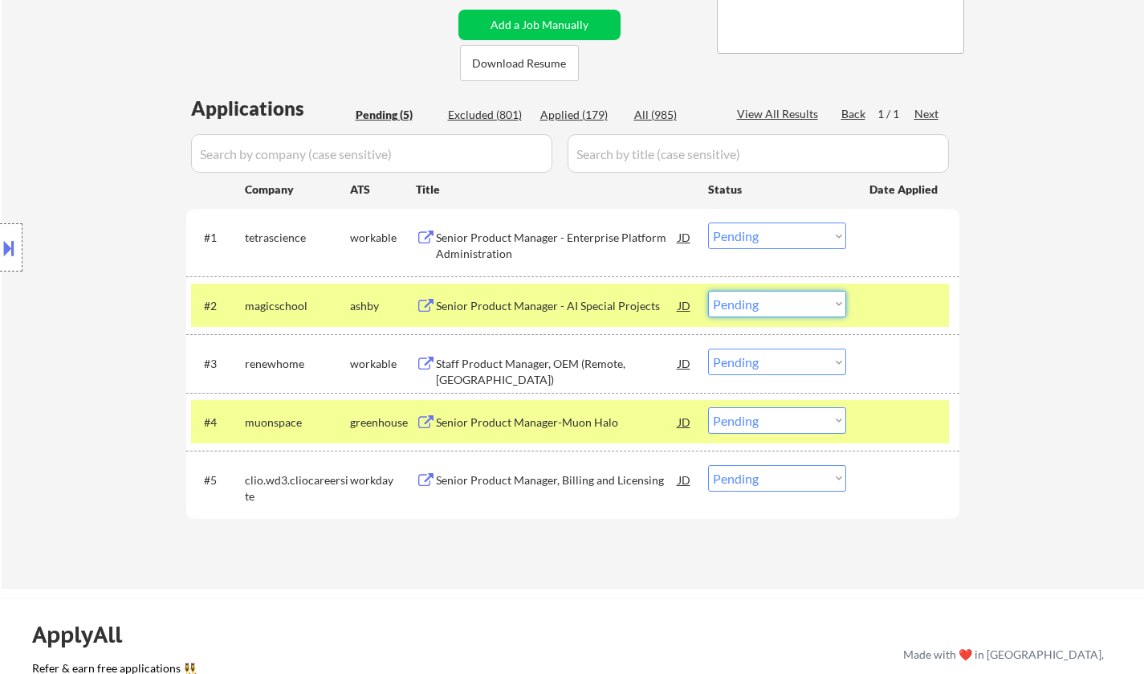
click at [756, 295] on select "Choose an option... Pending Applied Excluded (Questions) Excluded (Expired) Exc…" at bounding box center [777, 304] width 138 height 26
click at [708, 291] on select "Choose an option... Pending Applied Excluded (Questions) Excluded (Expired) Exc…" at bounding box center [777, 304] width 138 height 26
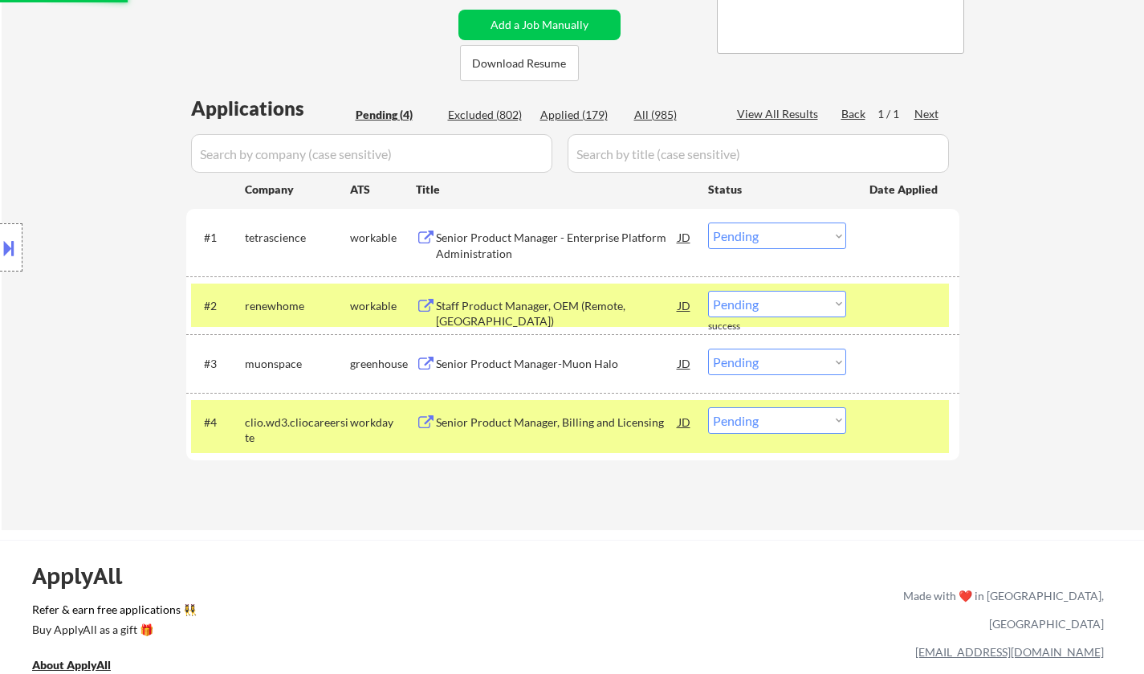
click at [571, 305] on div "Staff Product Manager, OEM (Remote, US)" at bounding box center [557, 313] width 242 height 31
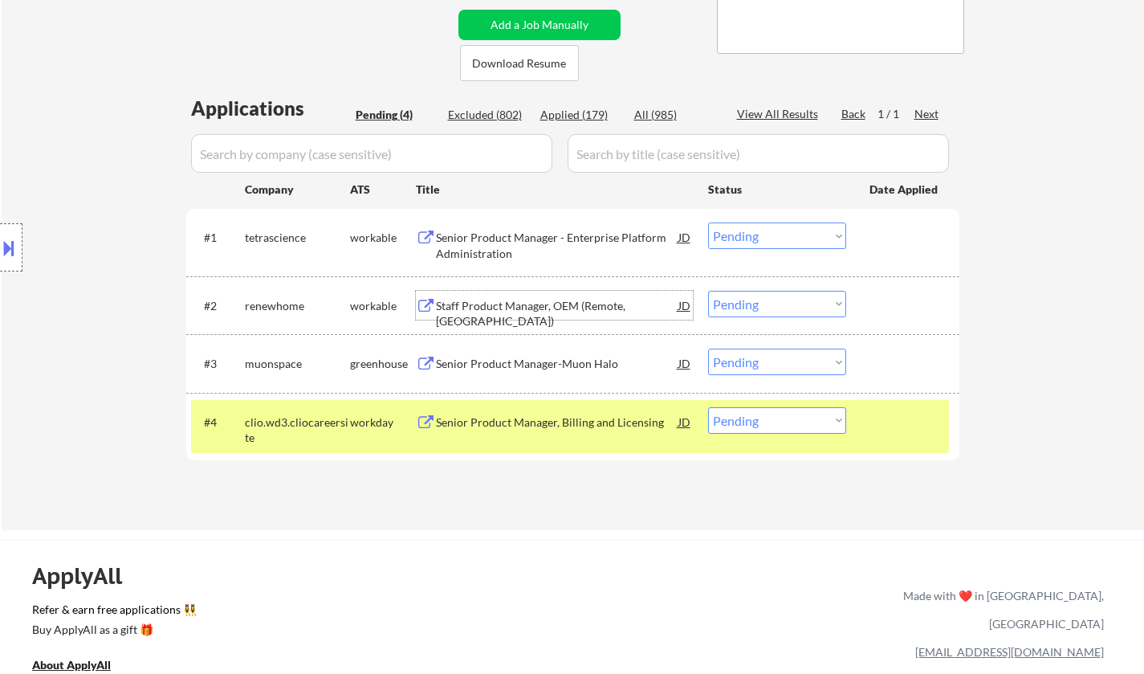
click at [790, 295] on select "Choose an option... Pending Applied Excluded (Questions) Excluded (Expired) Exc…" at bounding box center [777, 304] width 138 height 26
click at [708, 291] on select "Choose an option... Pending Applied Excluded (Questions) Excluded (Expired) Exc…" at bounding box center [777, 304] width 138 height 26
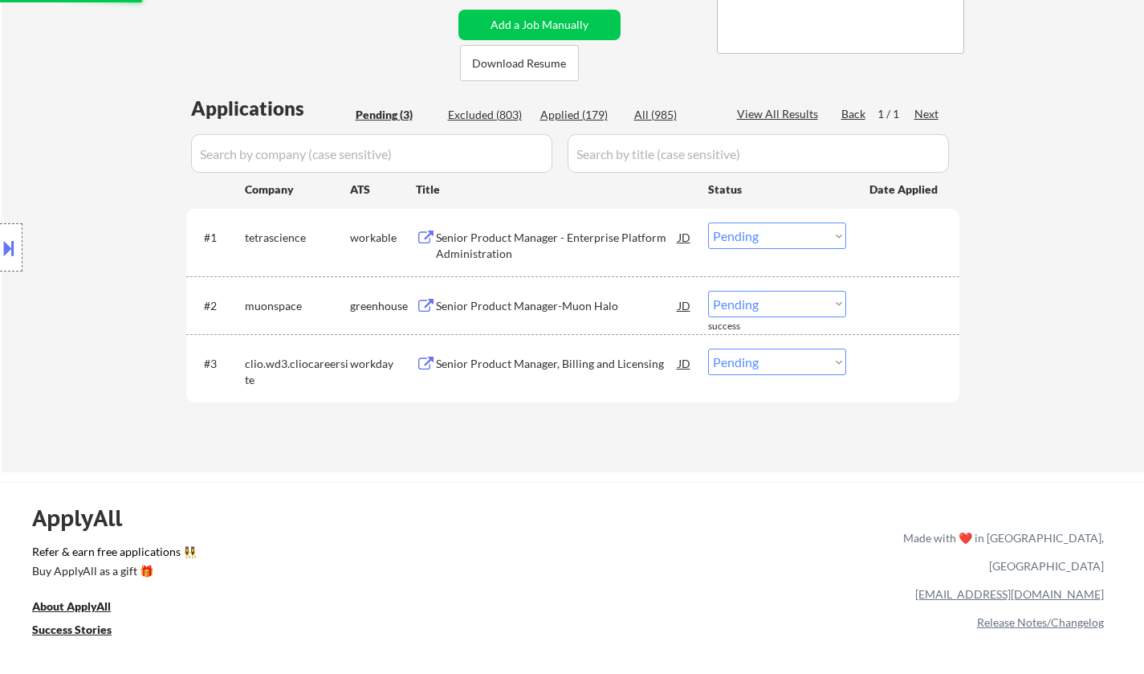
click at [537, 307] on div "Senior Product Manager-Muon Halo" at bounding box center [557, 306] width 242 height 16
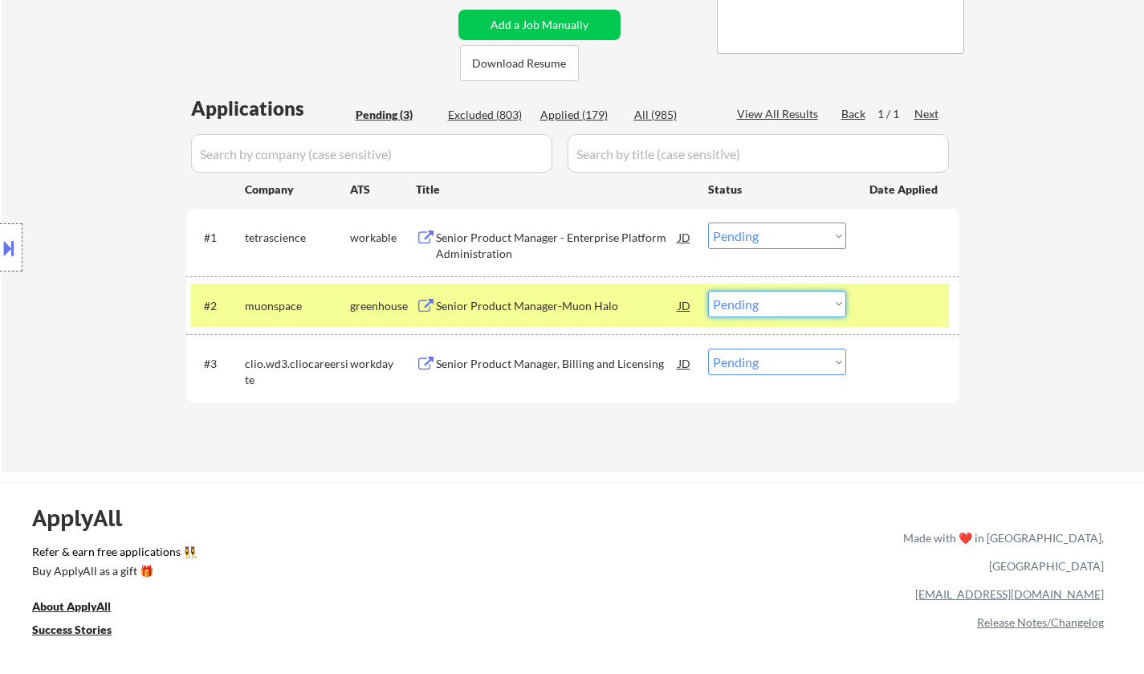
click at [812, 303] on select "Choose an option... Pending Applied Excluded (Questions) Excluded (Expired) Exc…" at bounding box center [777, 304] width 138 height 26
click at [708, 291] on select "Choose an option... Pending Applied Excluded (Questions) Excluded (Expired) Exc…" at bounding box center [777, 304] width 138 height 26
click at [485, 242] on div "Senior Product Manager - Enterprise Platform Administration" at bounding box center [557, 245] width 242 height 31
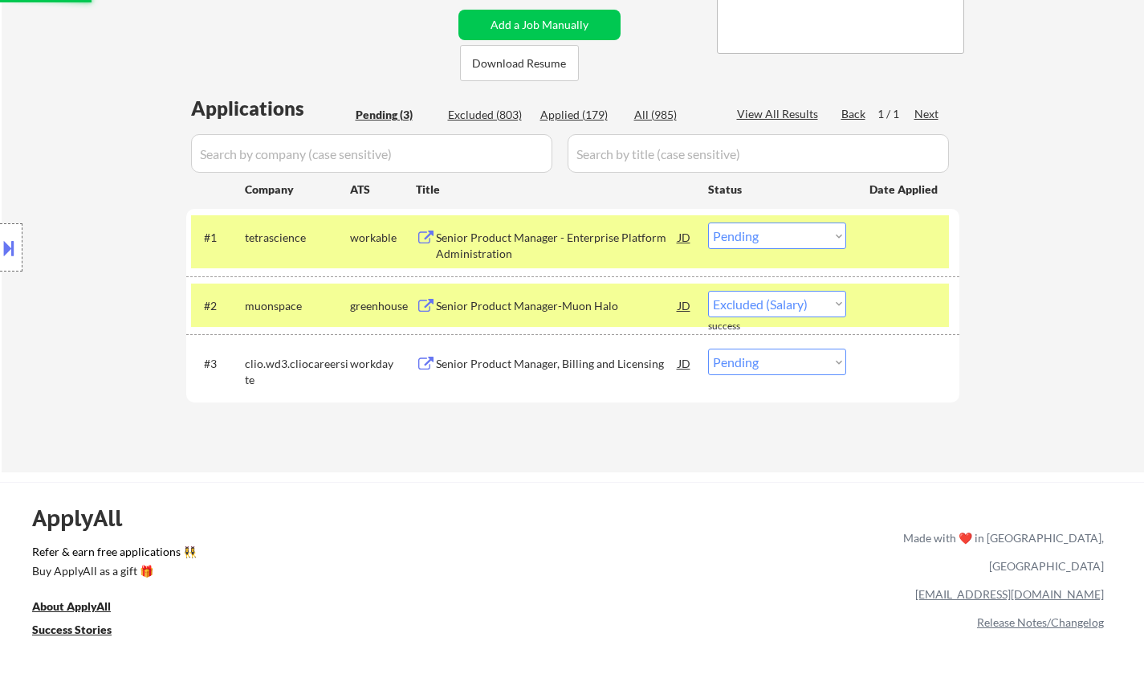
select select ""pending""
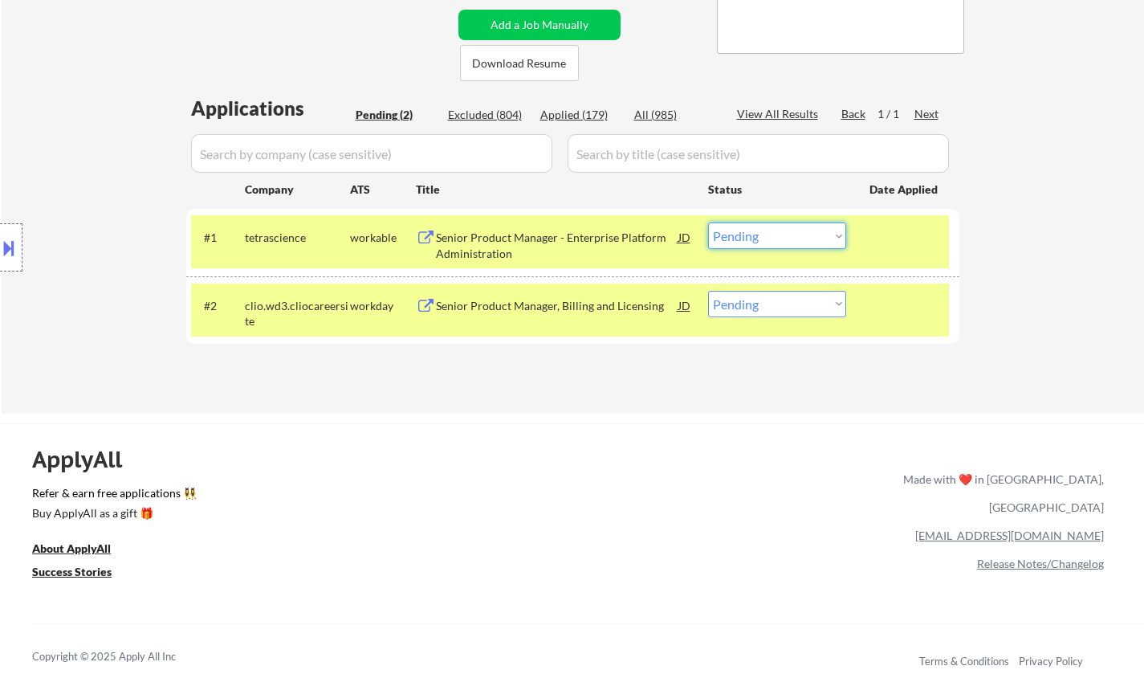
click at [763, 241] on select "Choose an option... Pending Applied Excluded (Questions) Excluded (Expired) Exc…" at bounding box center [777, 235] width 138 height 26
click at [708, 222] on select "Choose an option... Pending Applied Excluded (Questions) Excluded (Expired) Exc…" at bounding box center [777, 235] width 138 height 26
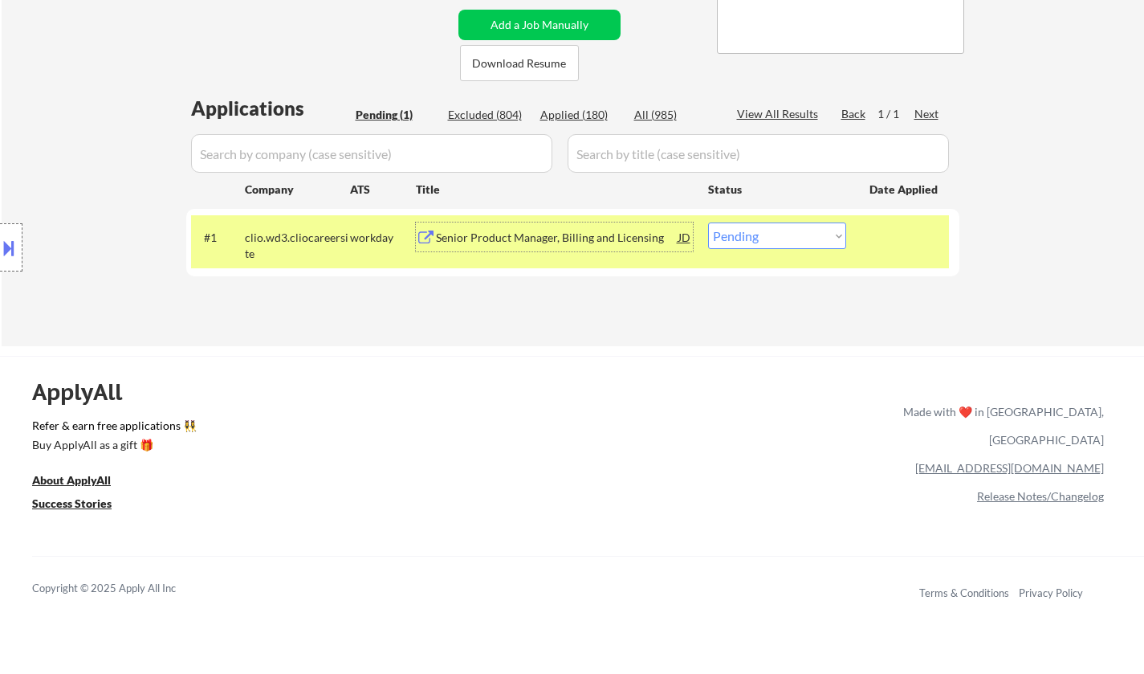
click at [563, 230] on div "Senior Product Manager, Billing and Licensing" at bounding box center [557, 238] width 242 height 16
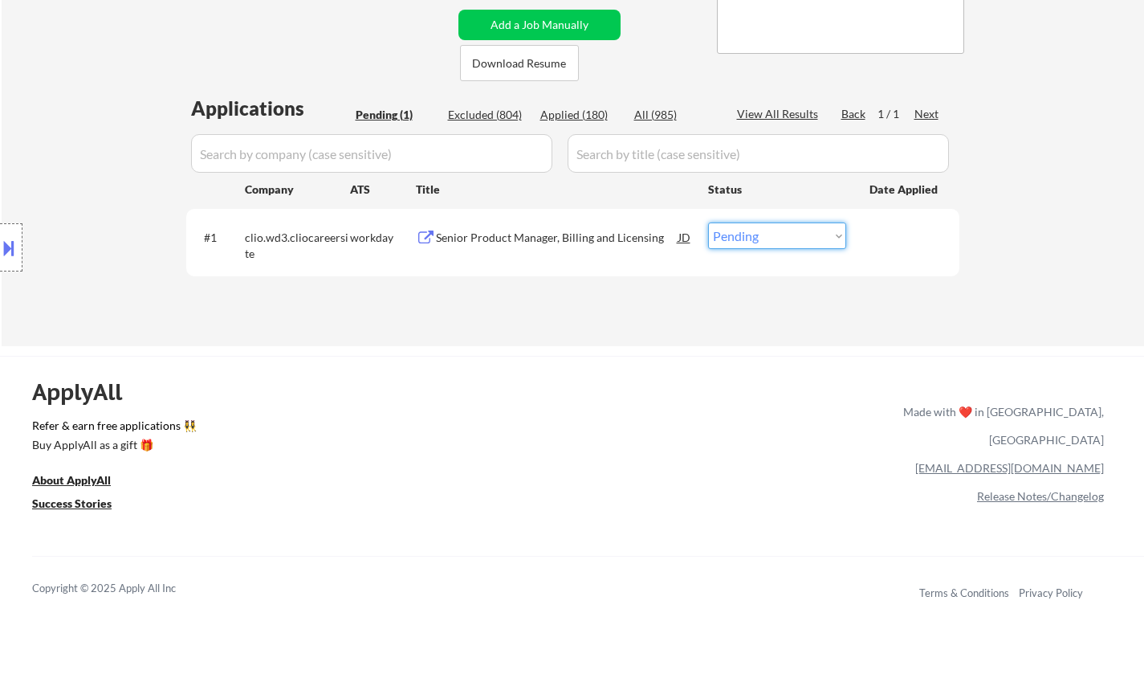
click at [788, 241] on select "Choose an option... Pending Applied Excluded (Questions) Excluded (Expired) Exc…" at bounding box center [777, 235] width 138 height 26
select select ""excluded__salary_""
click at [708, 222] on select "Choose an option... Pending Applied Excluded (Questions) Excluded (Expired) Exc…" at bounding box center [777, 235] width 138 height 26
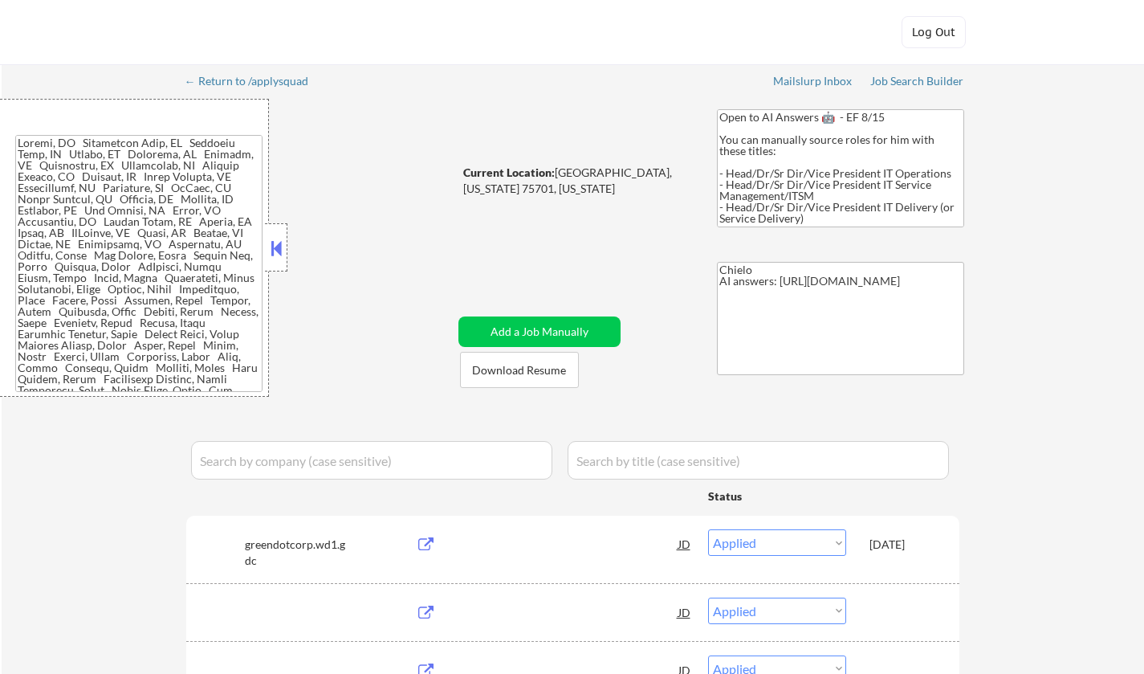
select select ""applied""
select select ""pending""
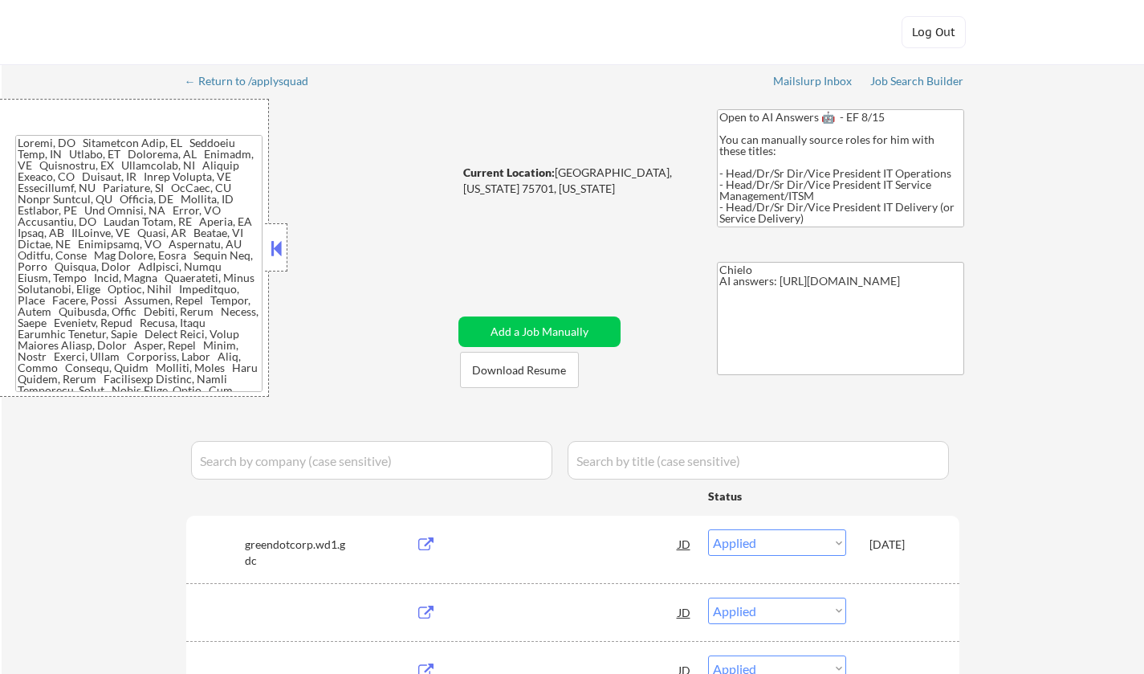
select select ""pending""
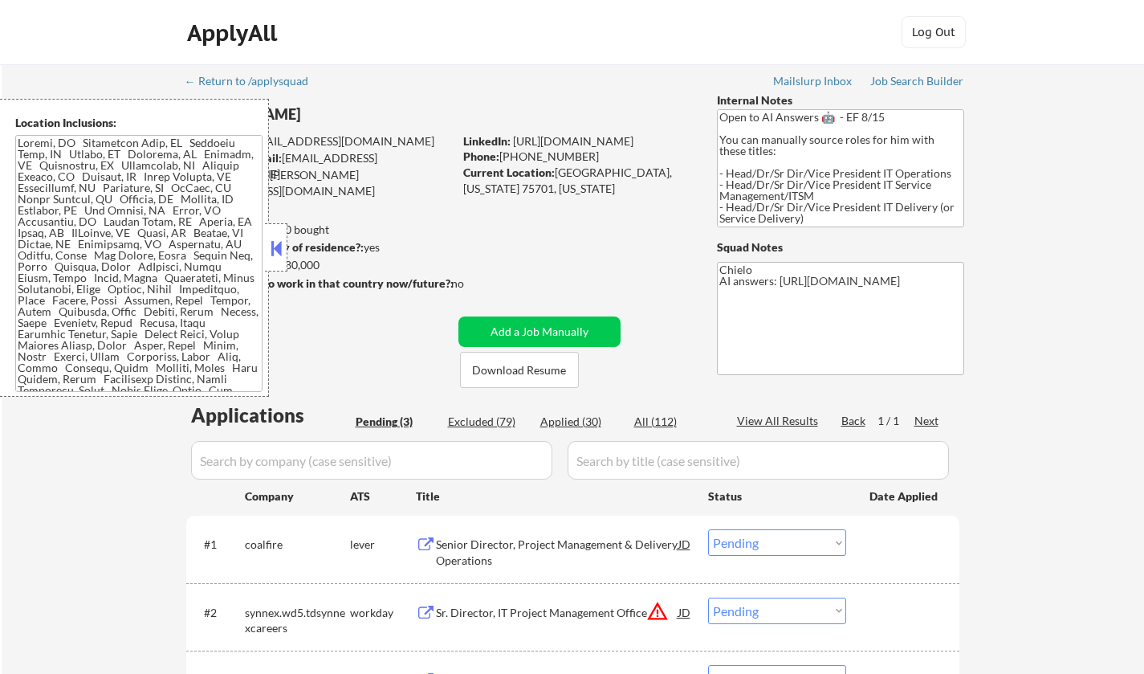
click at [267, 244] on button at bounding box center [276, 248] width 18 height 24
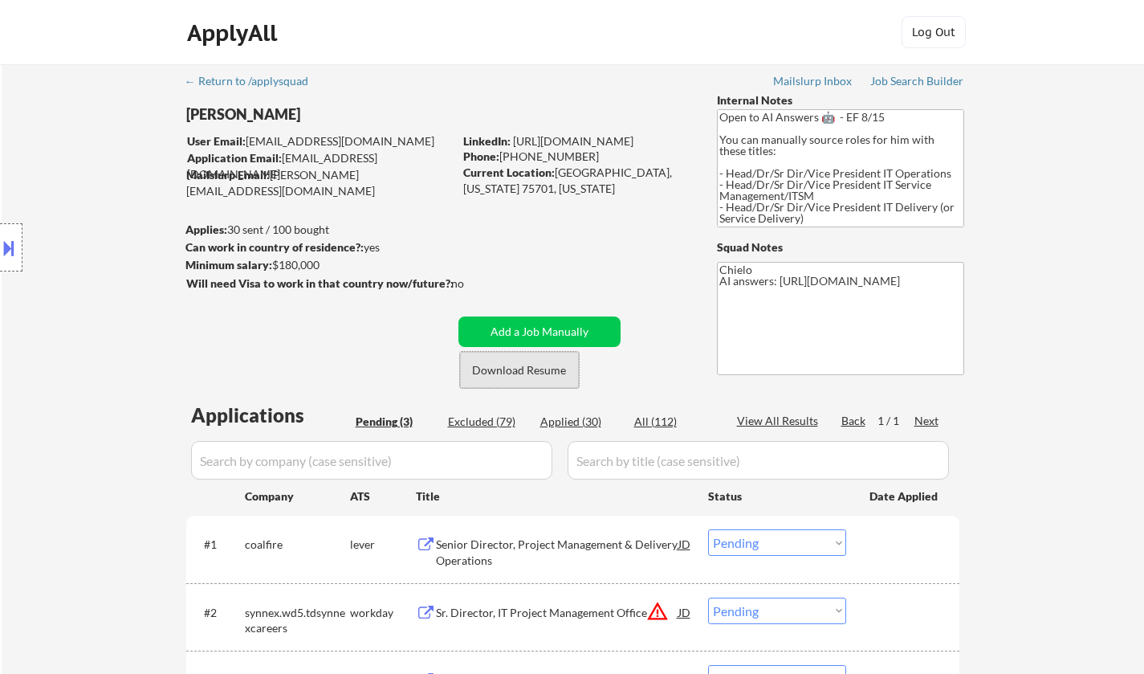
click at [532, 368] on button "Download Resume" at bounding box center [519, 370] width 119 height 36
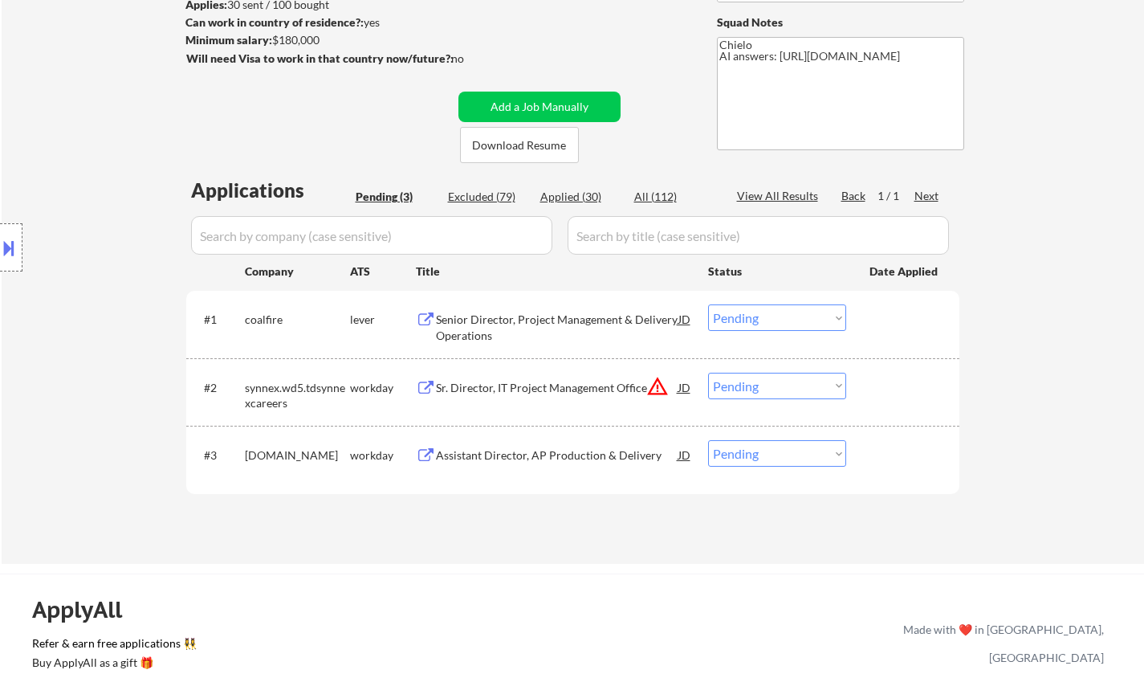
scroll to position [161, 0]
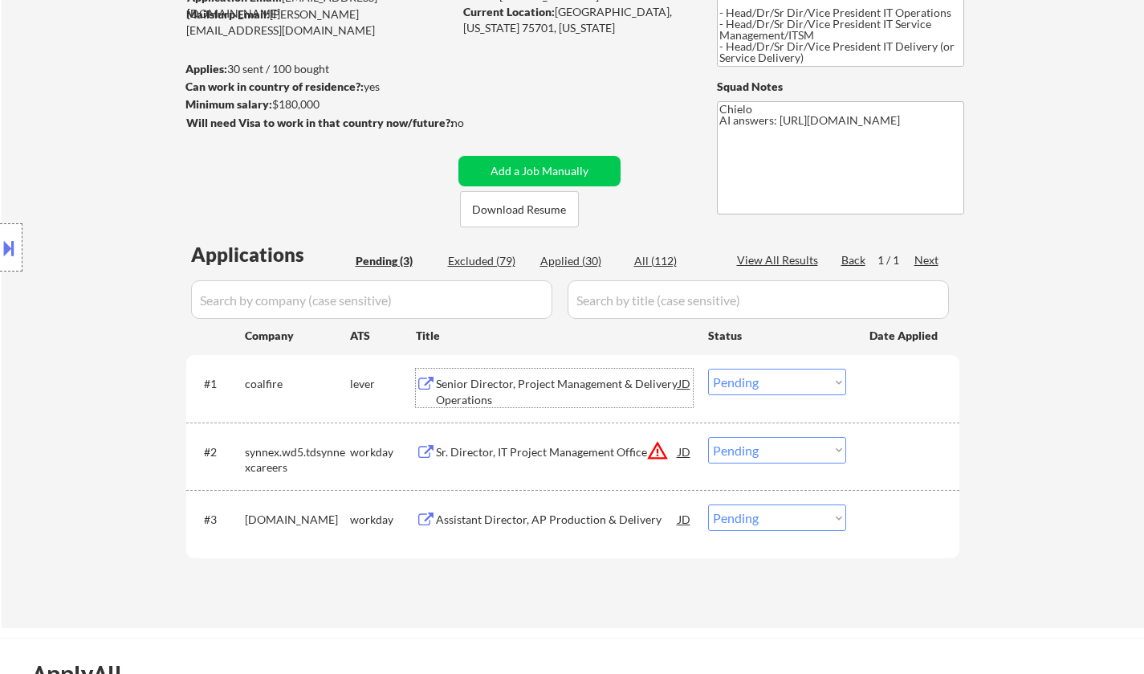
click at [512, 385] on div "Senior Director, Project Management & Delivery Operations" at bounding box center [557, 391] width 242 height 31
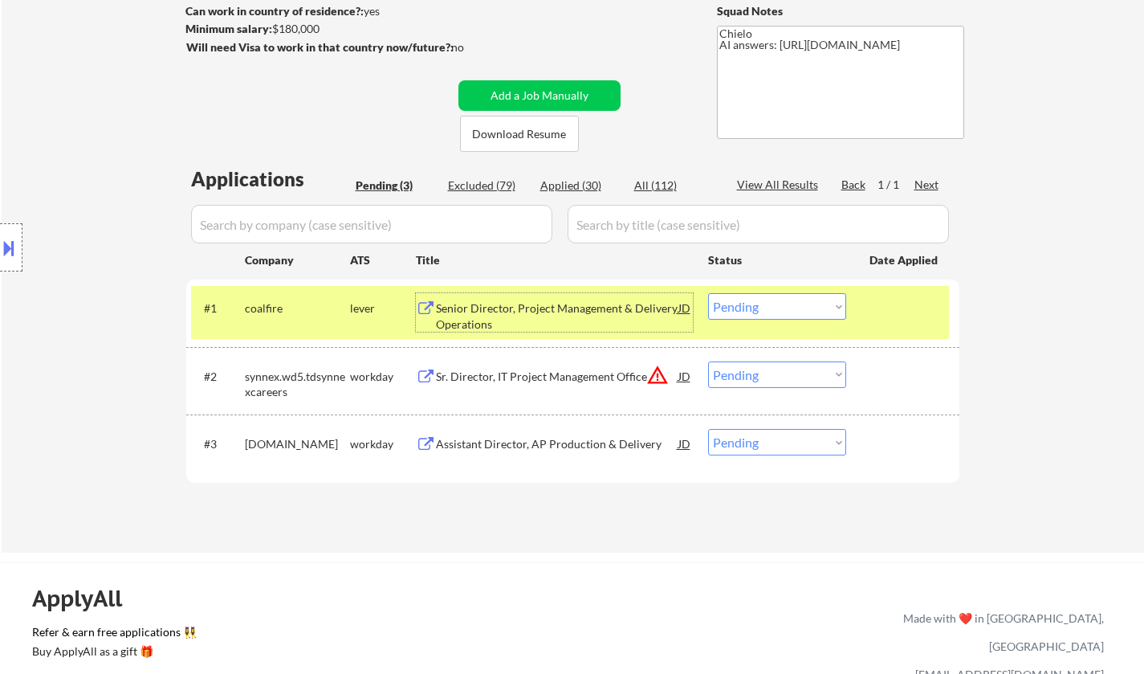
scroll to position [321, 0]
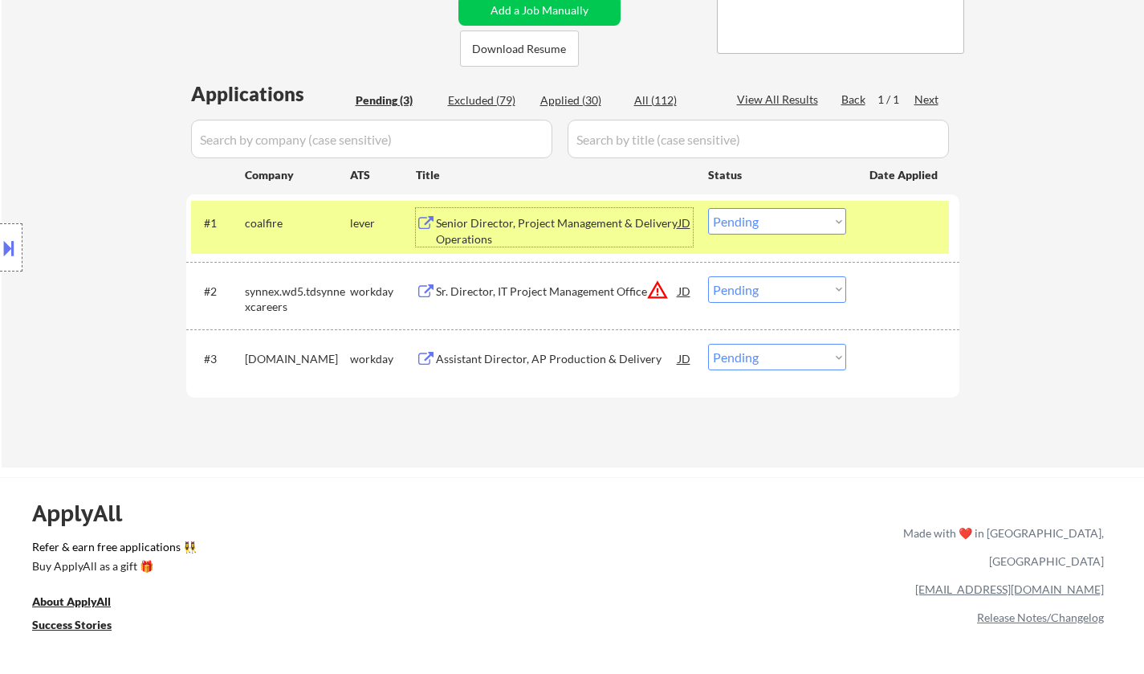
click at [804, 226] on select "Choose an option... Pending Applied Excluded (Questions) Excluded (Expired) Exc…" at bounding box center [777, 221] width 138 height 26
click at [708, 208] on select "Choose an option... Pending Applied Excluded (Questions) Excluded (Expired) Exc…" at bounding box center [777, 221] width 138 height 26
select select ""pending""
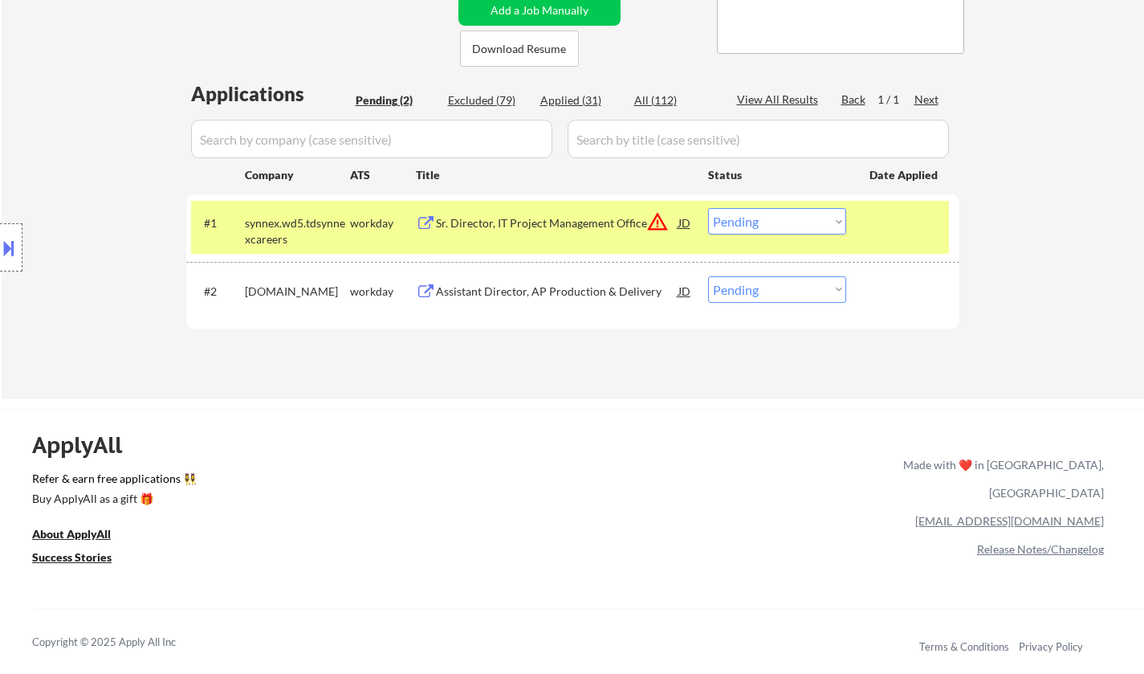
click at [546, 287] on div "Assistant Director, AP Production & Delivery" at bounding box center [557, 291] width 242 height 16
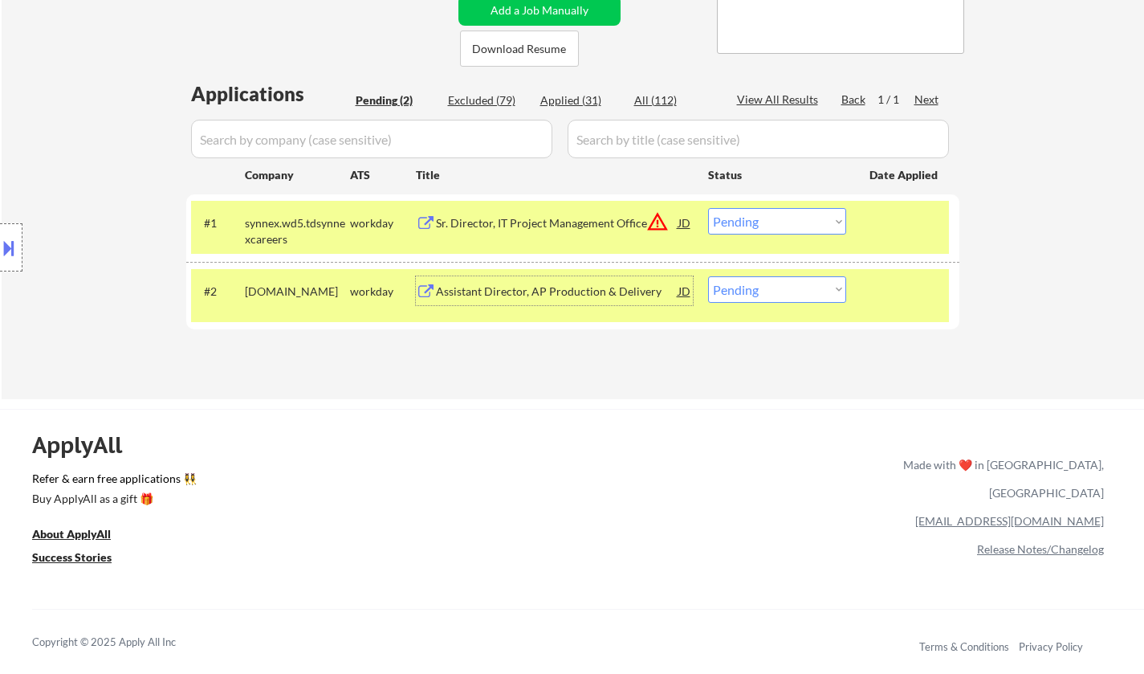
click at [773, 288] on select "Choose an option... Pending Applied Excluded (Questions) Excluded (Expired) Exc…" at bounding box center [777, 289] width 138 height 26
select select ""excluded__salary_""
click at [708, 276] on select "Choose an option... Pending Applied Excluded (Questions) Excluded (Expired) Exc…" at bounding box center [777, 289] width 138 height 26
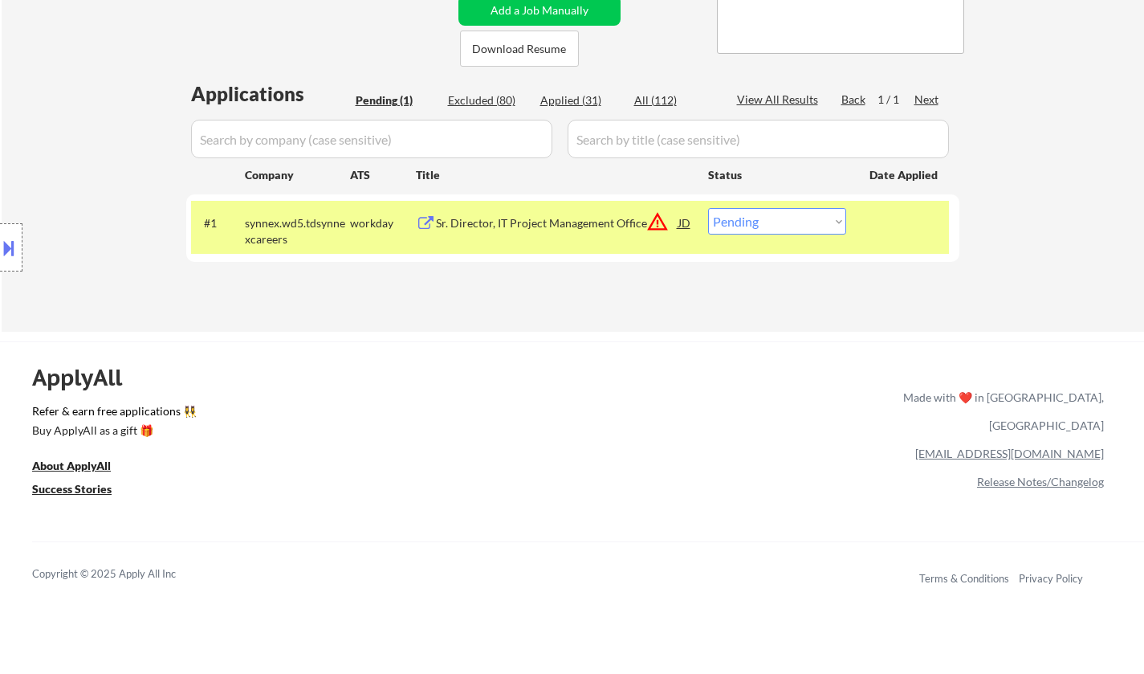
click at [686, 220] on div "JD" at bounding box center [685, 222] width 16 height 29
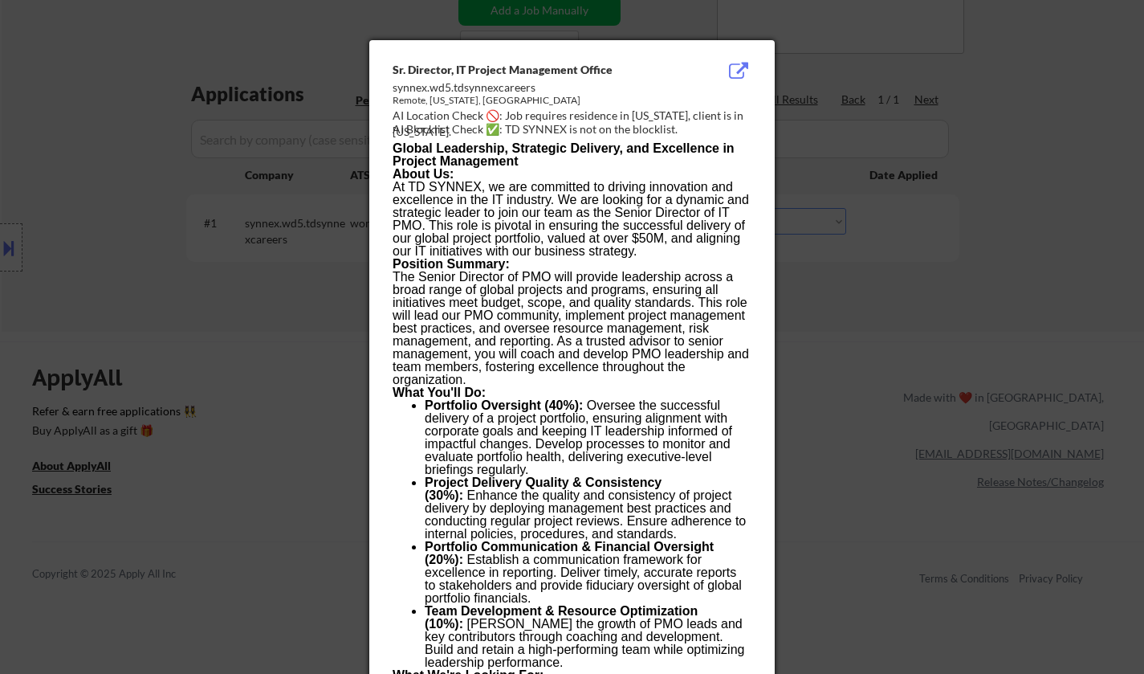
drag, startPoint x: 284, startPoint y: 348, endPoint x: 314, endPoint y: 348, distance: 29.7
click at [287, 348] on div at bounding box center [572, 337] width 1144 height 674
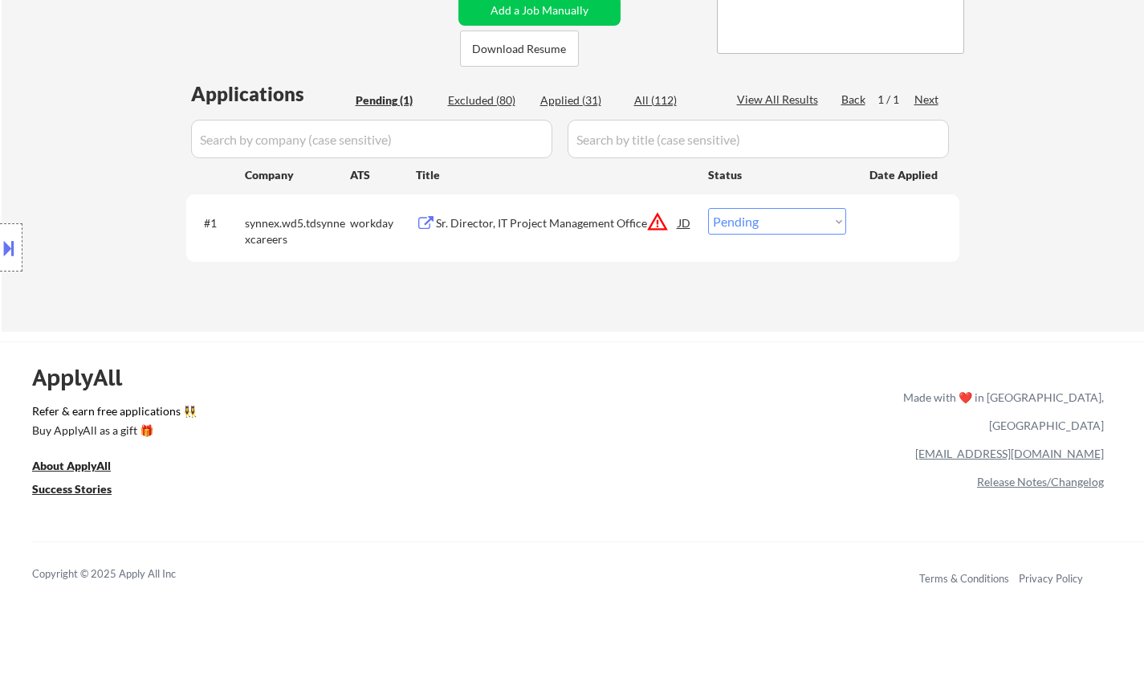
drag, startPoint x: 777, startPoint y: 225, endPoint x: 783, endPoint y: 232, distance: 9.2
click at [778, 225] on select "Choose an option... Pending Applied Excluded (Questions) Excluded (Expired) Exc…" at bounding box center [777, 221] width 138 height 26
select select ""excluded__location_""
click at [708, 208] on select "Choose an option... Pending Applied Excluded (Questions) Excluded (Expired) Exc…" at bounding box center [777, 221] width 138 height 26
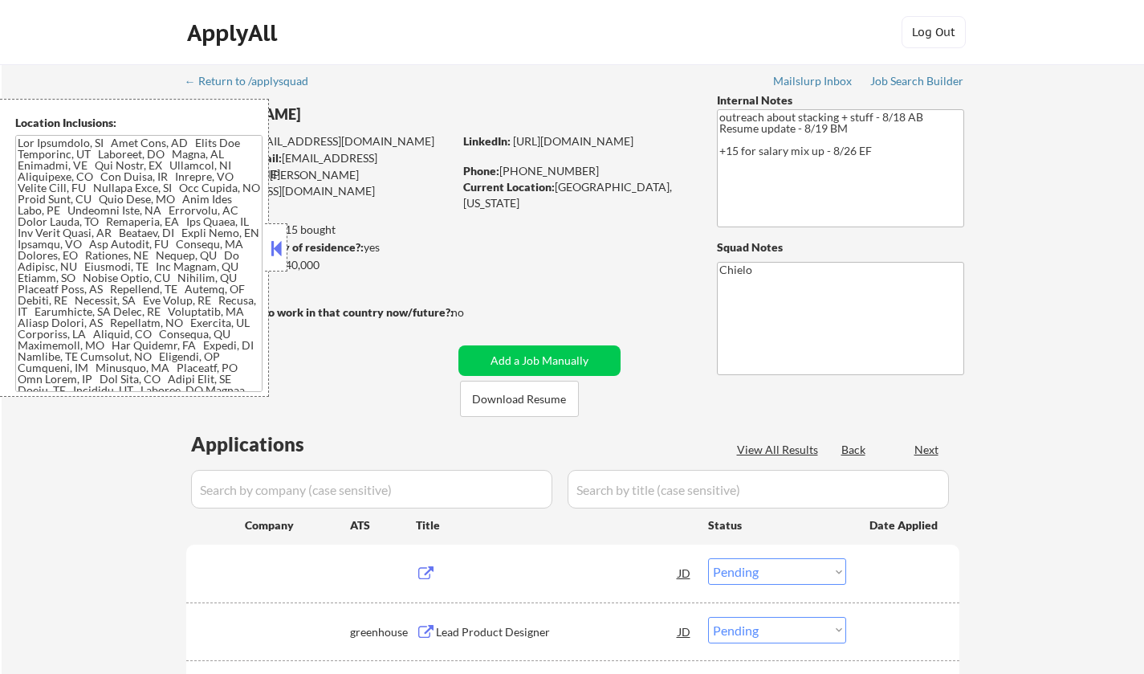
select select ""pending""
click at [277, 246] on button at bounding box center [276, 248] width 18 height 24
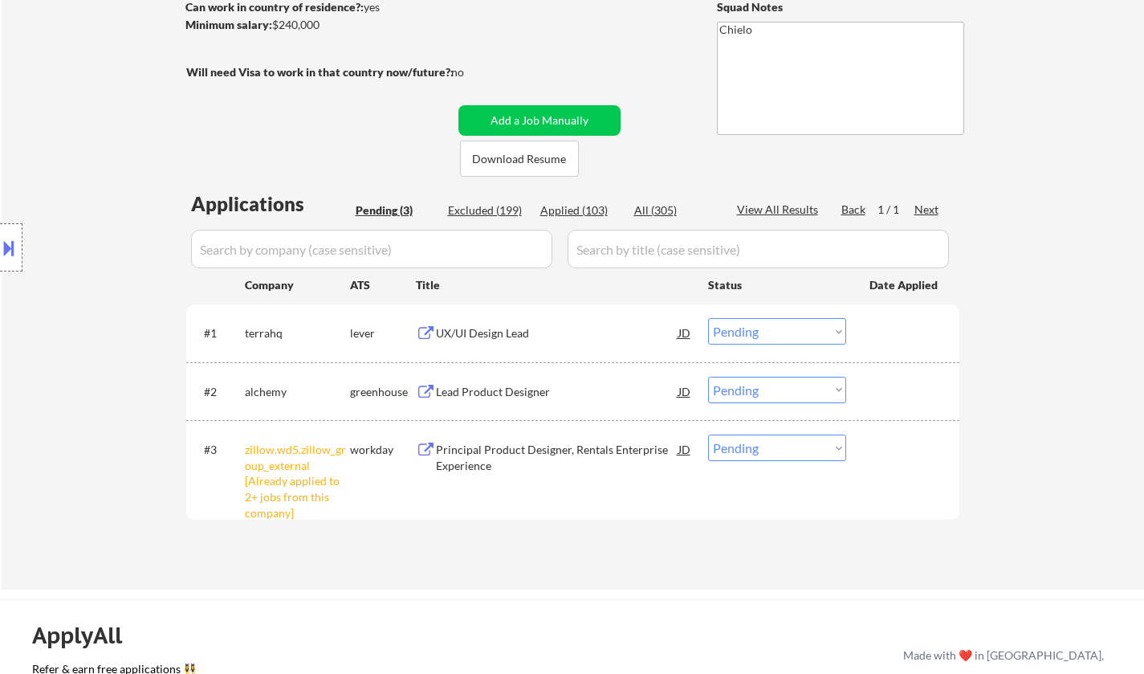
scroll to position [321, 0]
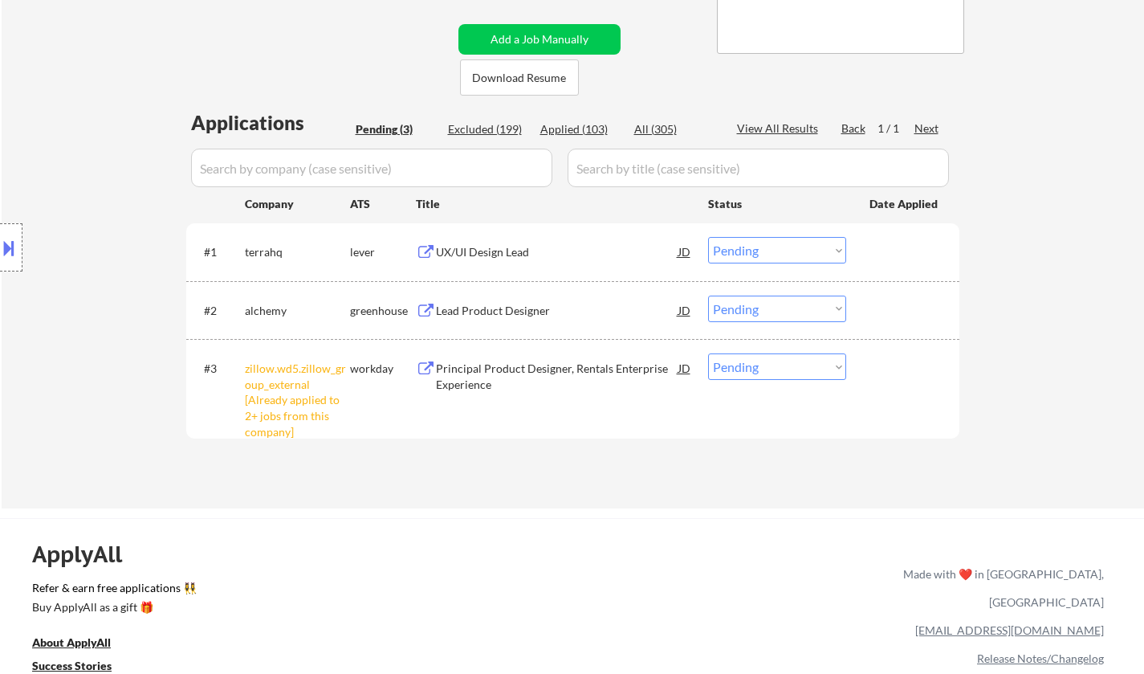
drag, startPoint x: 781, startPoint y: 372, endPoint x: 788, endPoint y: 378, distance: 9.7
click at [781, 372] on select "Choose an option... Pending Applied Excluded (Questions) Excluded (Expired) Exc…" at bounding box center [777, 366] width 138 height 26
select select ""excluded__other_""
click at [708, 353] on select "Choose an option... Pending Applied Excluded (Questions) Excluded (Expired) Exc…" at bounding box center [777, 366] width 138 height 26
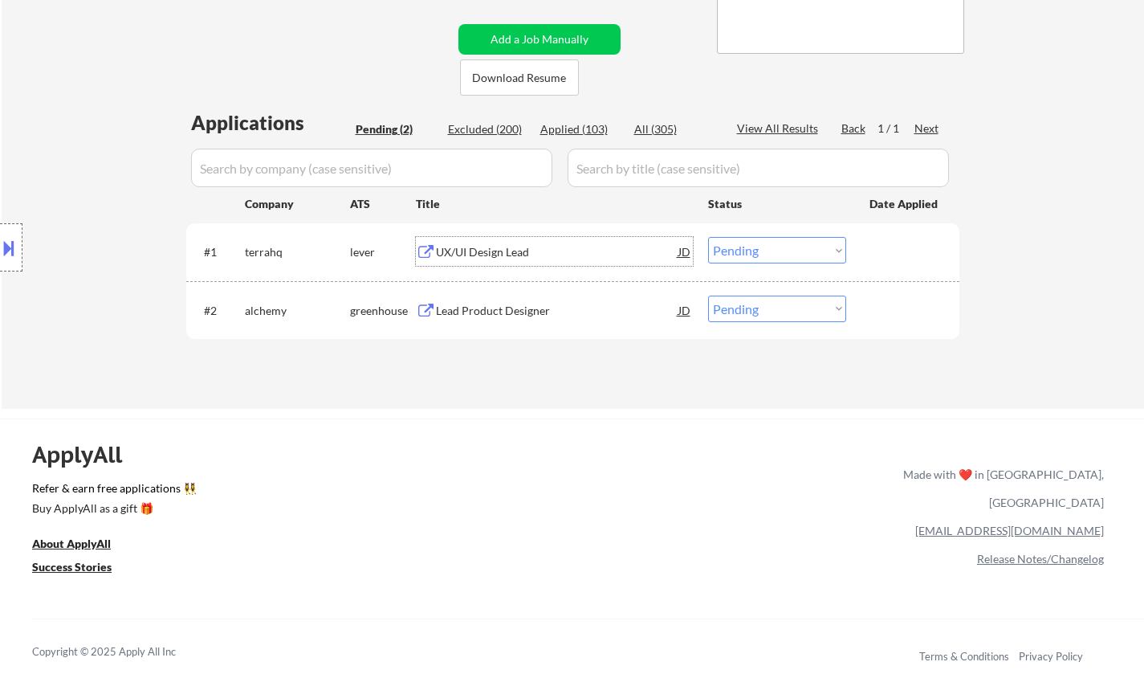
click at [503, 256] on div "UX/UI Design Lead" at bounding box center [557, 252] width 242 height 16
